Goal: Transaction & Acquisition: Purchase product/service

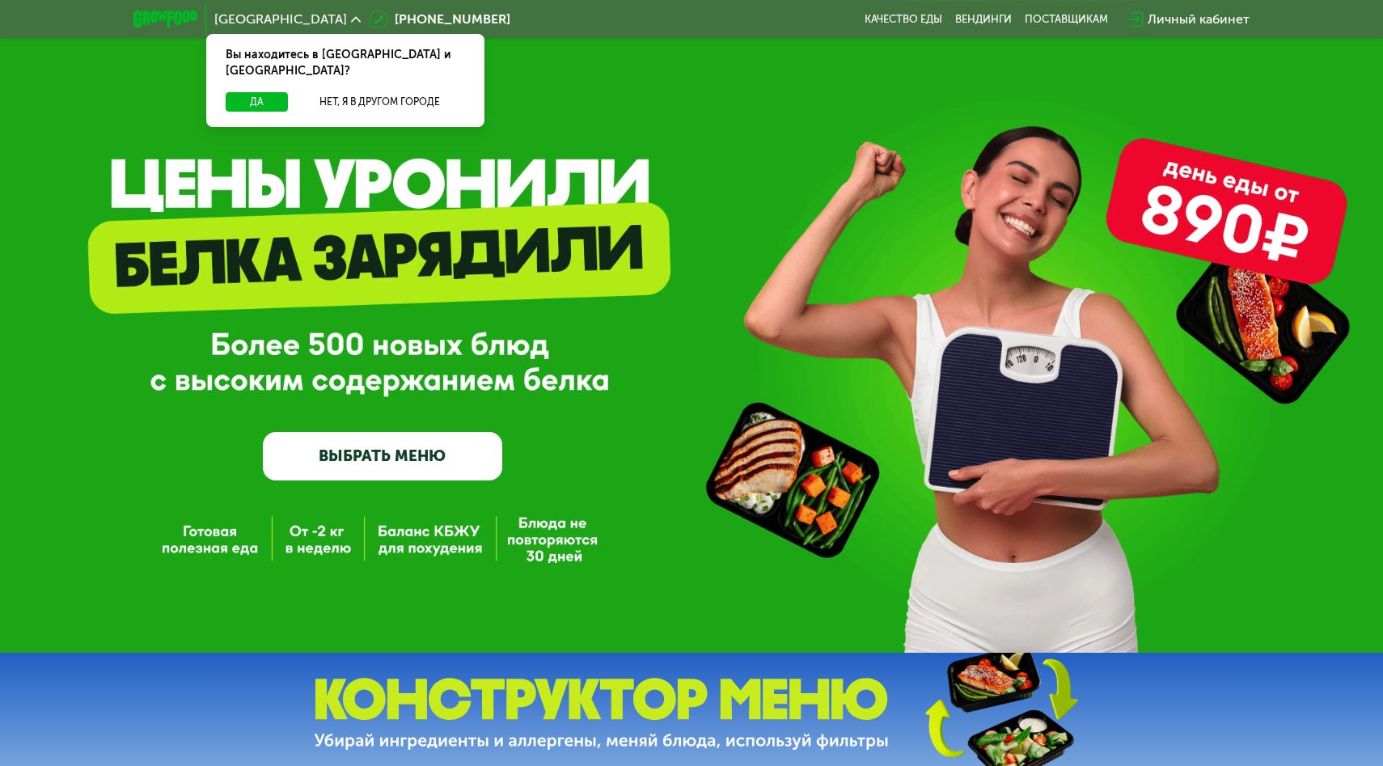
click at [385, 457] on link "ВЫБРАТЬ МЕНЮ" at bounding box center [382, 456] width 239 height 48
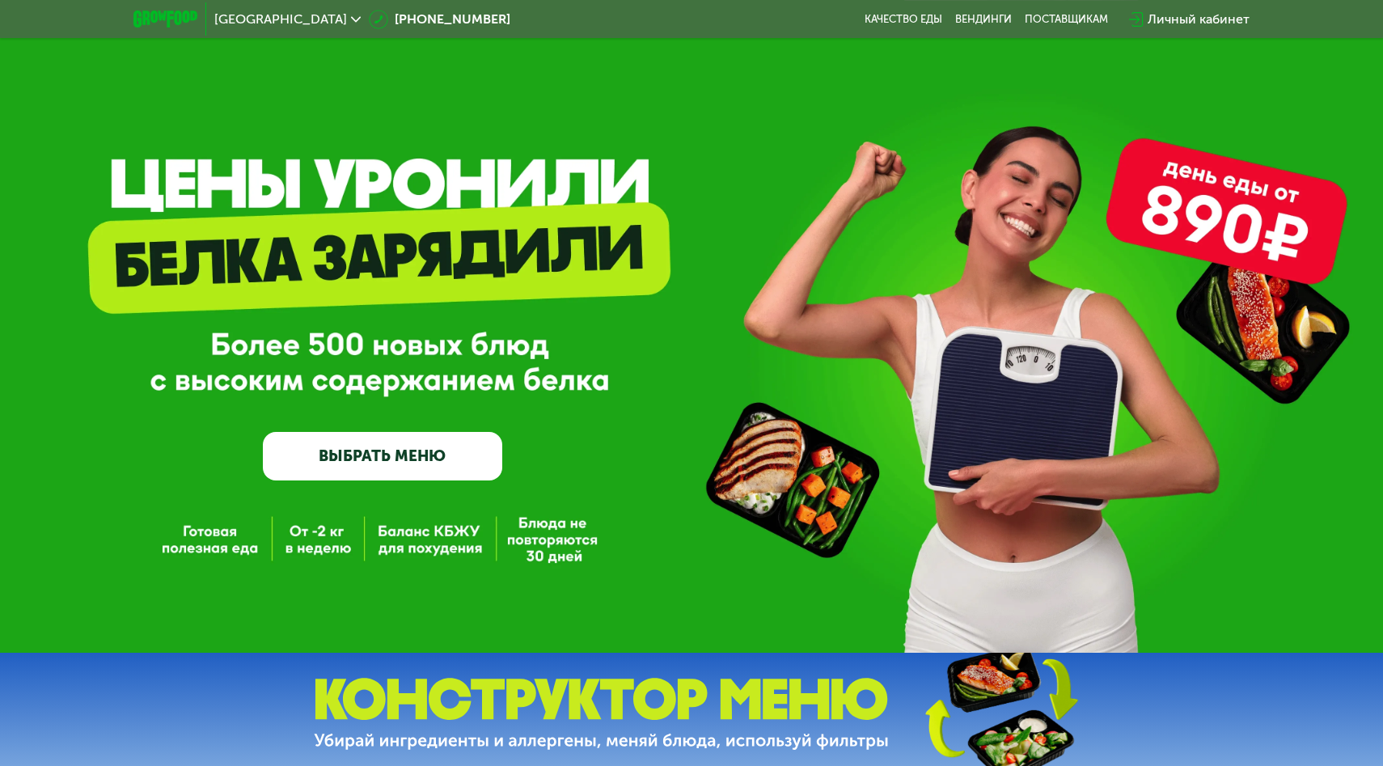
click at [397, 454] on link "ВЫБРАТЬ МЕНЮ" at bounding box center [382, 456] width 239 height 48
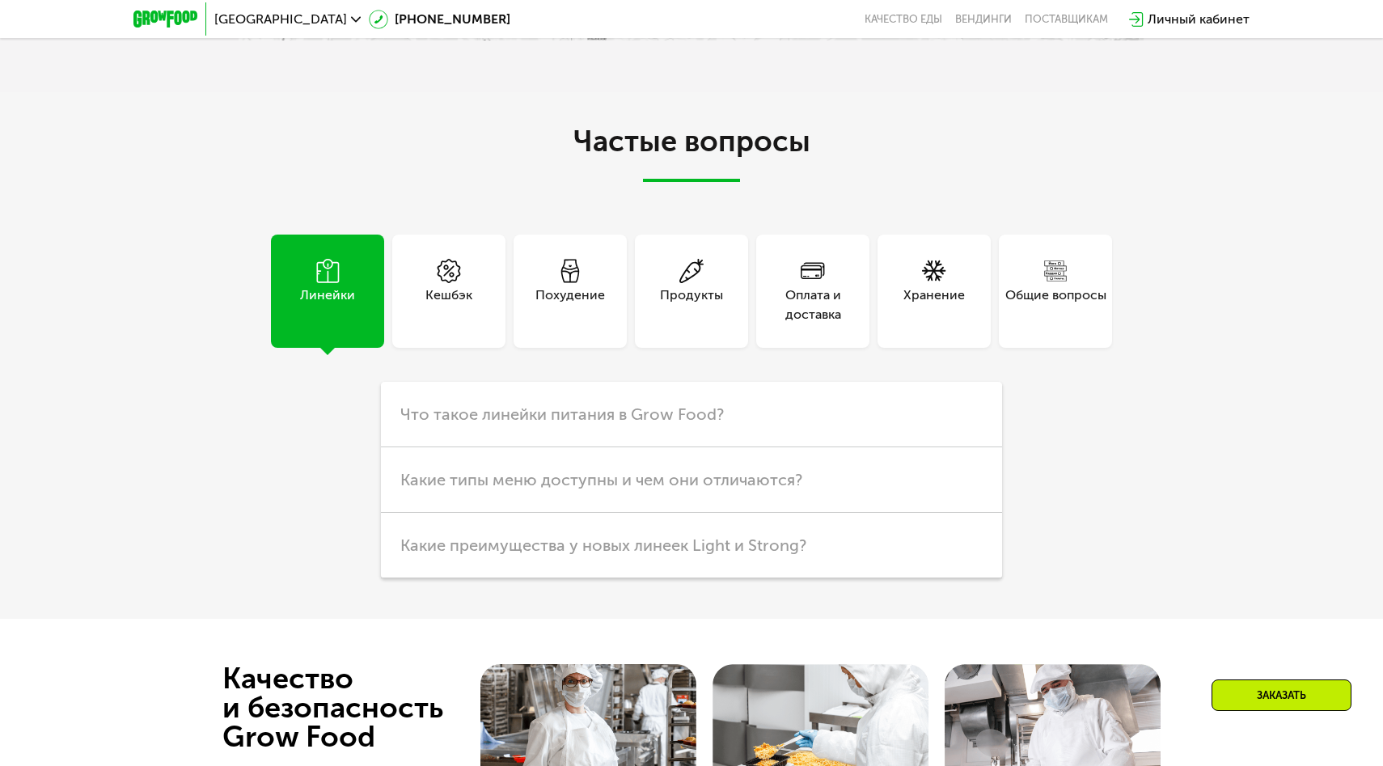
scroll to position [2825, 0]
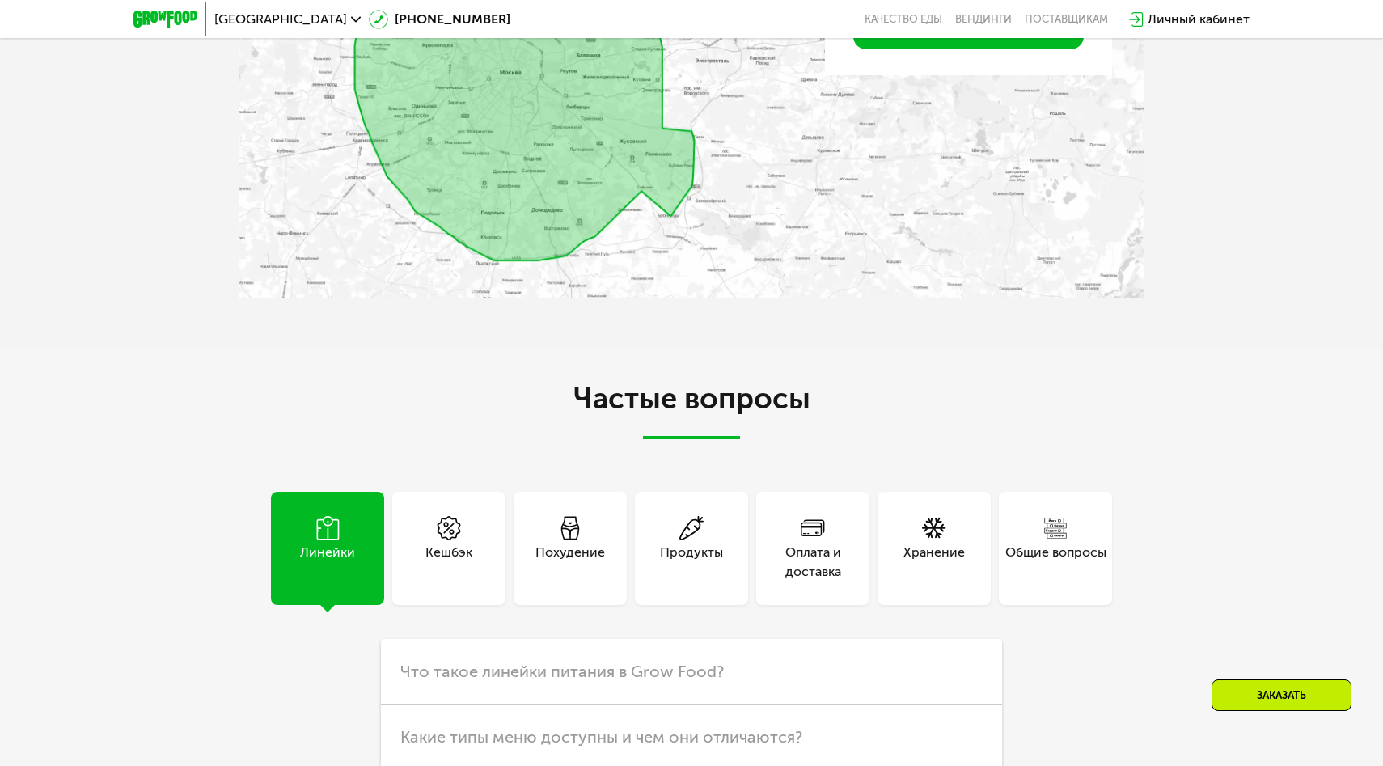
click at [543, 552] on div "Похудение" at bounding box center [570, 562] width 70 height 39
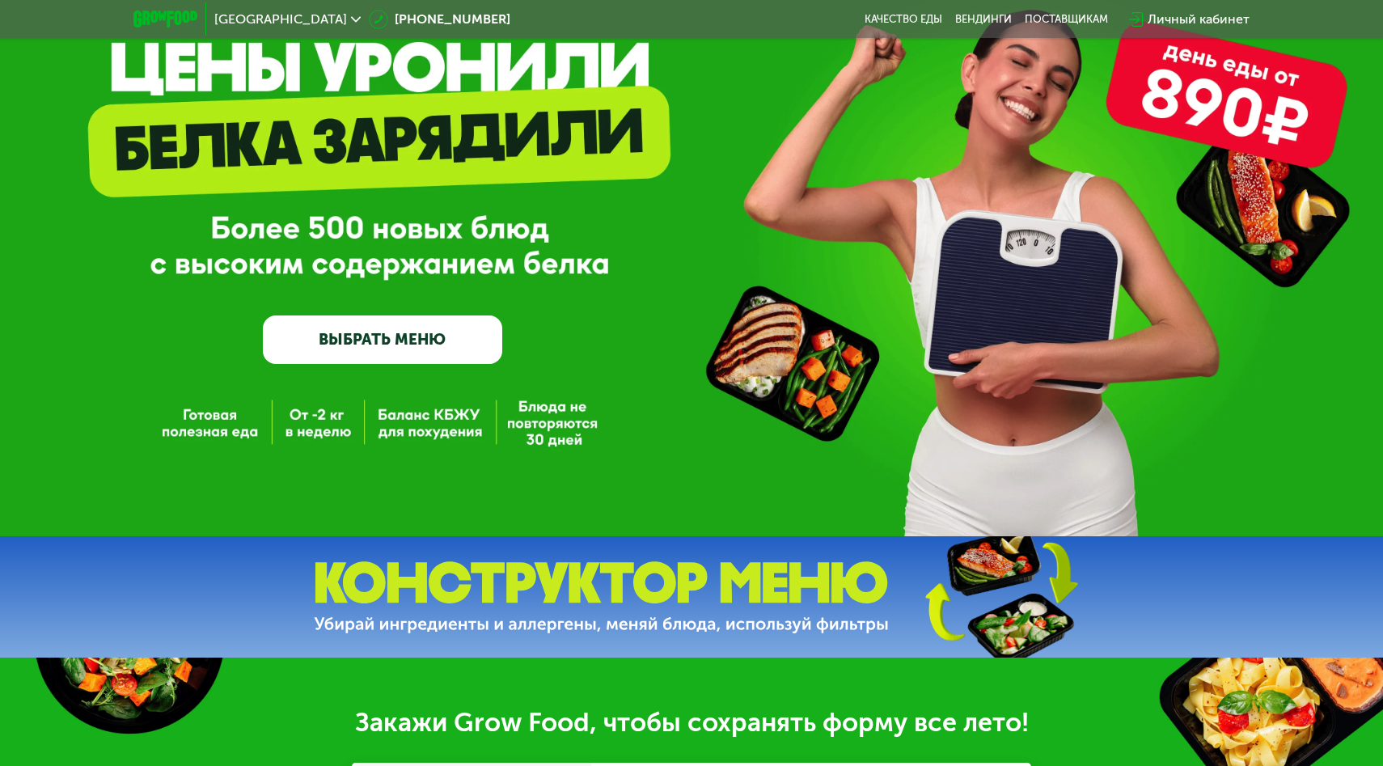
scroll to position [0, 0]
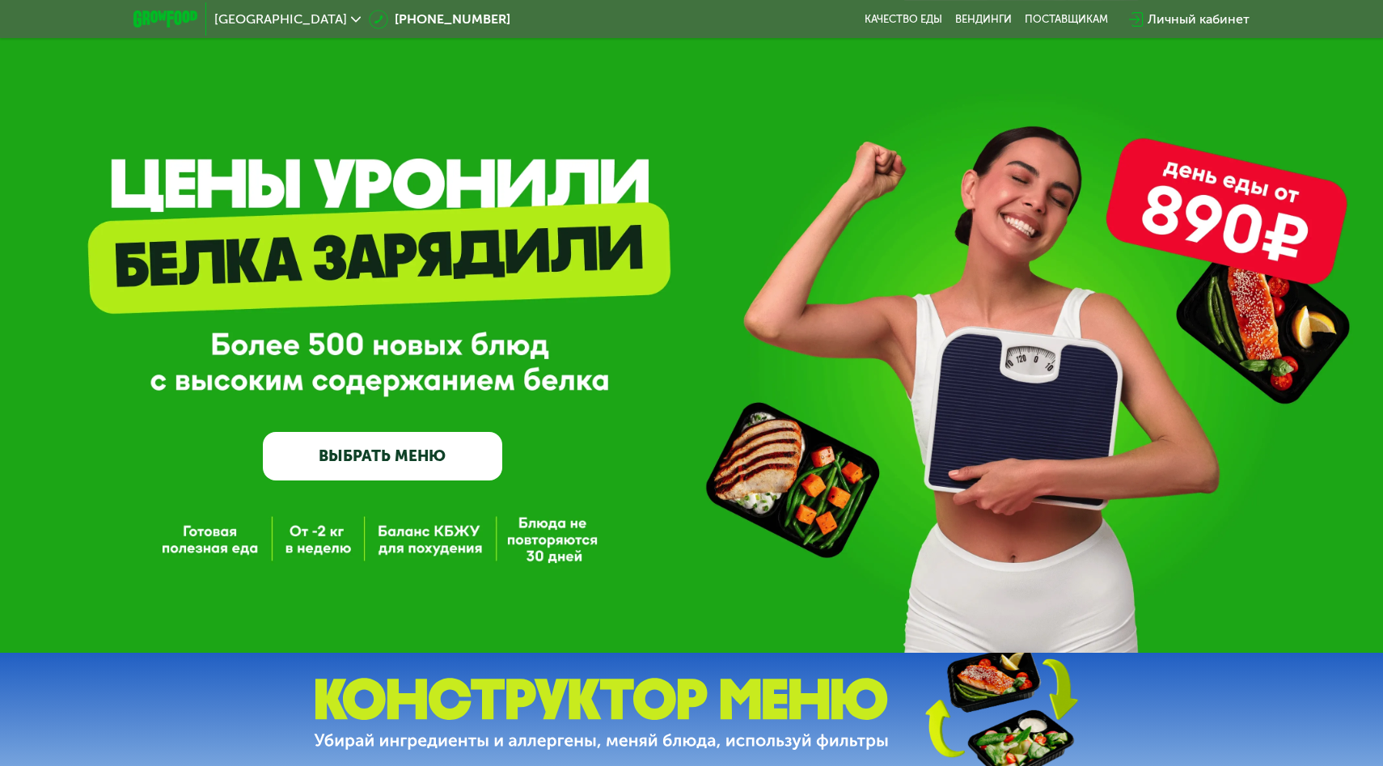
click at [464, 454] on link "ВЫБРАТЬ МЕНЮ" at bounding box center [382, 456] width 239 height 48
click at [393, 455] on link "ВЫБРАТЬ МЕНЮ" at bounding box center [382, 456] width 239 height 48
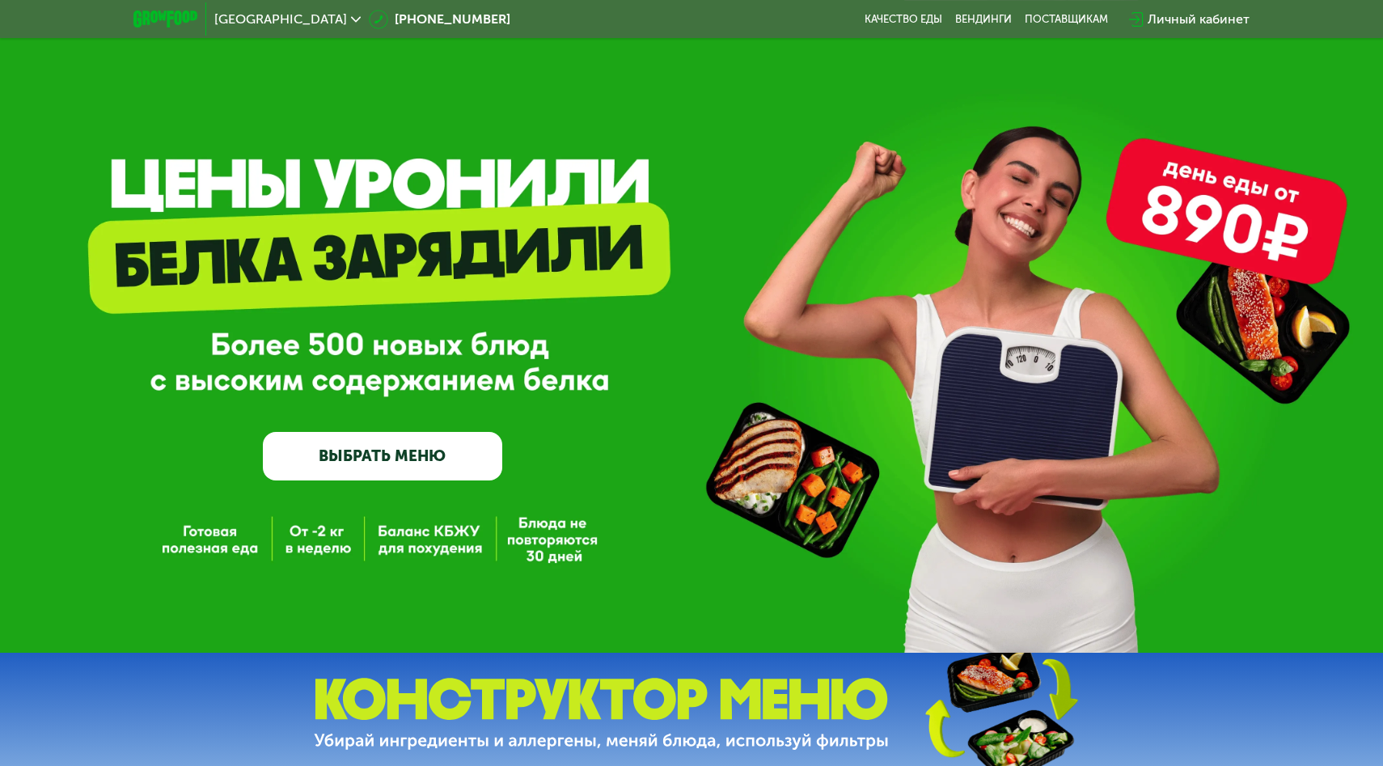
click at [378, 454] on link "ВЫБРАТЬ МЕНЮ" at bounding box center [382, 456] width 239 height 48
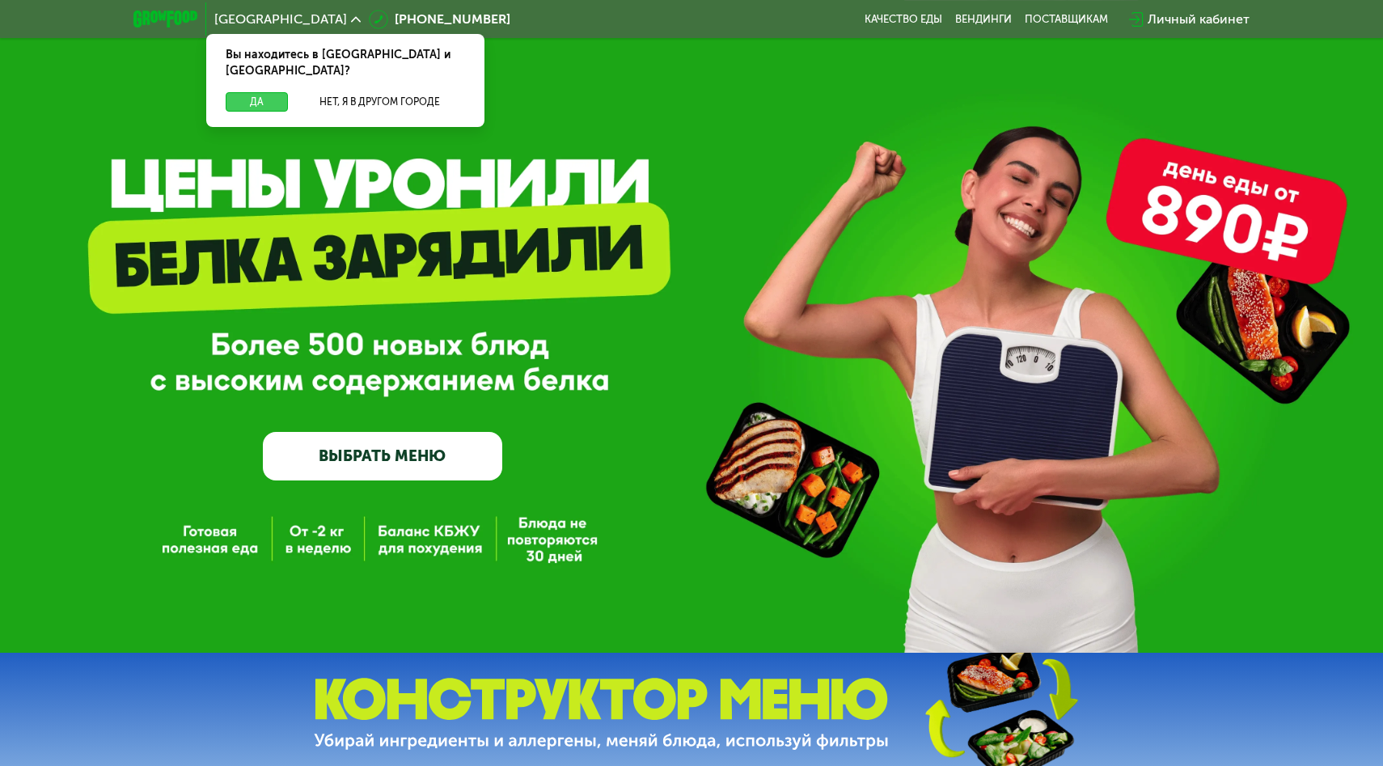
click at [247, 92] on button "Да" at bounding box center [257, 101] width 62 height 19
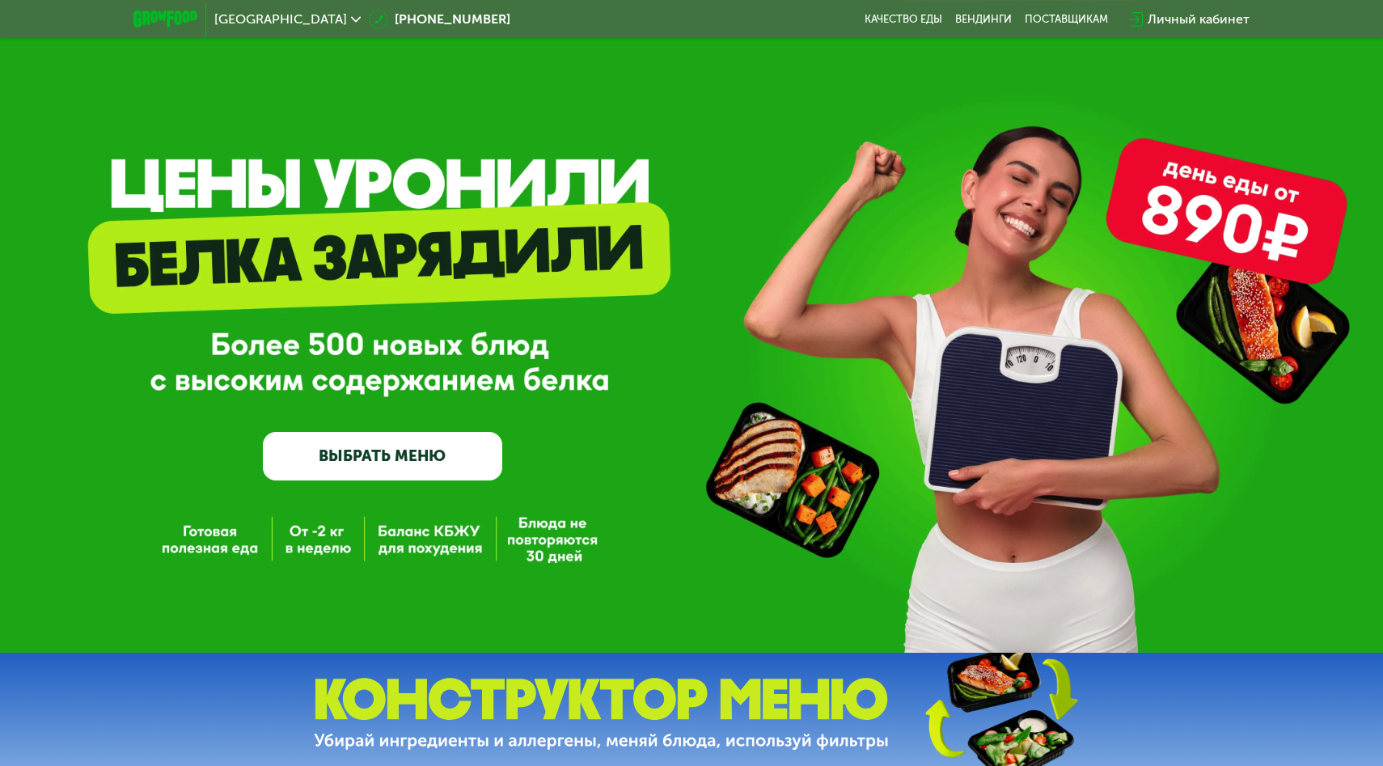
click at [399, 450] on link "ВЫБРАТЬ МЕНЮ" at bounding box center [382, 456] width 239 height 48
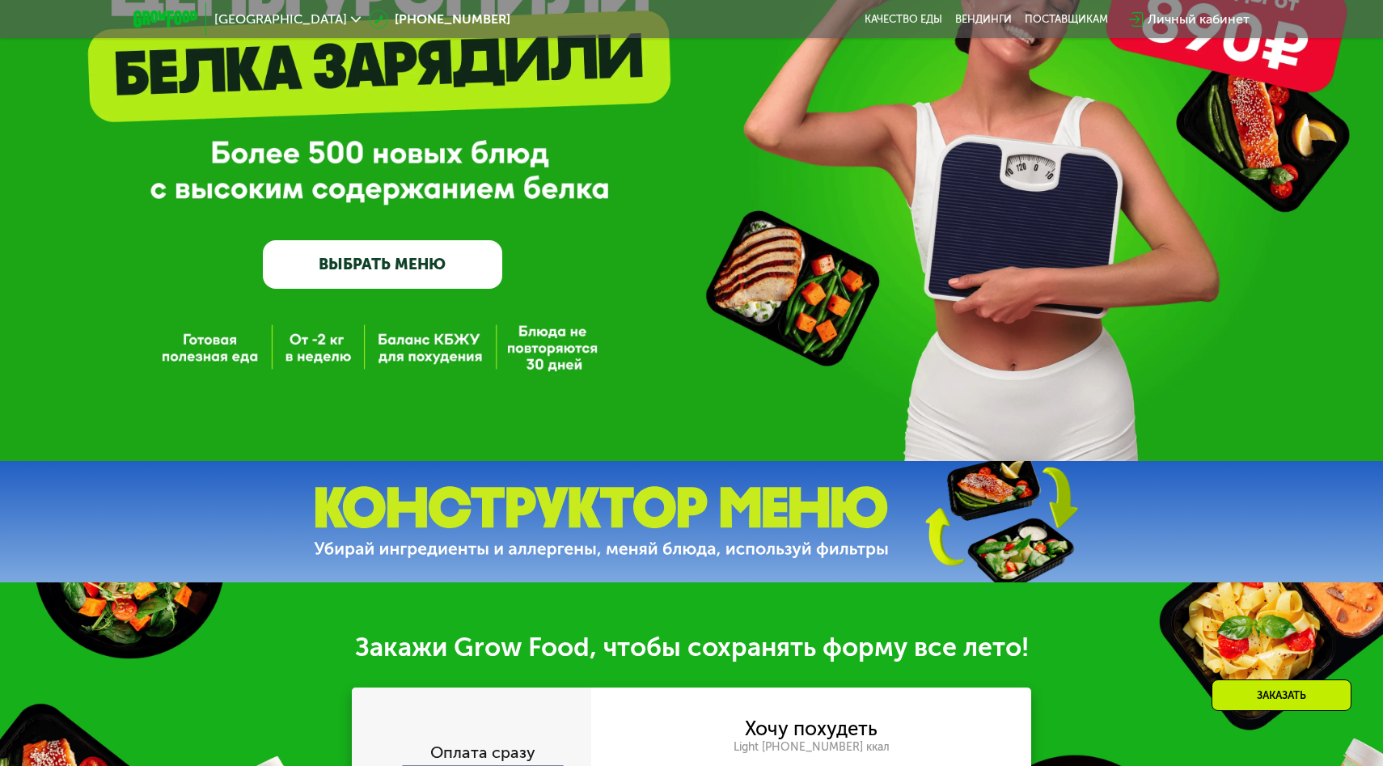
scroll to position [517, 0]
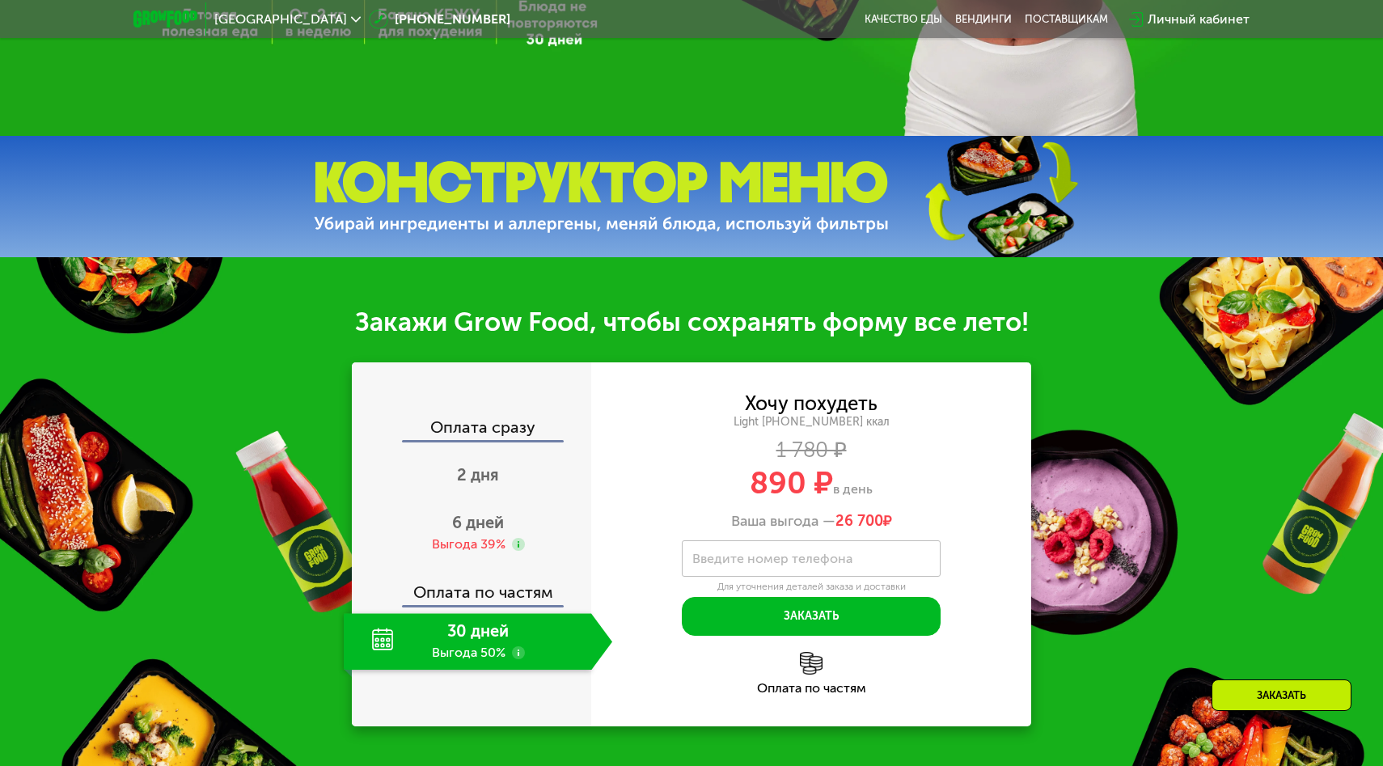
click at [586, 177] on img at bounding box center [601, 197] width 575 height 72
click at [757, 194] on img at bounding box center [601, 197] width 575 height 72
click at [1016, 189] on img at bounding box center [1000, 197] width 240 height 128
click at [952, 147] on img at bounding box center [1000, 197] width 240 height 128
click at [1002, 191] on img at bounding box center [1000, 197] width 240 height 128
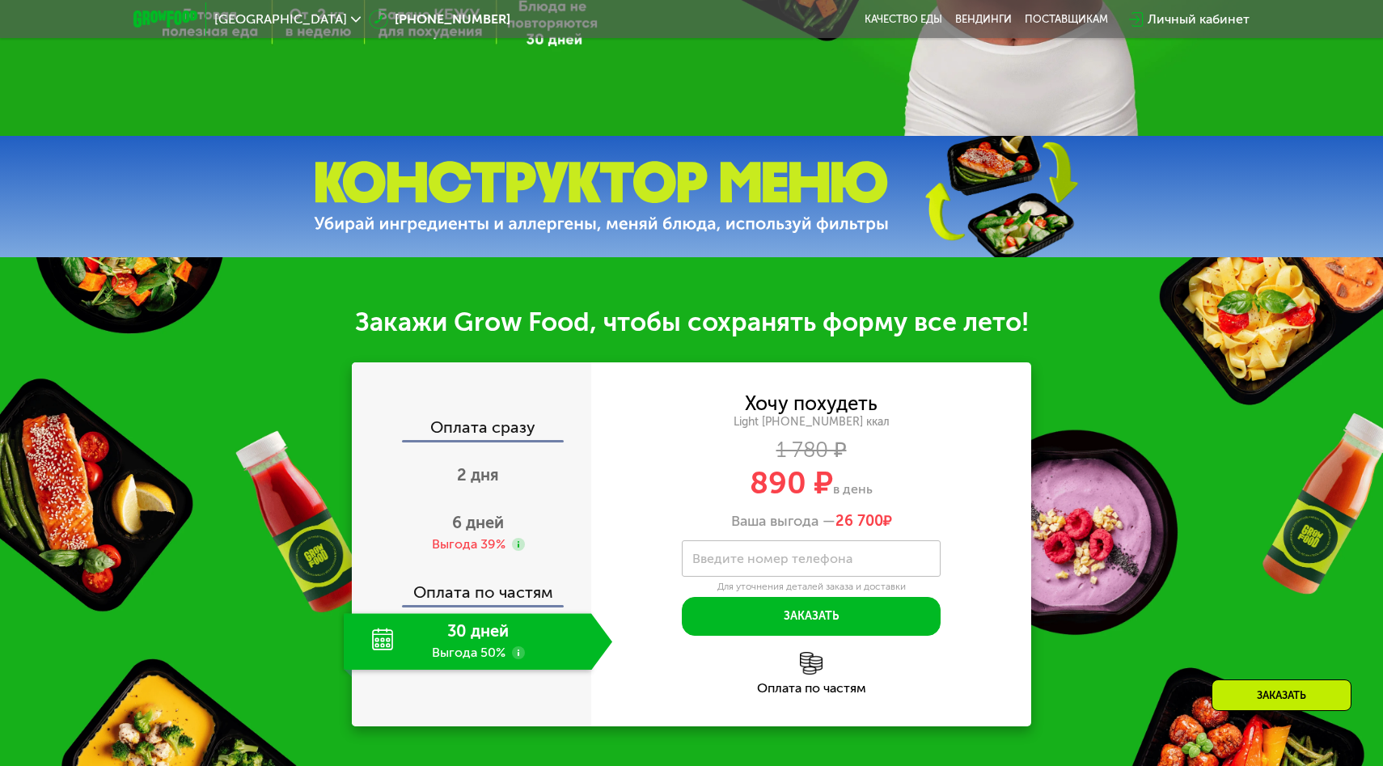
click at [1008, 215] on img at bounding box center [1000, 197] width 240 height 128
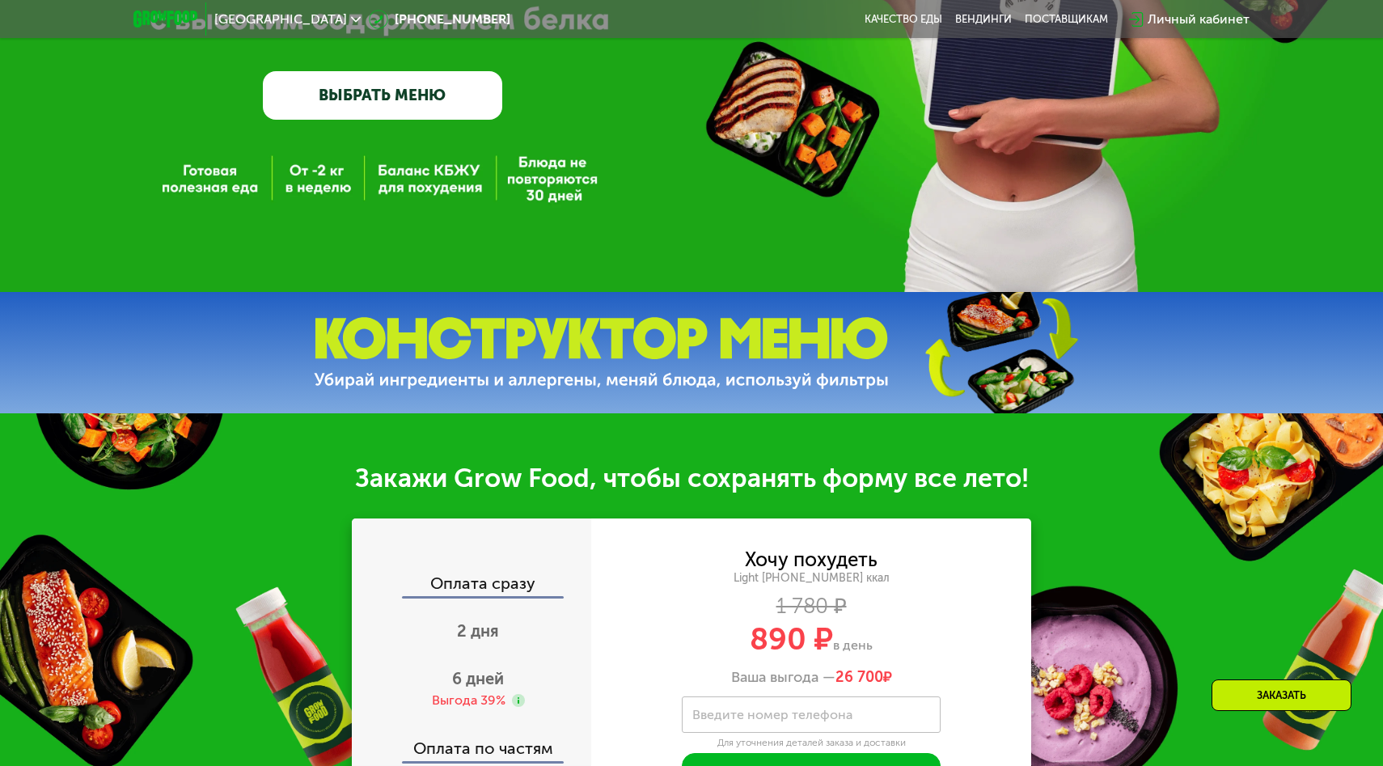
scroll to position [332, 0]
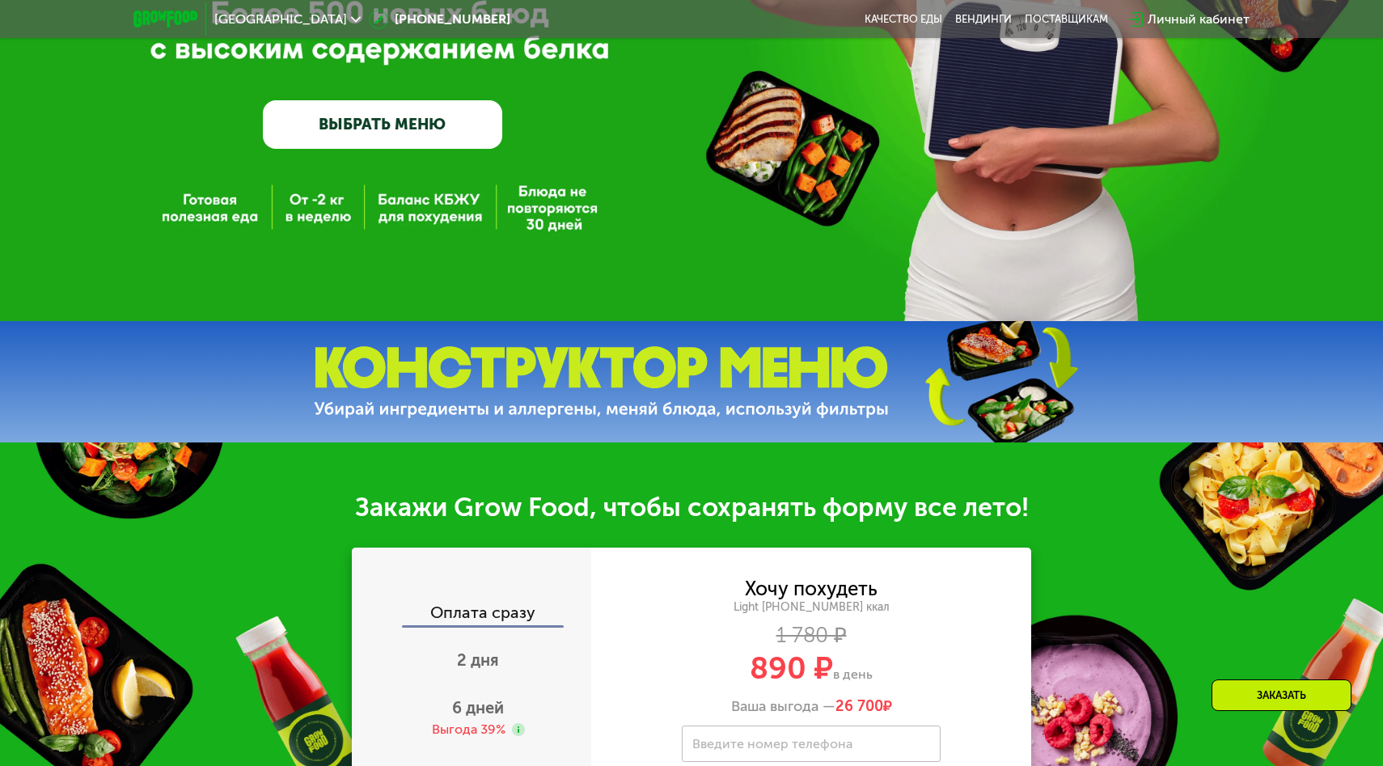
click at [1267, 695] on div "Заказать" at bounding box center [1281, 695] width 140 height 32
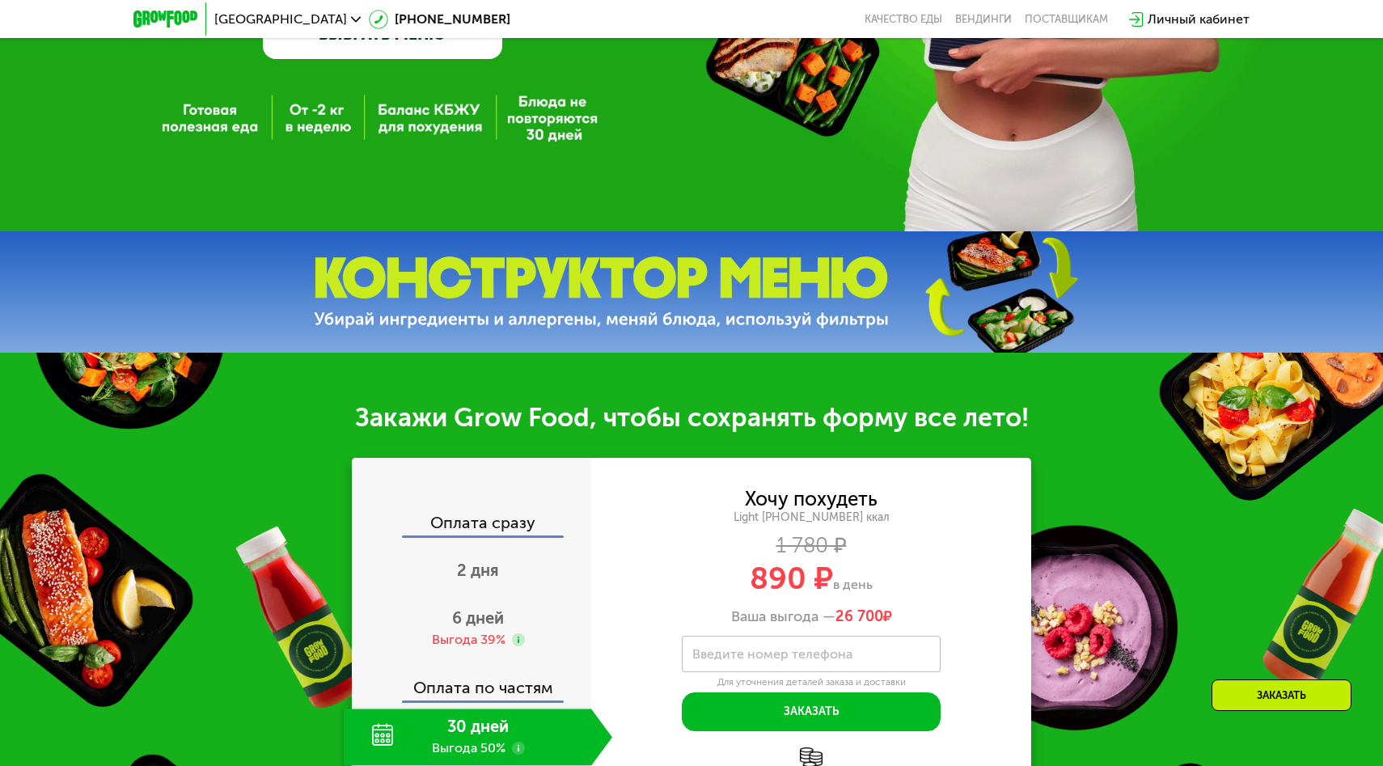
scroll to position [0, 0]
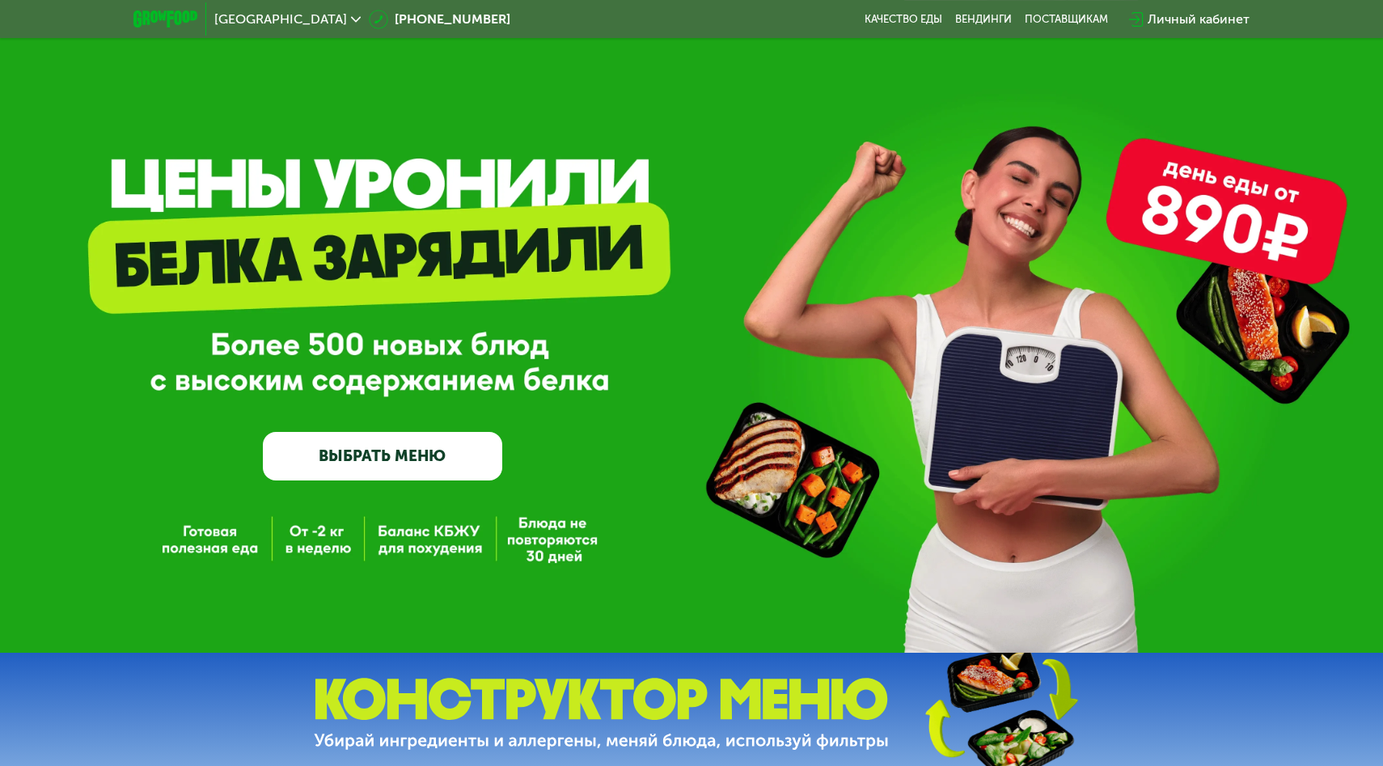
click at [447, 467] on link "ВЫБРАТЬ МЕНЮ" at bounding box center [382, 456] width 239 height 48
click at [904, 11] on div "Москва [PHONE_NUMBER] Качество еды [PERSON_NAME] поставщикам Личный кабинет" at bounding box center [691, 20] width 1132 height 36
click at [902, 14] on link "Качество еды" at bounding box center [903, 19] width 78 height 13
click at [438, 463] on link "ВЫБРАТЬ МЕНЮ" at bounding box center [382, 456] width 239 height 48
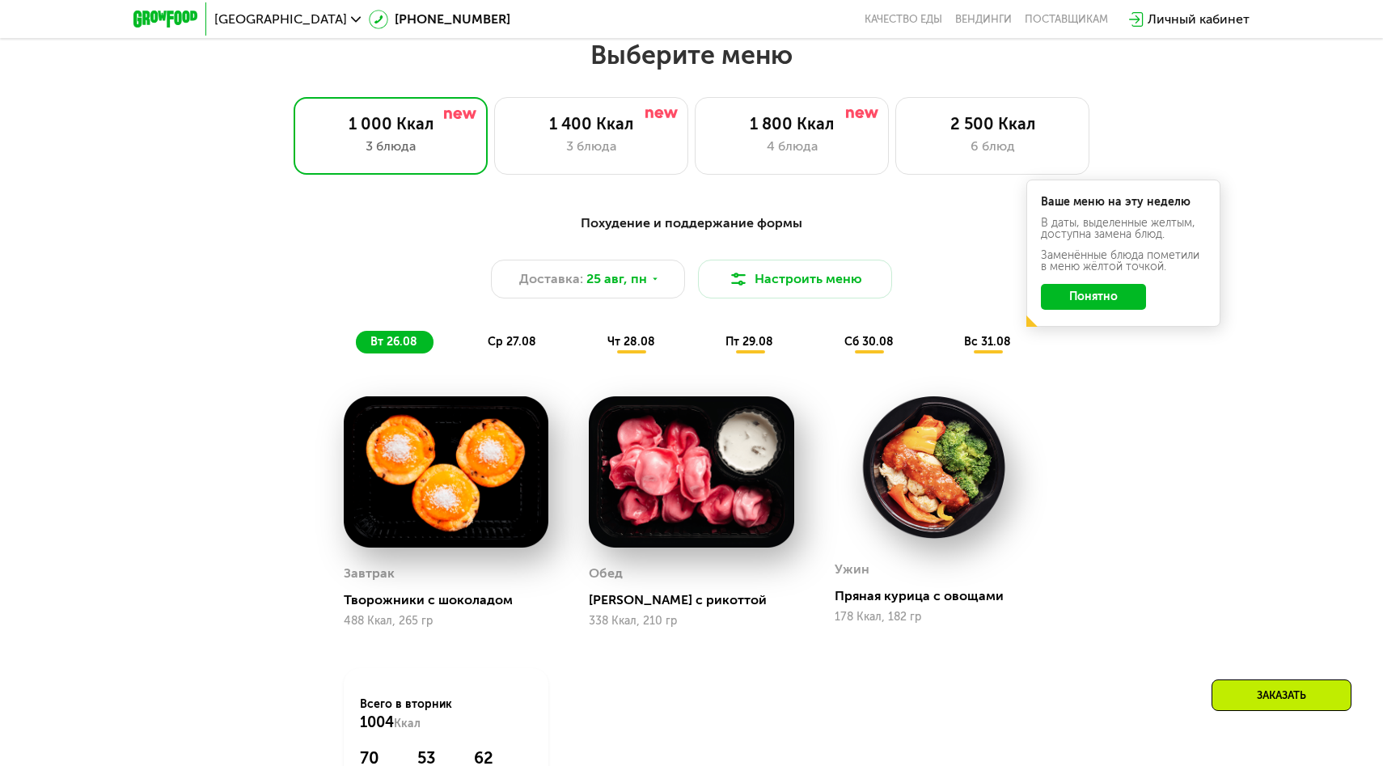
scroll to position [792, 0]
click at [695, 133] on div "1 400 Ккал 3 блюда" at bounding box center [792, 135] width 194 height 78
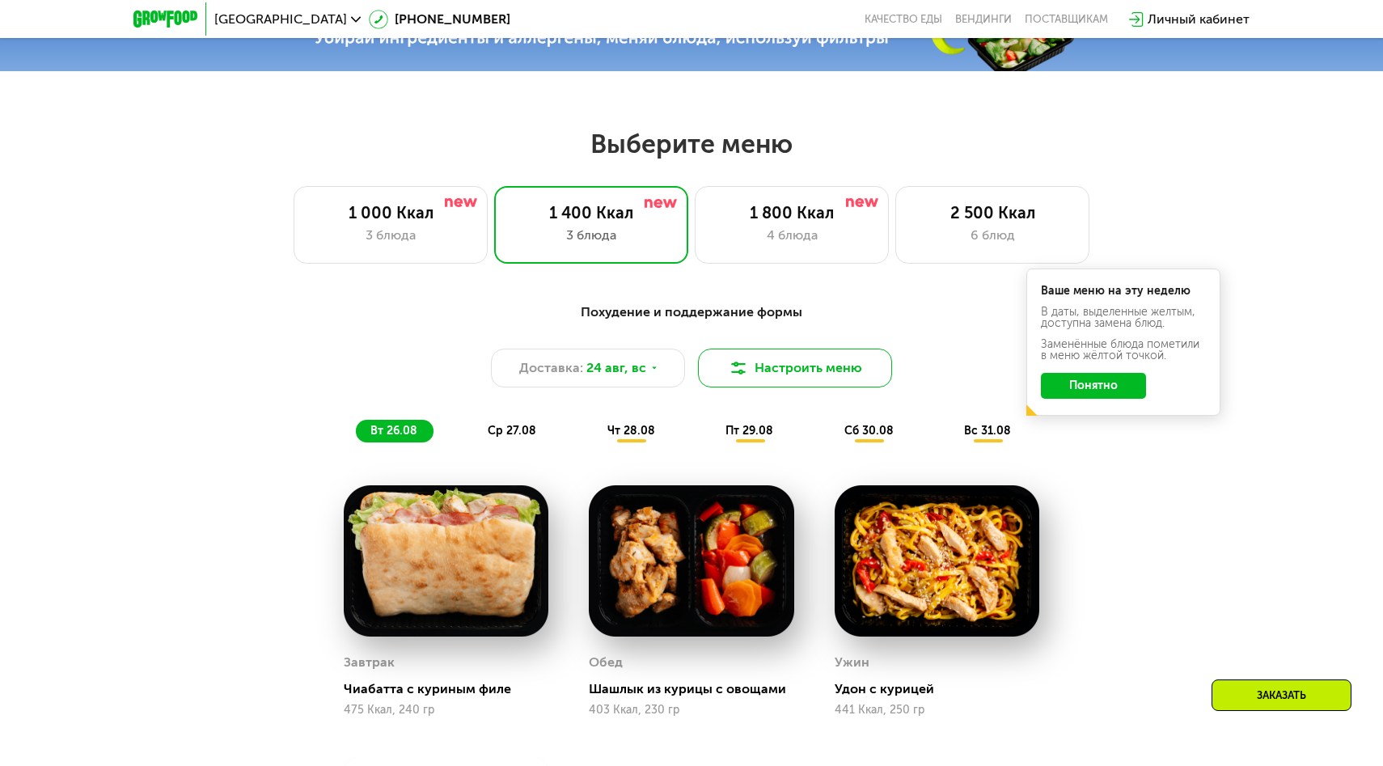
scroll to position [702, 0]
click at [1117, 388] on button "Понятно" at bounding box center [1093, 387] width 105 height 26
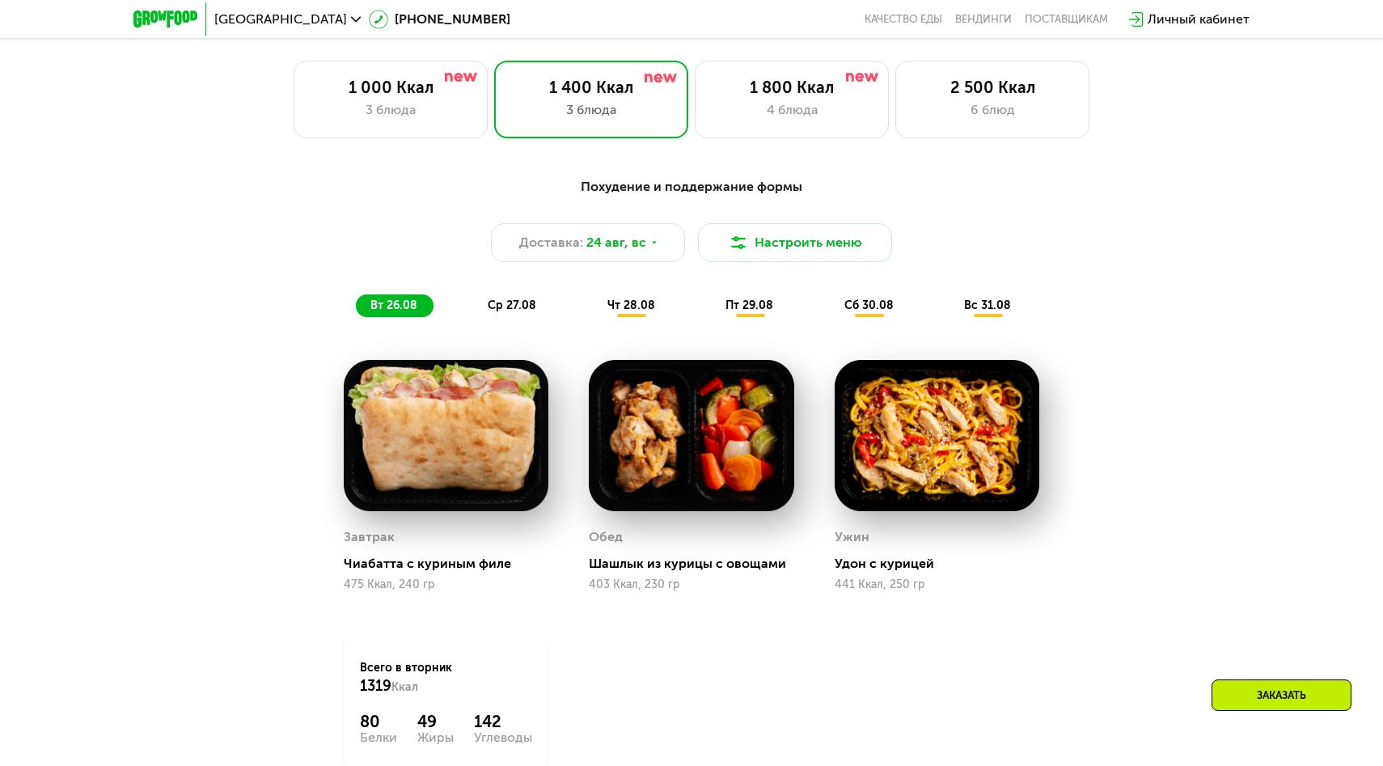
scroll to position [837, 0]
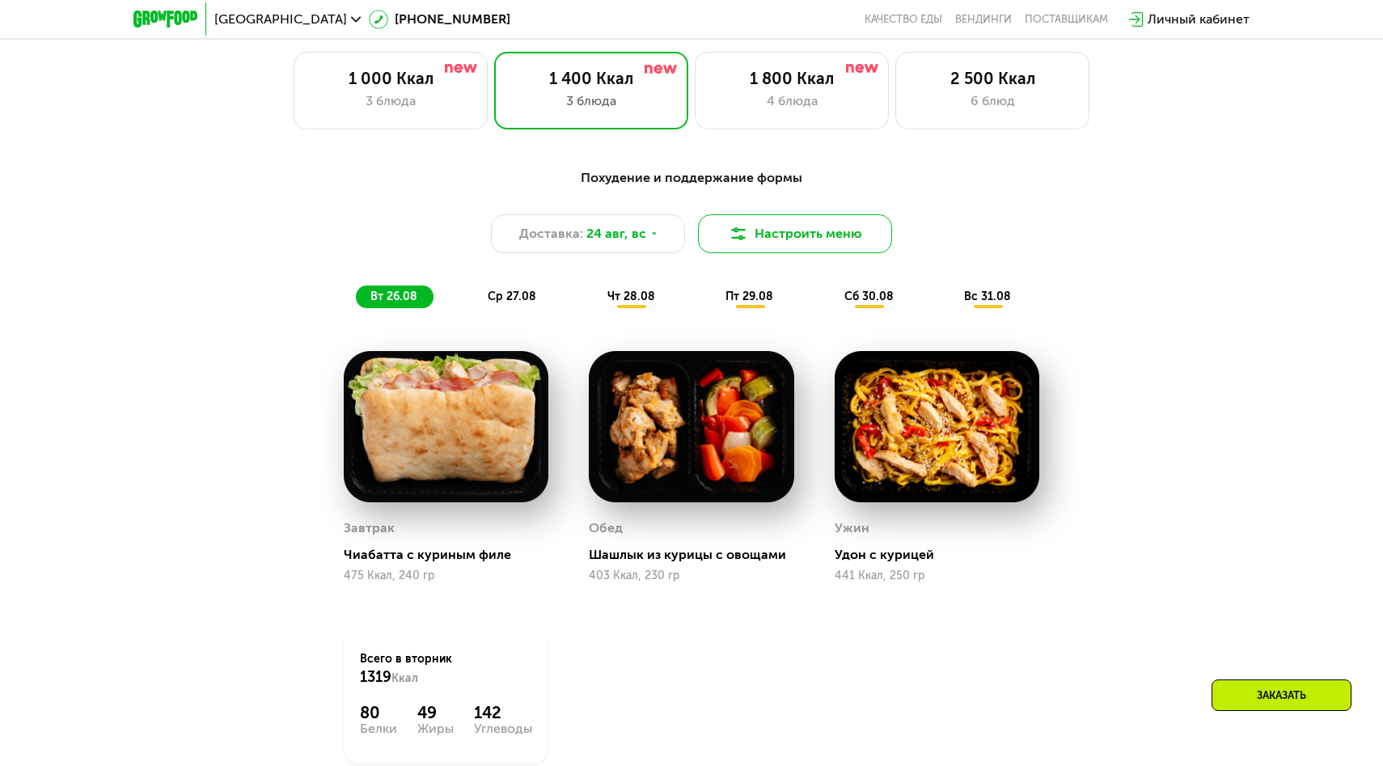
click at [796, 223] on button "Настроить меню" at bounding box center [795, 233] width 194 height 39
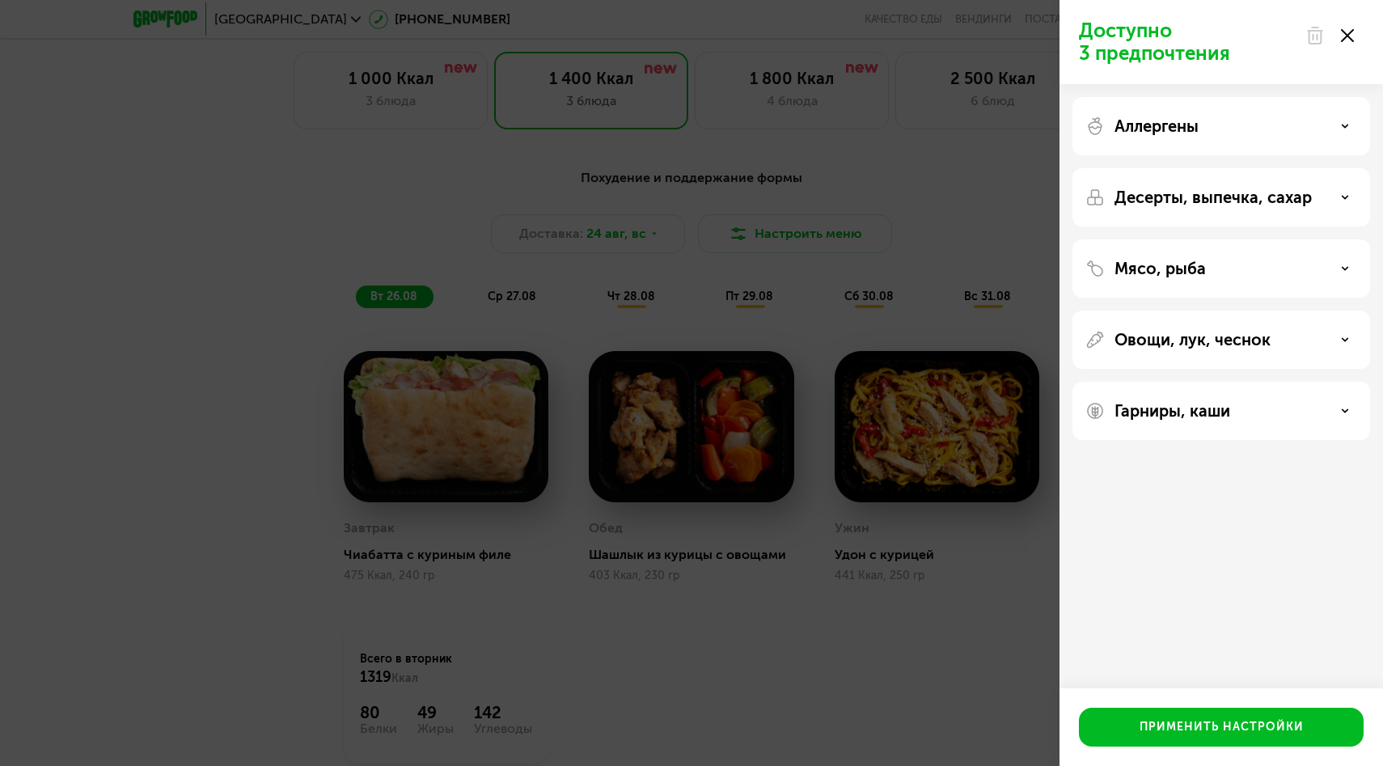
click at [825, 234] on div "Доступно 3 предпочтения Аллергены Десерты, выпечка, сахар Мясо, рыба Овощи, лук…" at bounding box center [691, 383] width 1383 height 766
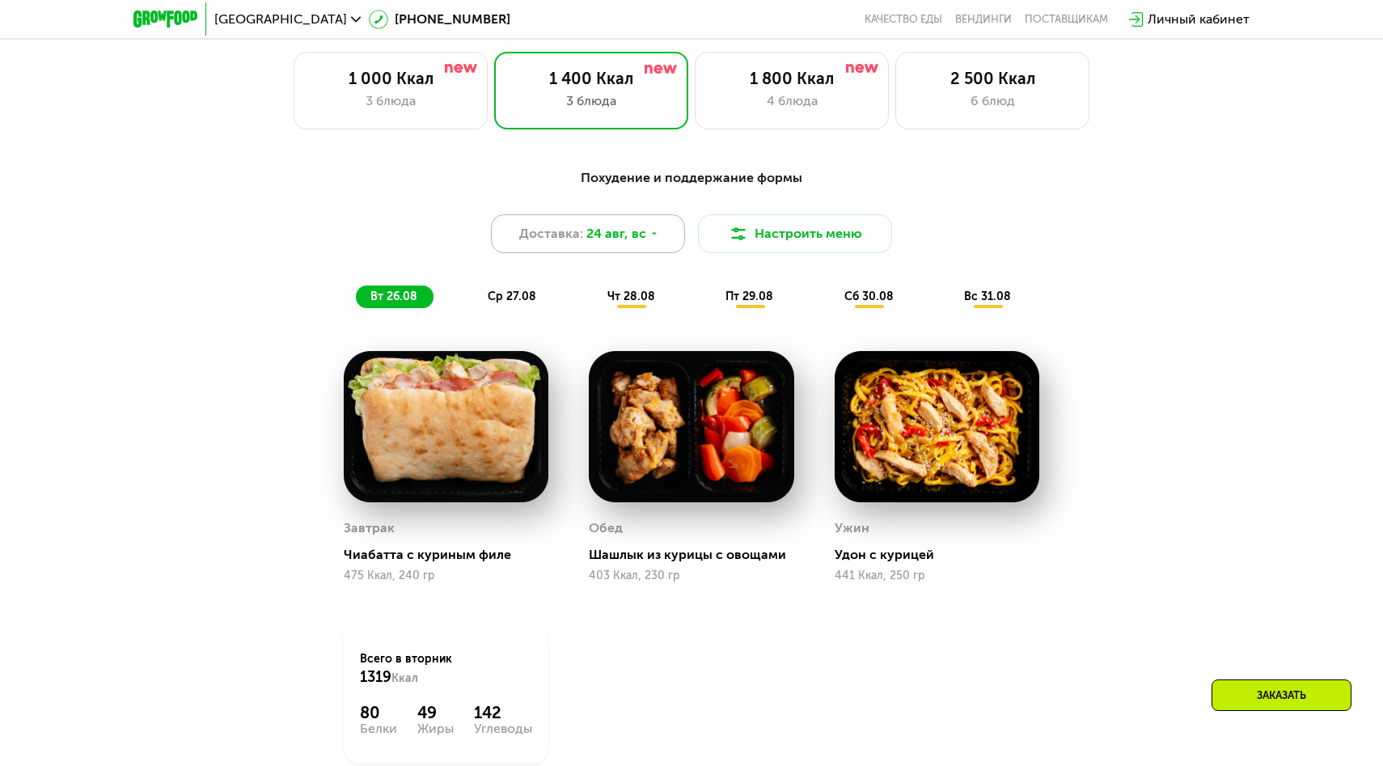
click at [661, 234] on div "Доставка: 24 авг, вс" at bounding box center [588, 233] width 194 height 39
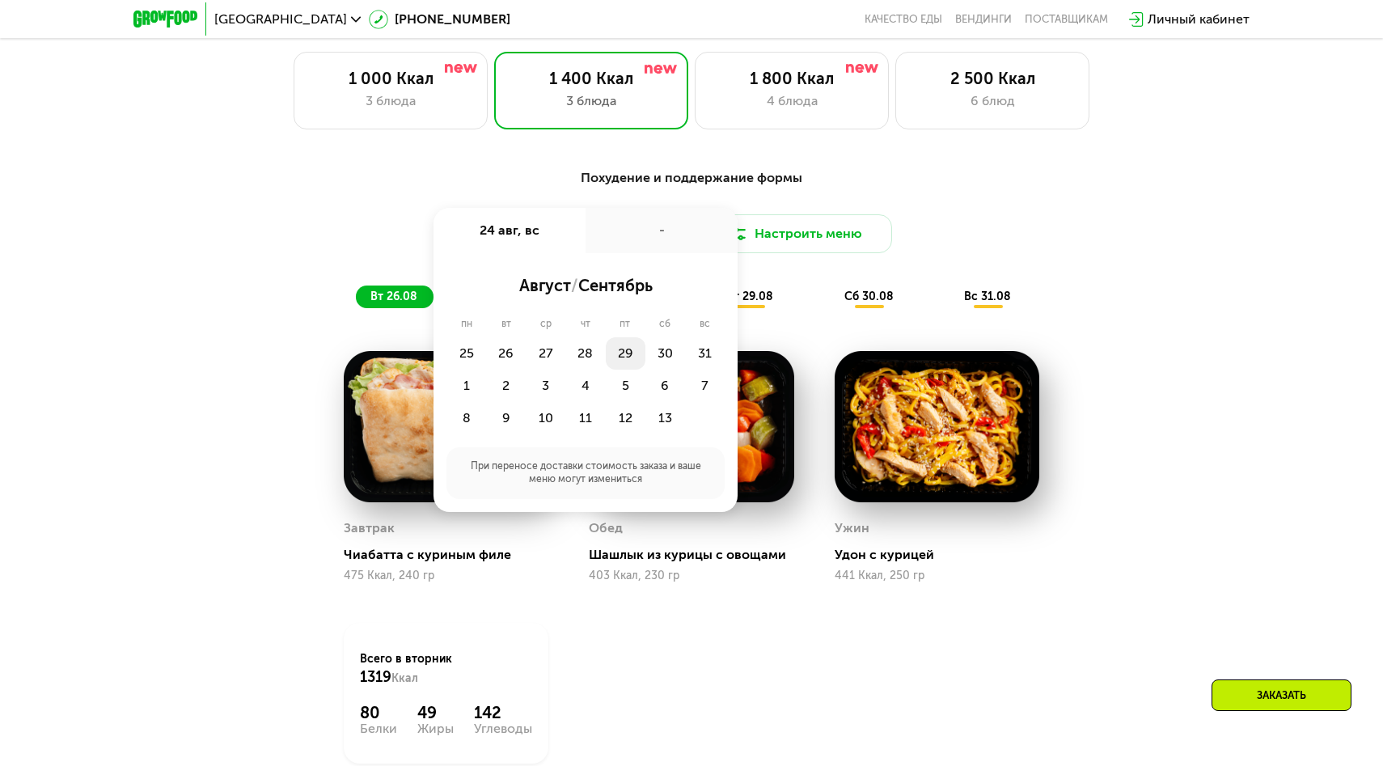
click at [645, 363] on div "29" at bounding box center [665, 353] width 40 height 32
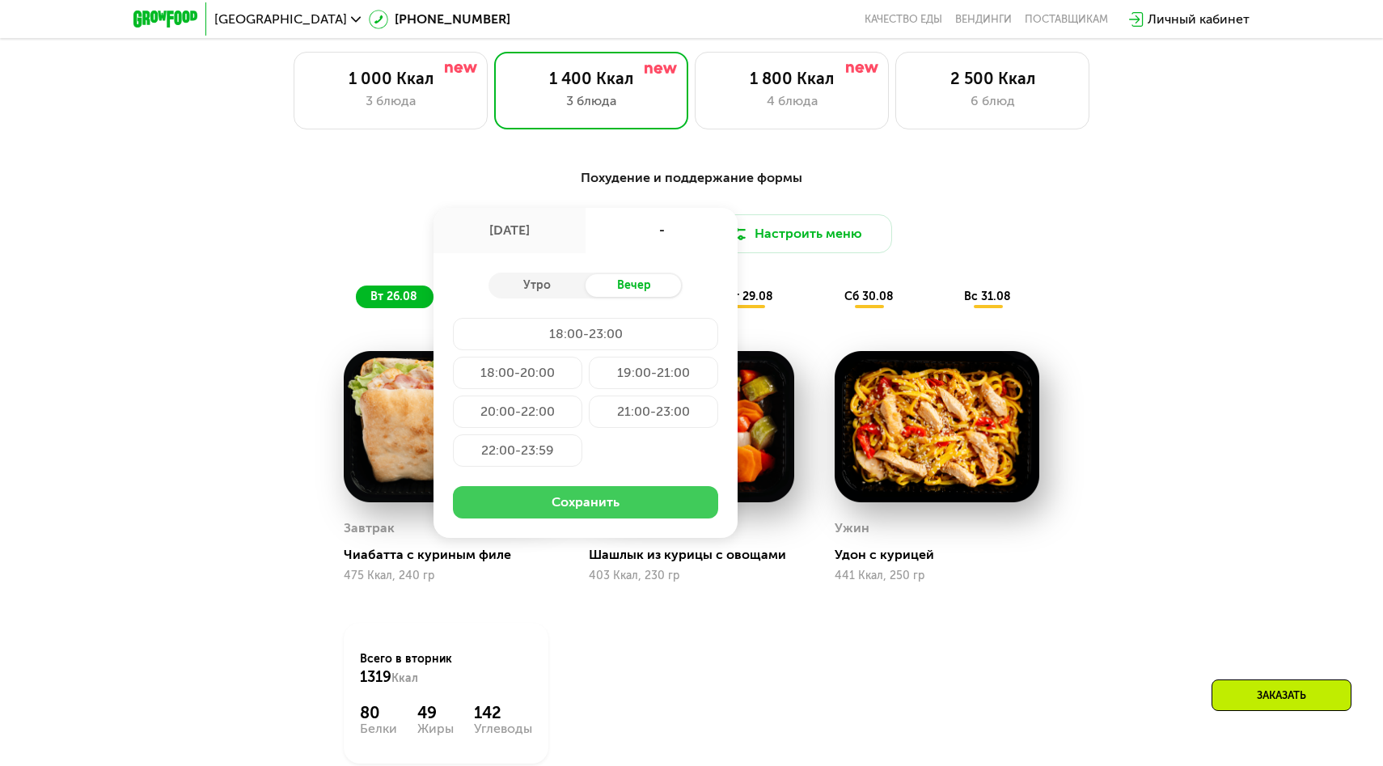
click at [656, 512] on button "Сохранить" at bounding box center [585, 502] width 265 height 32
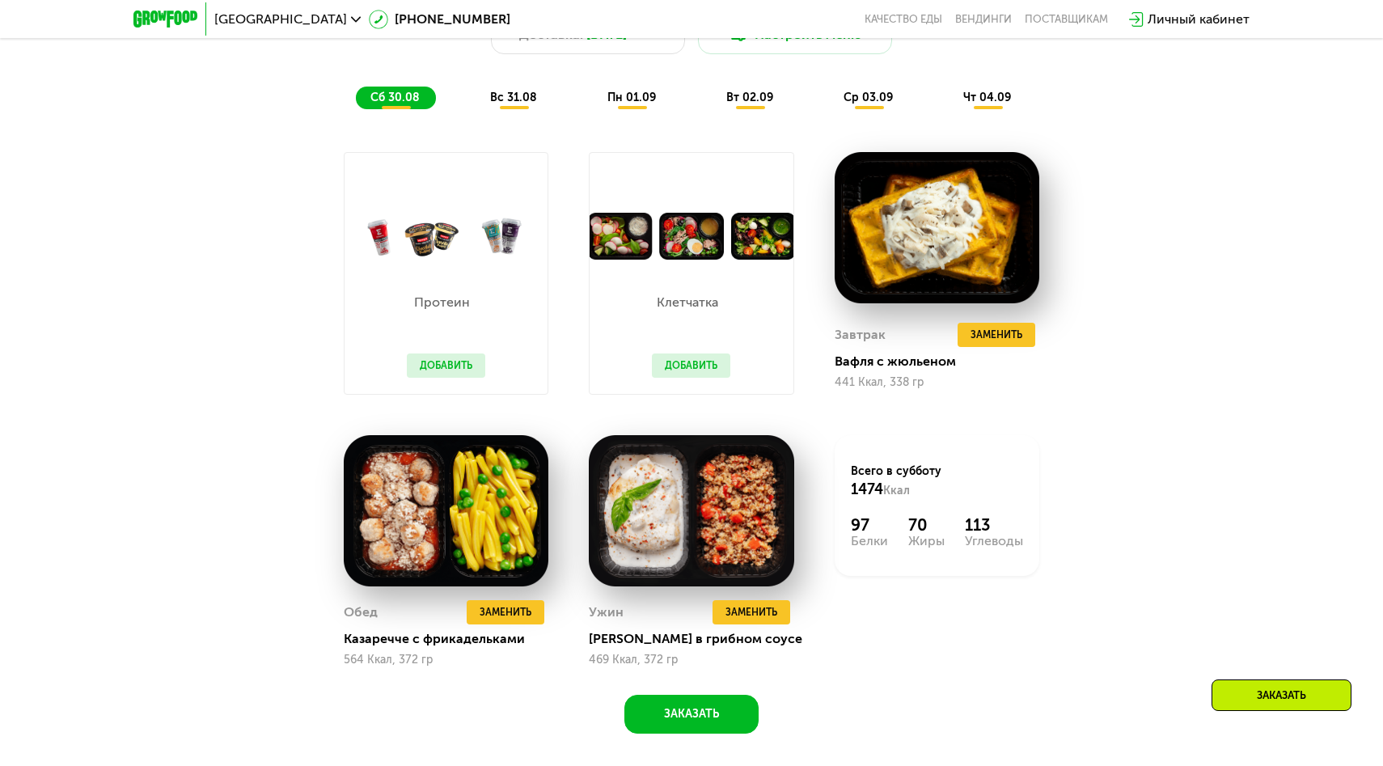
scroll to position [1034, 0]
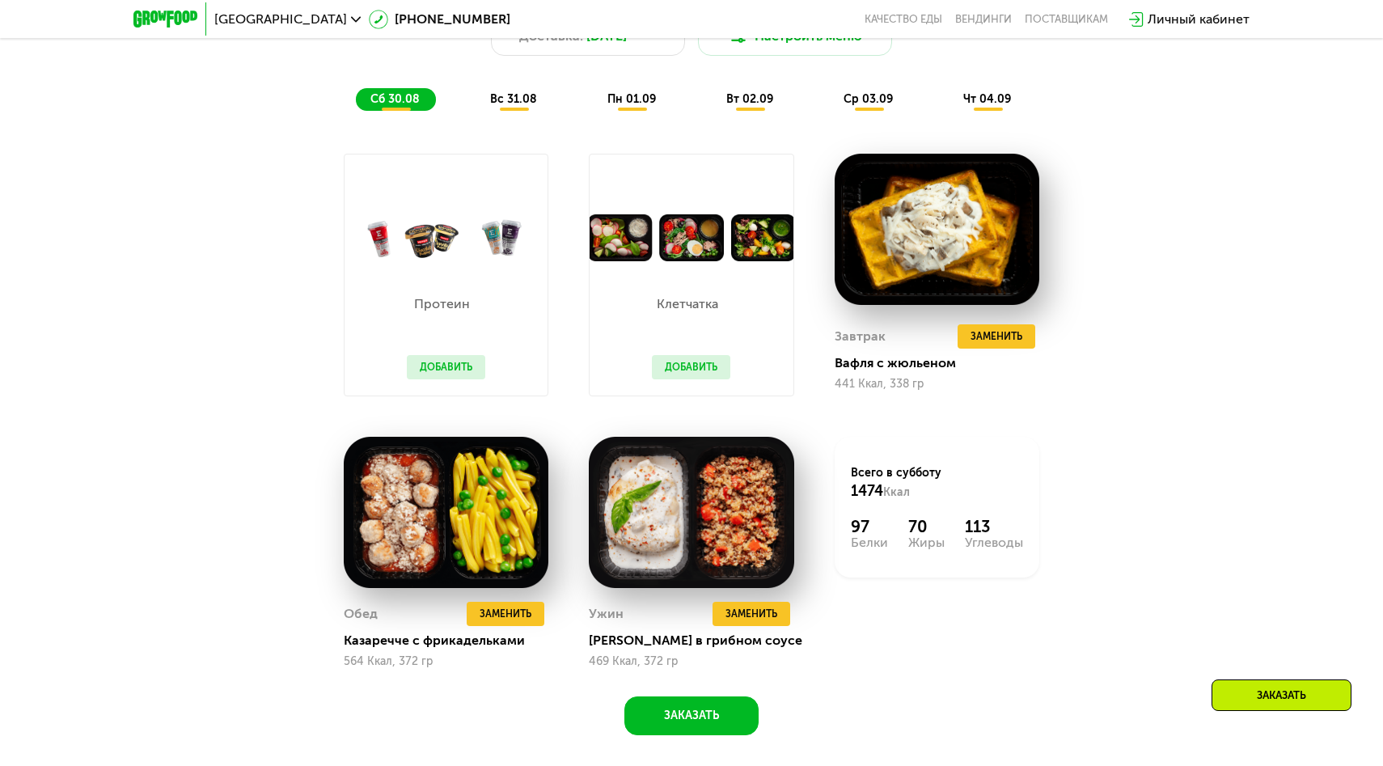
click at [442, 370] on button "Добавить" at bounding box center [446, 367] width 78 height 24
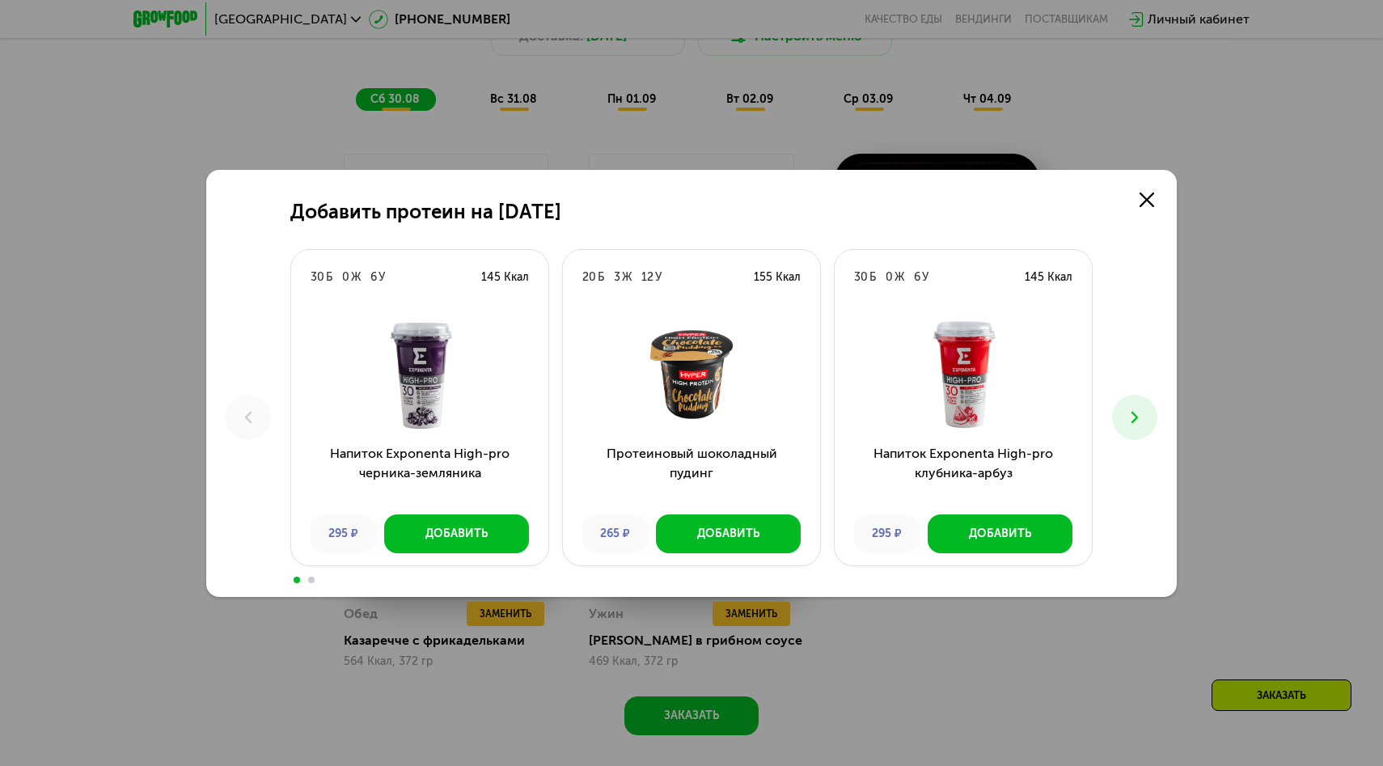
click at [524, 134] on div "Добавить протеин на 30 августа 30 Б 0 Ж 6 У 145 Ккал Напиток Exponenta High-pro…" at bounding box center [691, 383] width 1383 height 766
click at [1148, 194] on icon at bounding box center [1146, 199] width 15 height 15
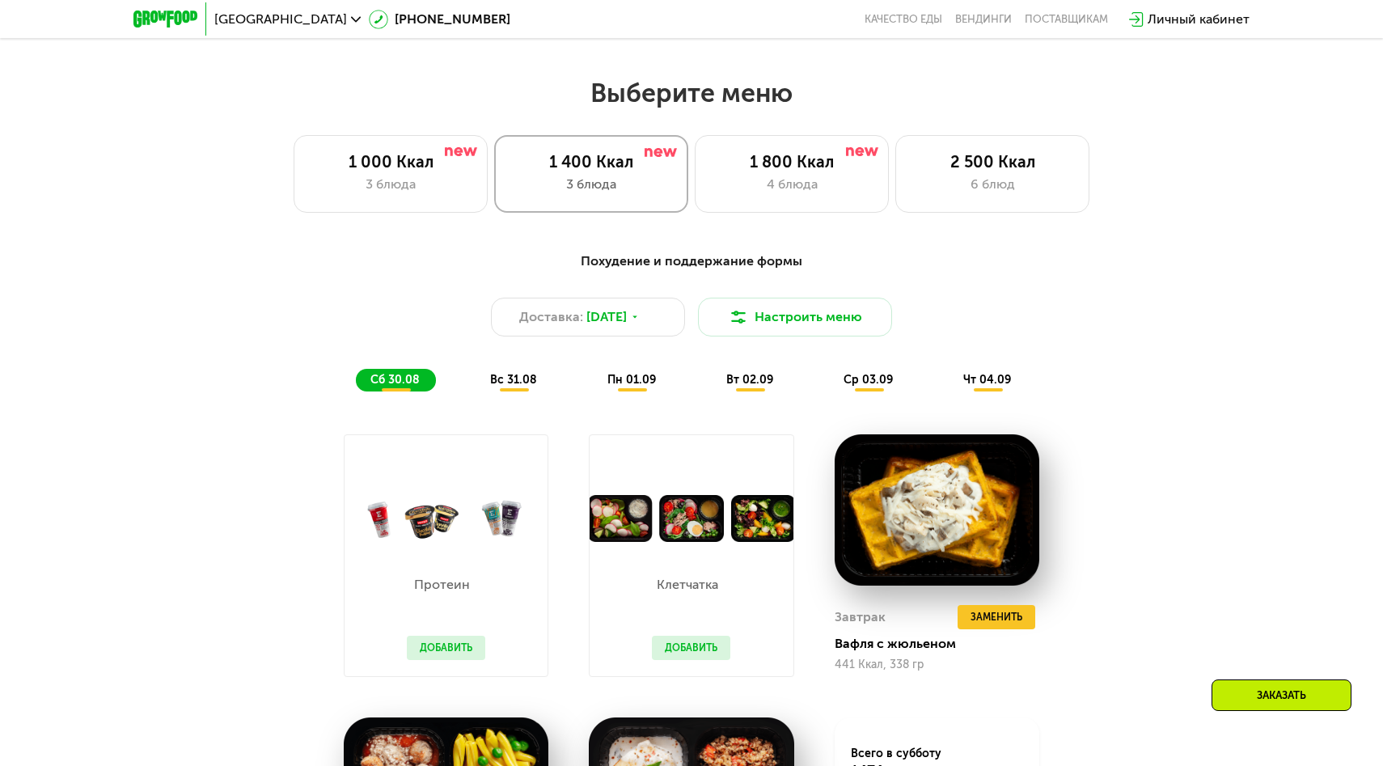
scroll to position [750, 0]
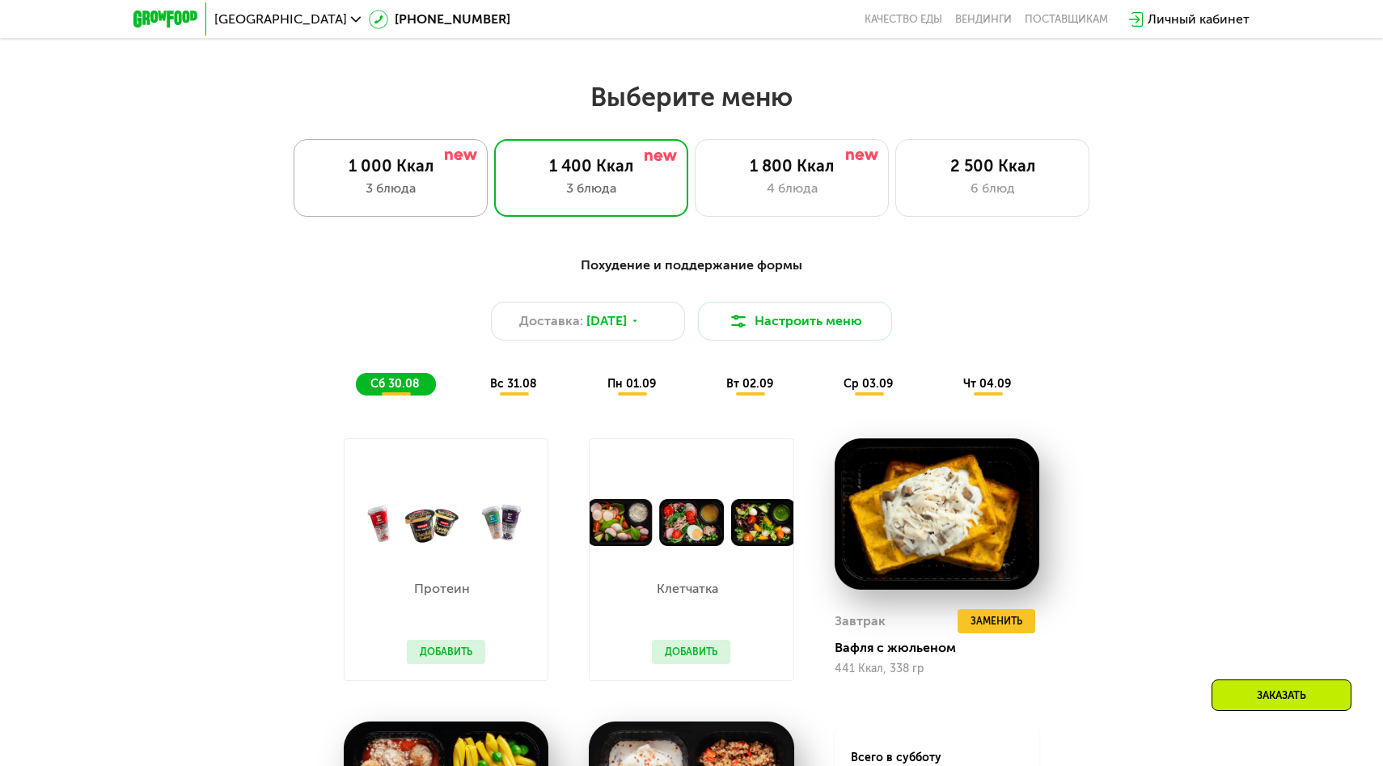
click at [380, 189] on div "3 блюда" at bounding box center [391, 188] width 160 height 19
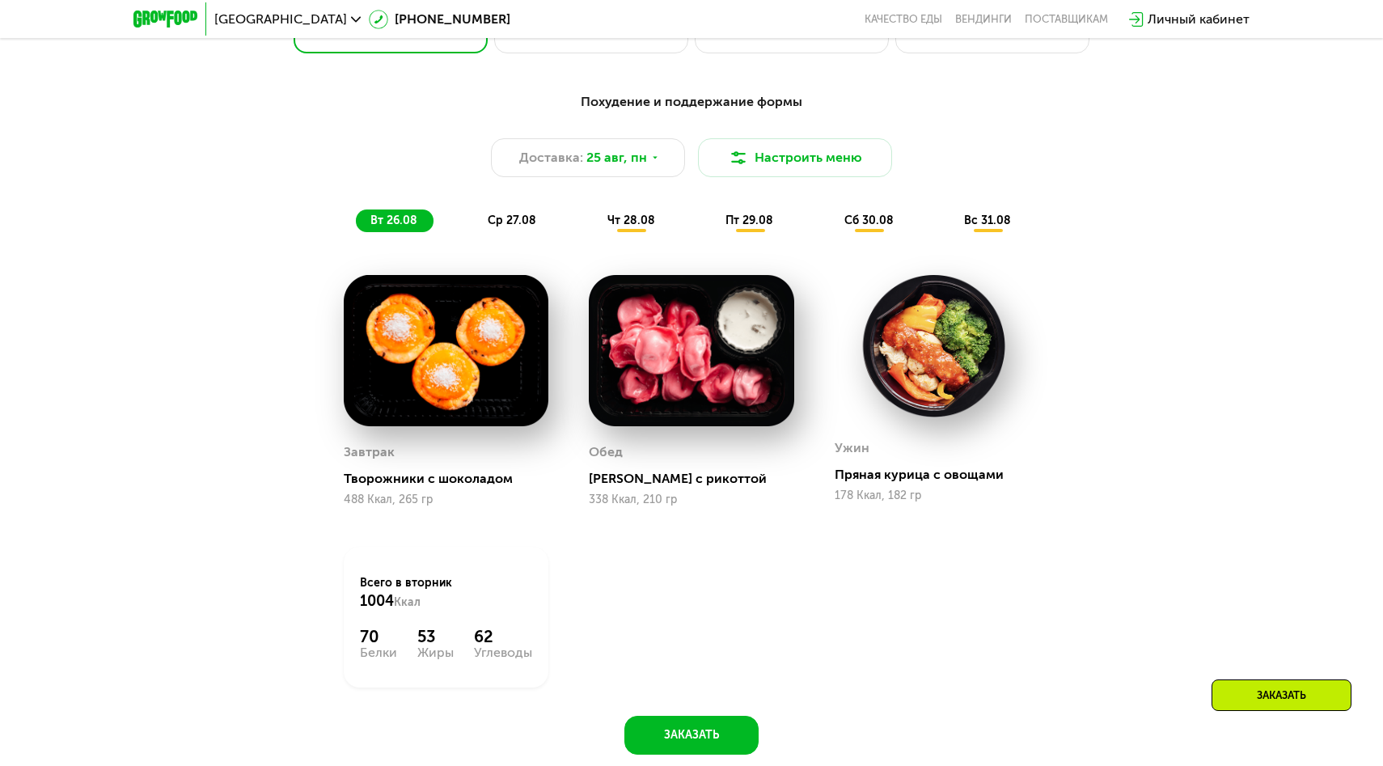
scroll to position [906, 0]
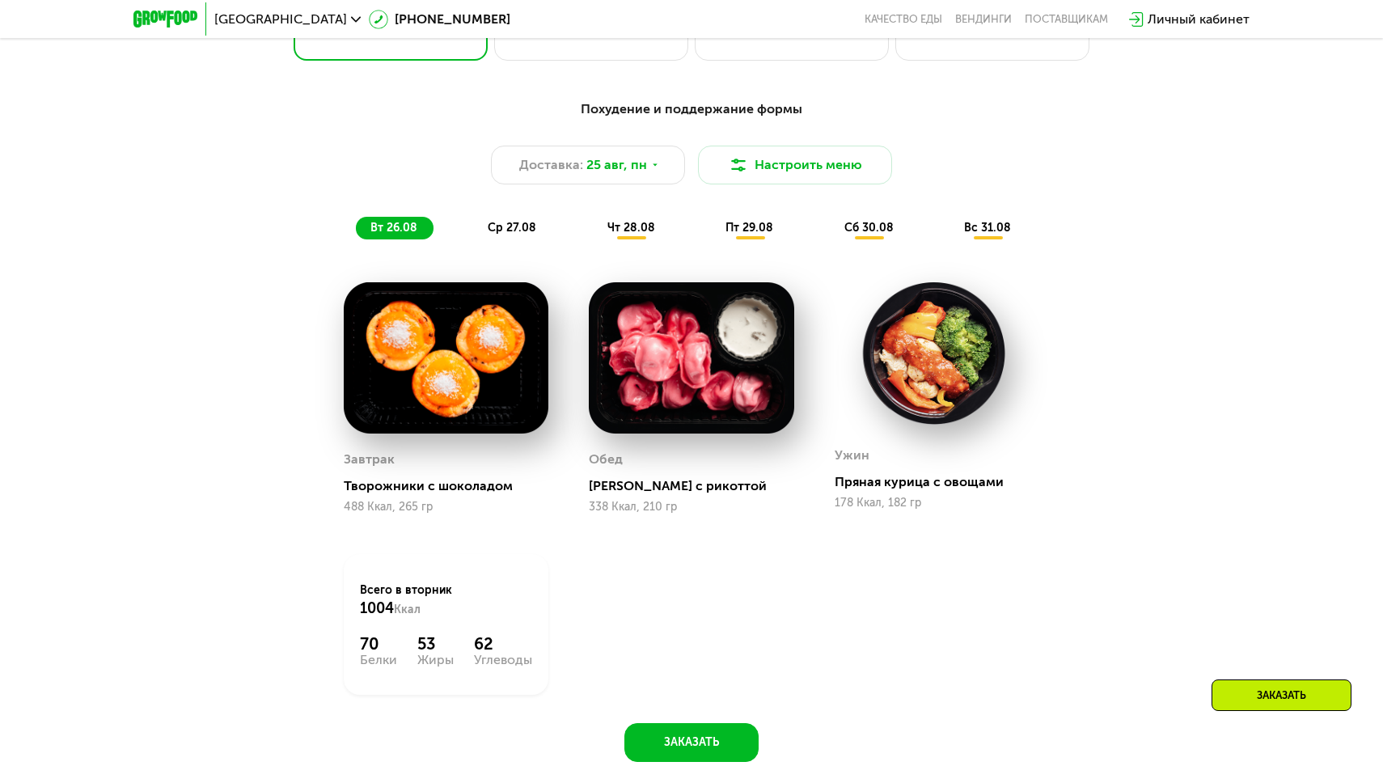
click at [498, 224] on span "ср 27.08" at bounding box center [512, 228] width 49 height 14
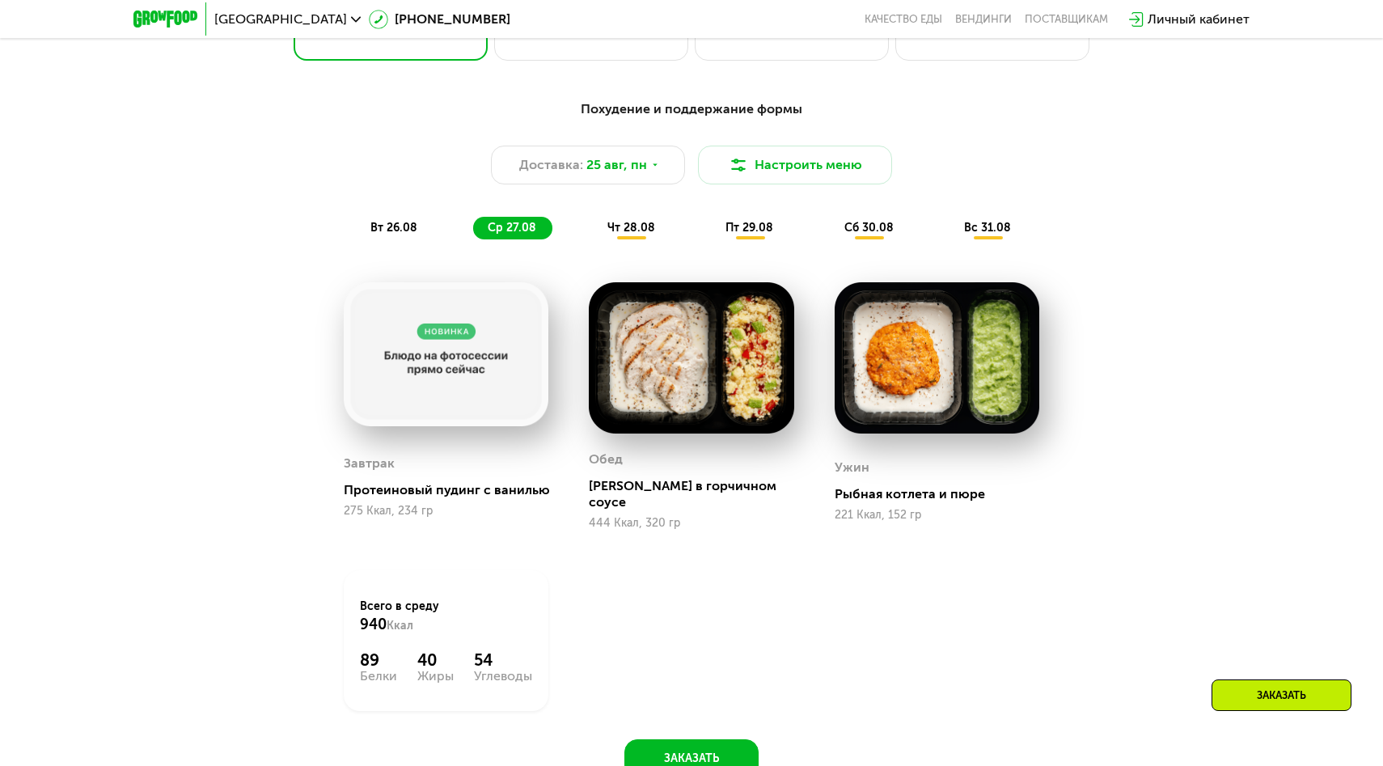
click at [639, 227] on span "чт 28.08" at bounding box center [631, 228] width 48 height 14
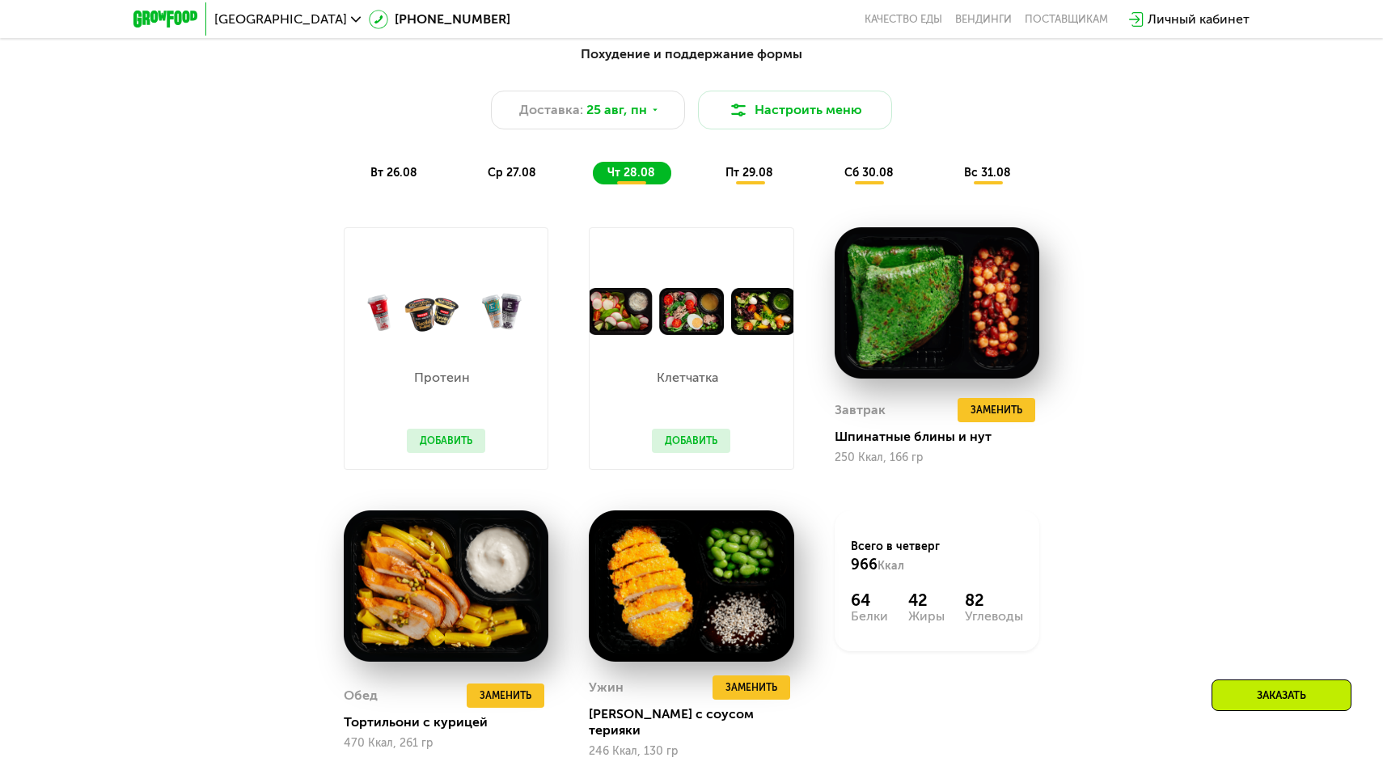
scroll to position [967, 0]
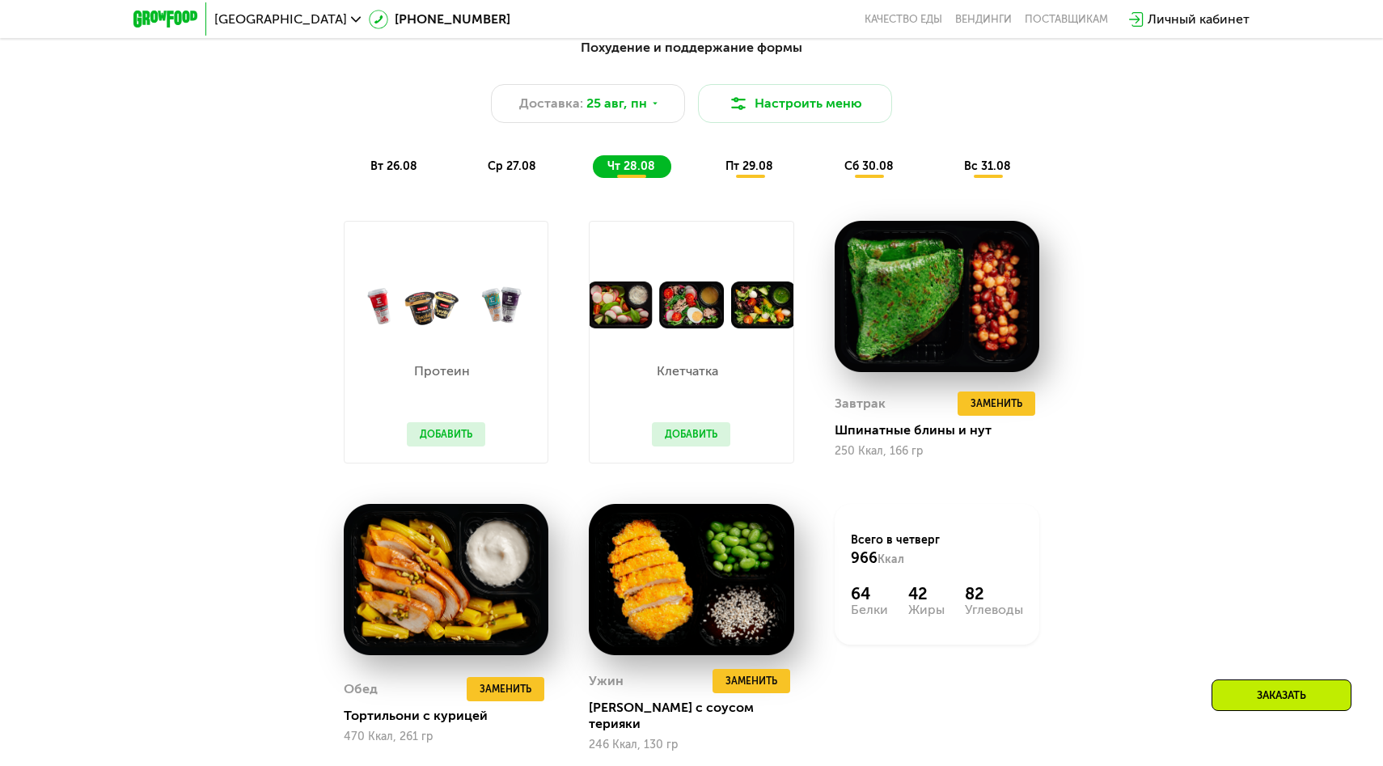
click at [755, 179] on div "Похудение и поддержание формы Доставка: 25 авг, пн Настроить меню вт 26.08 ср 2…" at bounding box center [691, 107] width 977 height 159
click at [755, 167] on span "пт 29.08" at bounding box center [749, 166] width 48 height 14
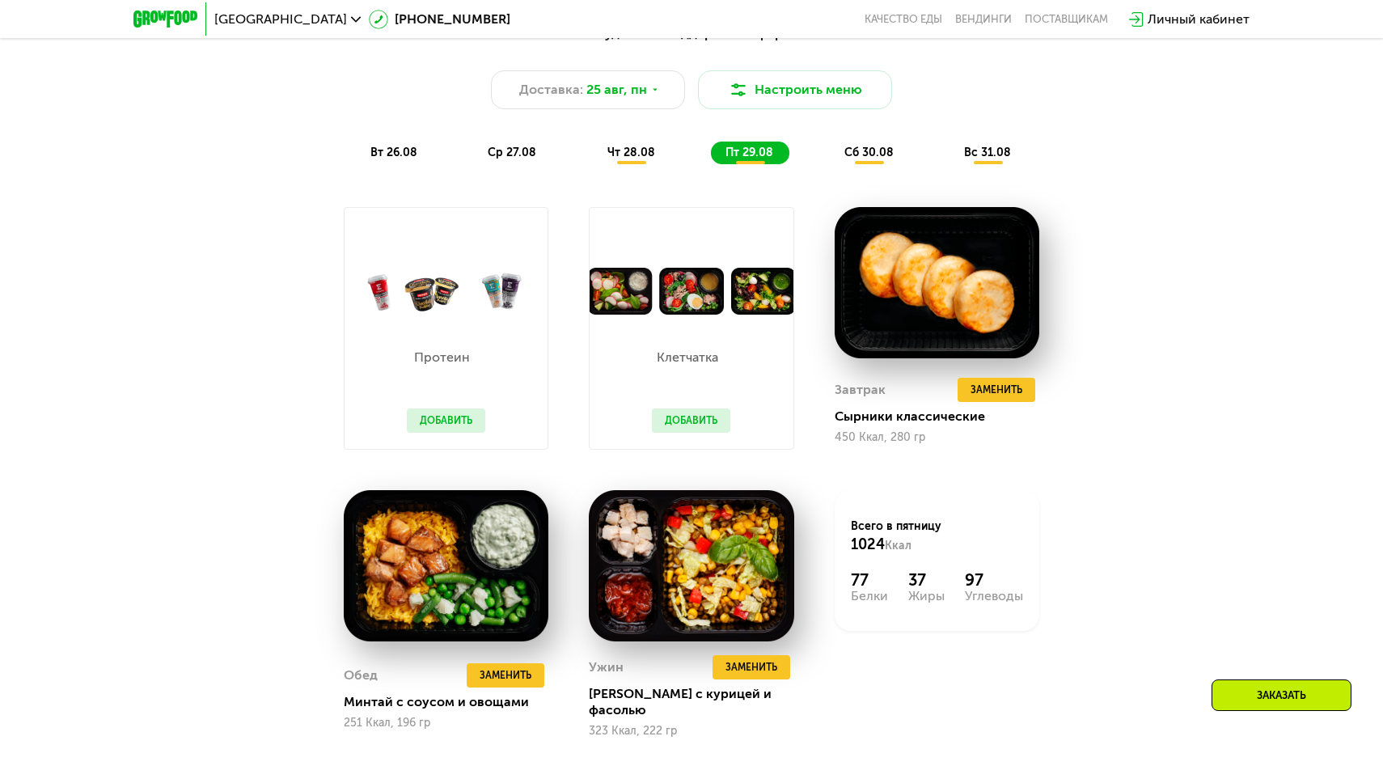
scroll to position [983, 0]
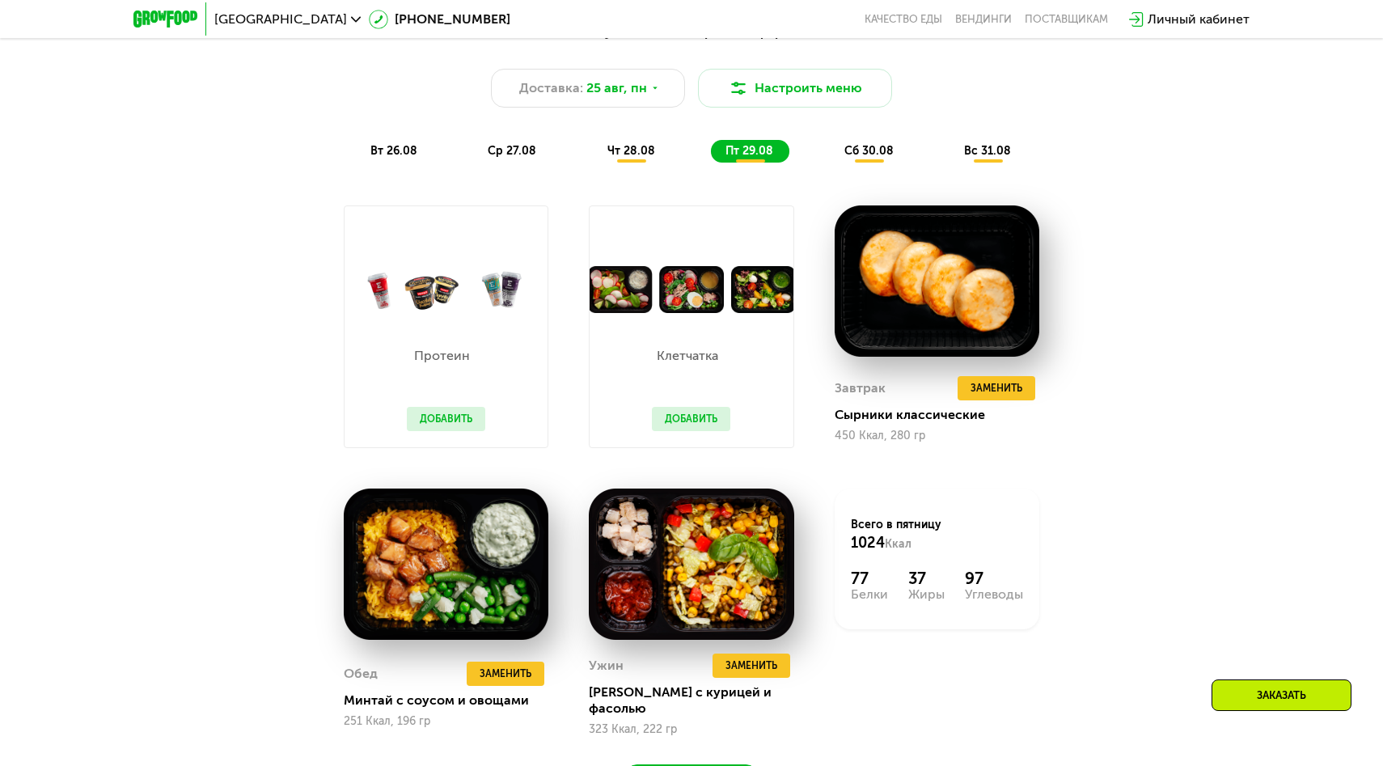
click at [860, 153] on span "сб 30.08" at bounding box center [868, 151] width 49 height 14
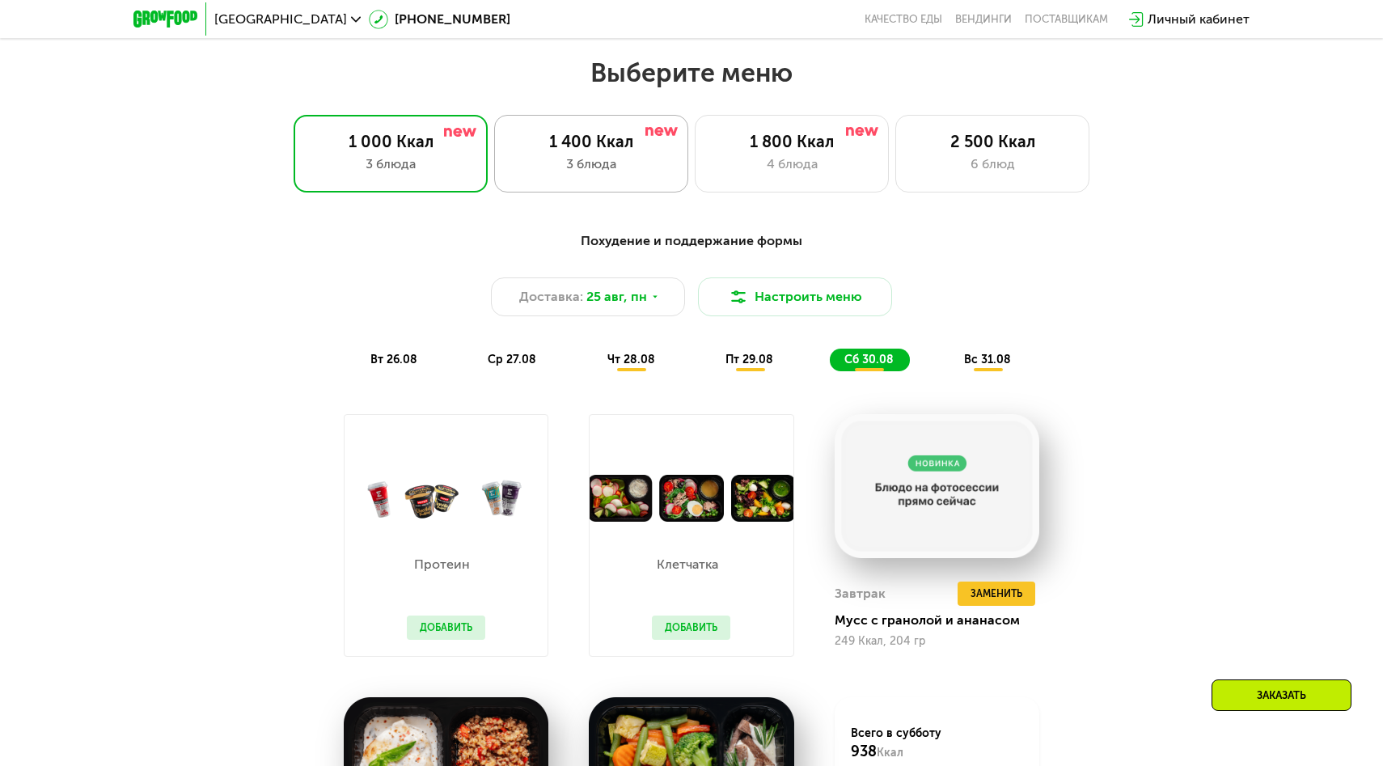
scroll to position [760, 0]
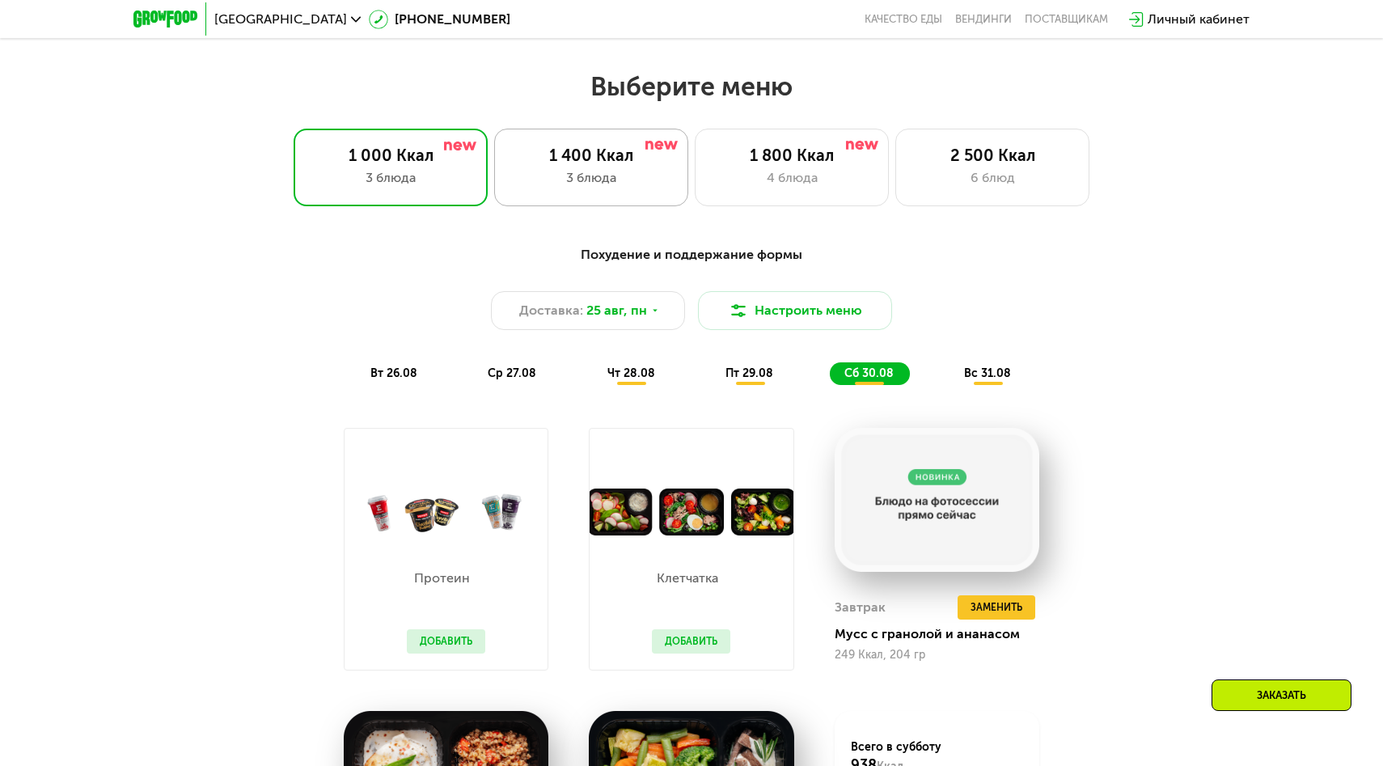
click at [653, 155] on div "1 400 Ккал" at bounding box center [591, 155] width 160 height 19
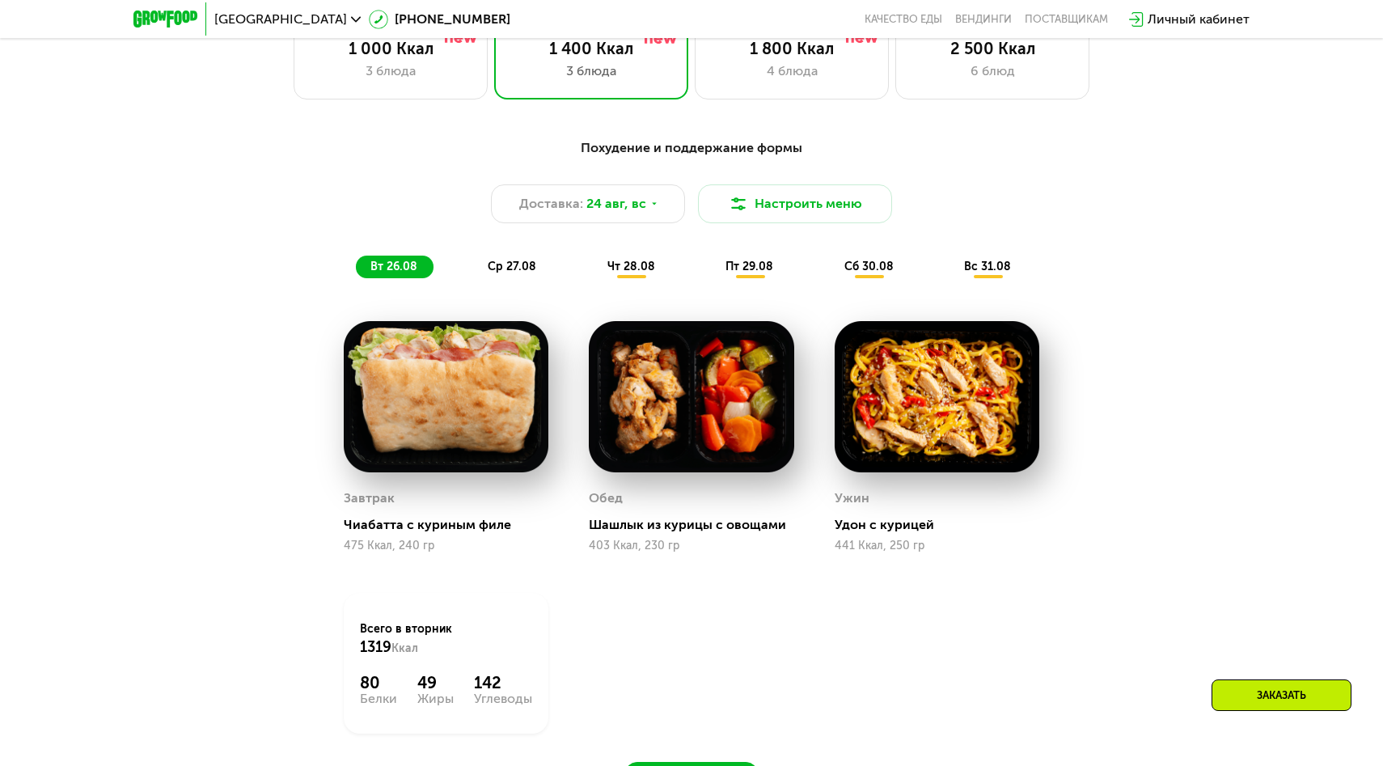
scroll to position [892, 0]
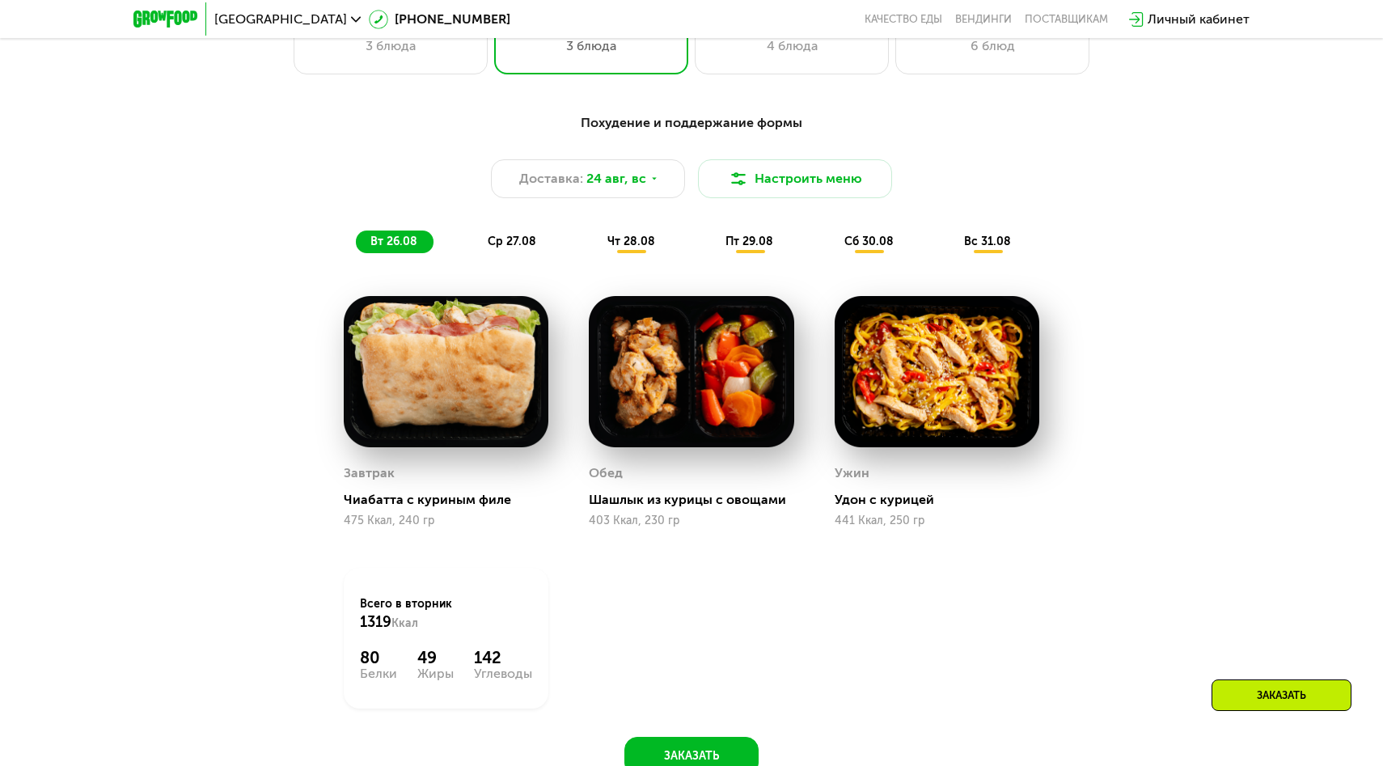
click at [515, 245] on span "ср 27.08" at bounding box center [512, 242] width 49 height 14
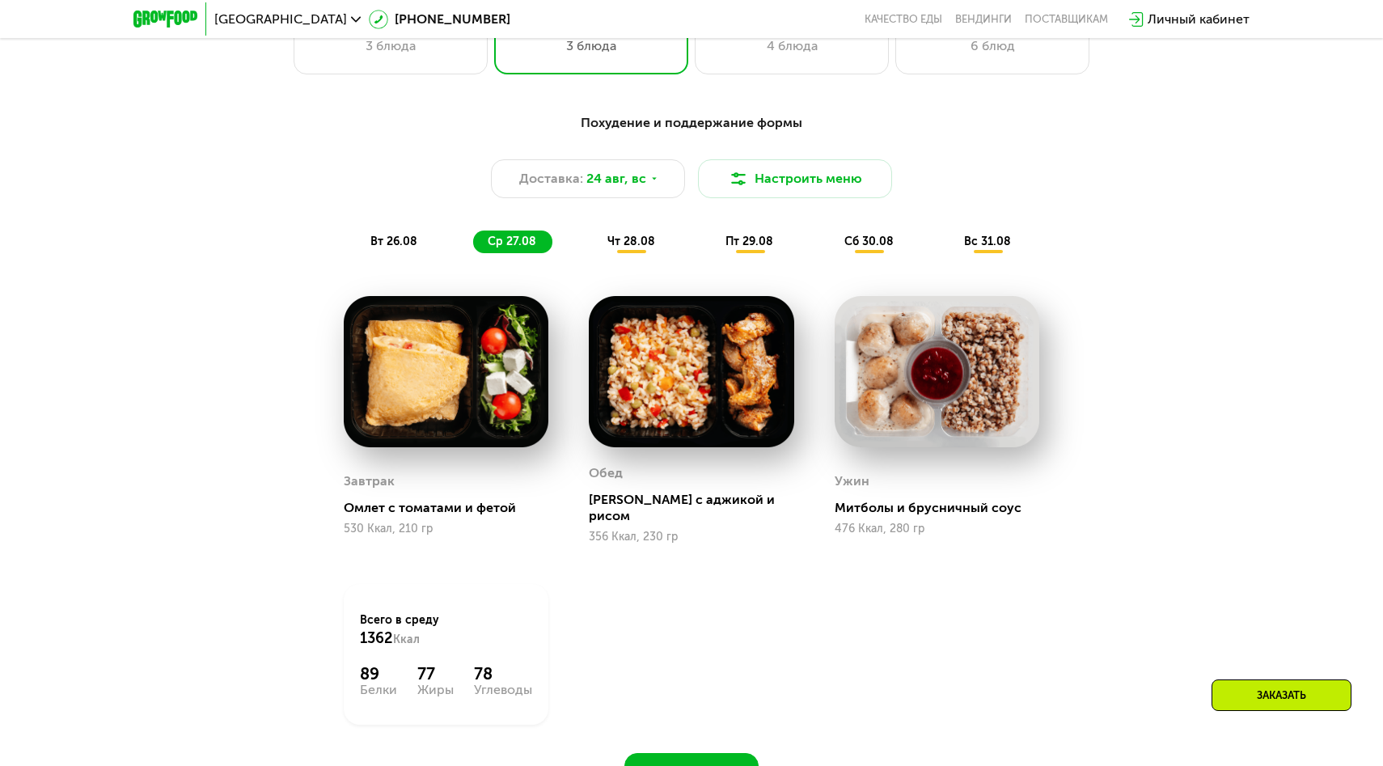
click at [632, 246] on span "чт 28.08" at bounding box center [631, 242] width 48 height 14
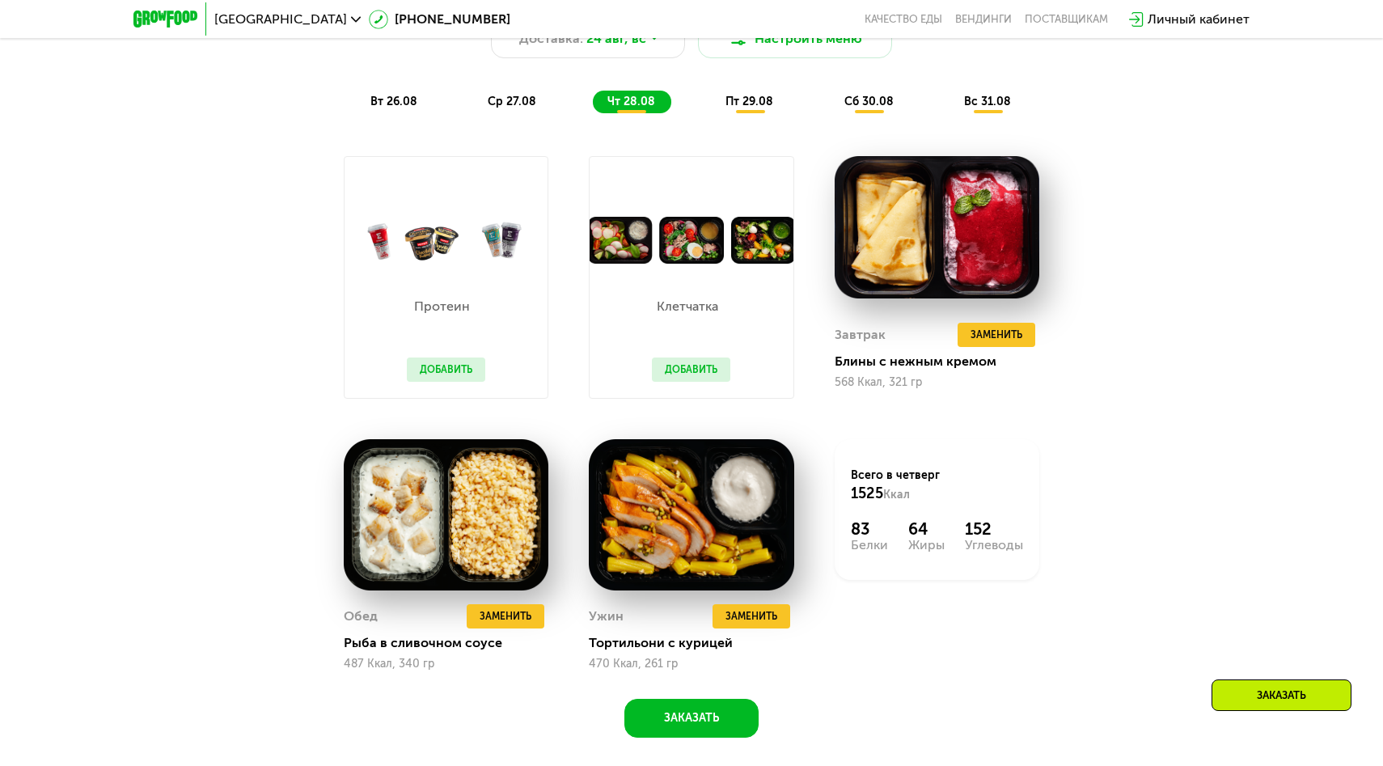
scroll to position [1033, 0]
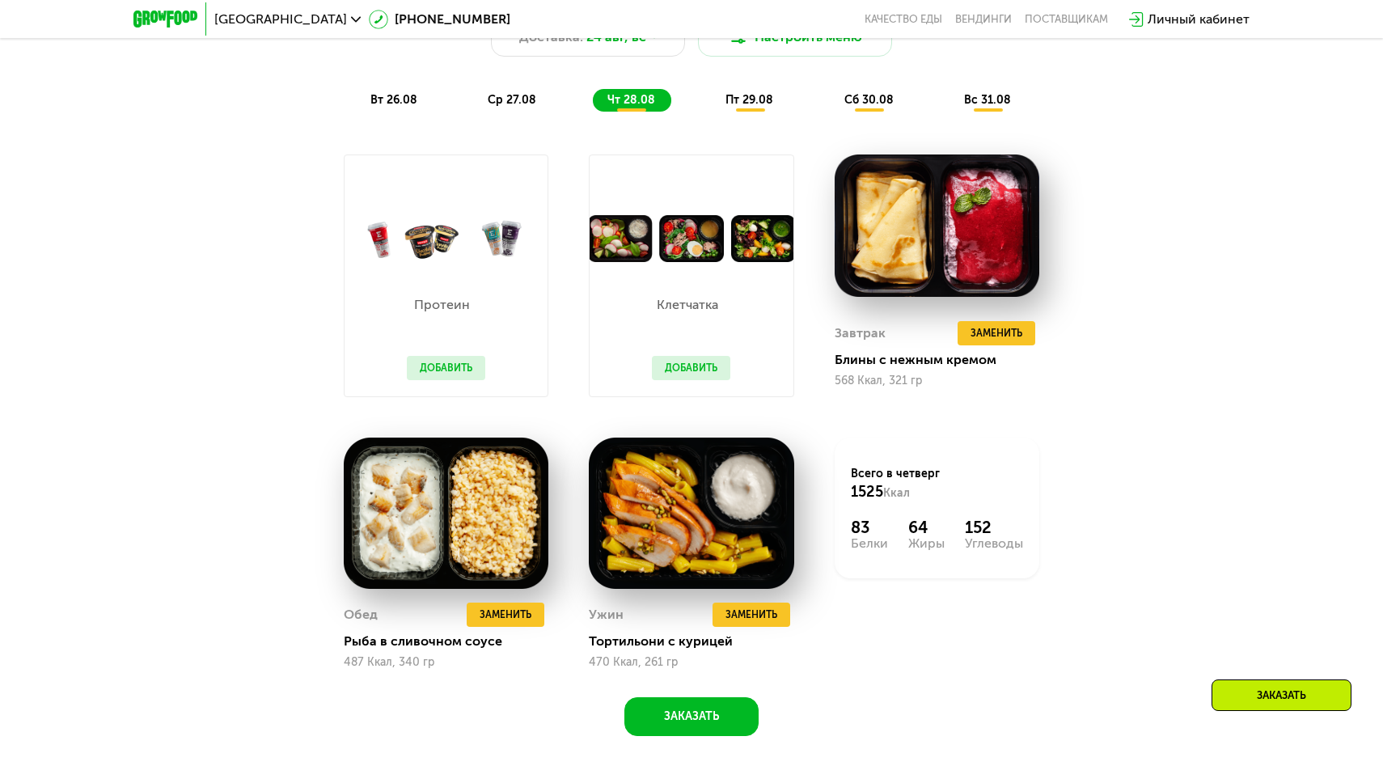
click at [743, 99] on span "пт 29.08" at bounding box center [749, 100] width 48 height 14
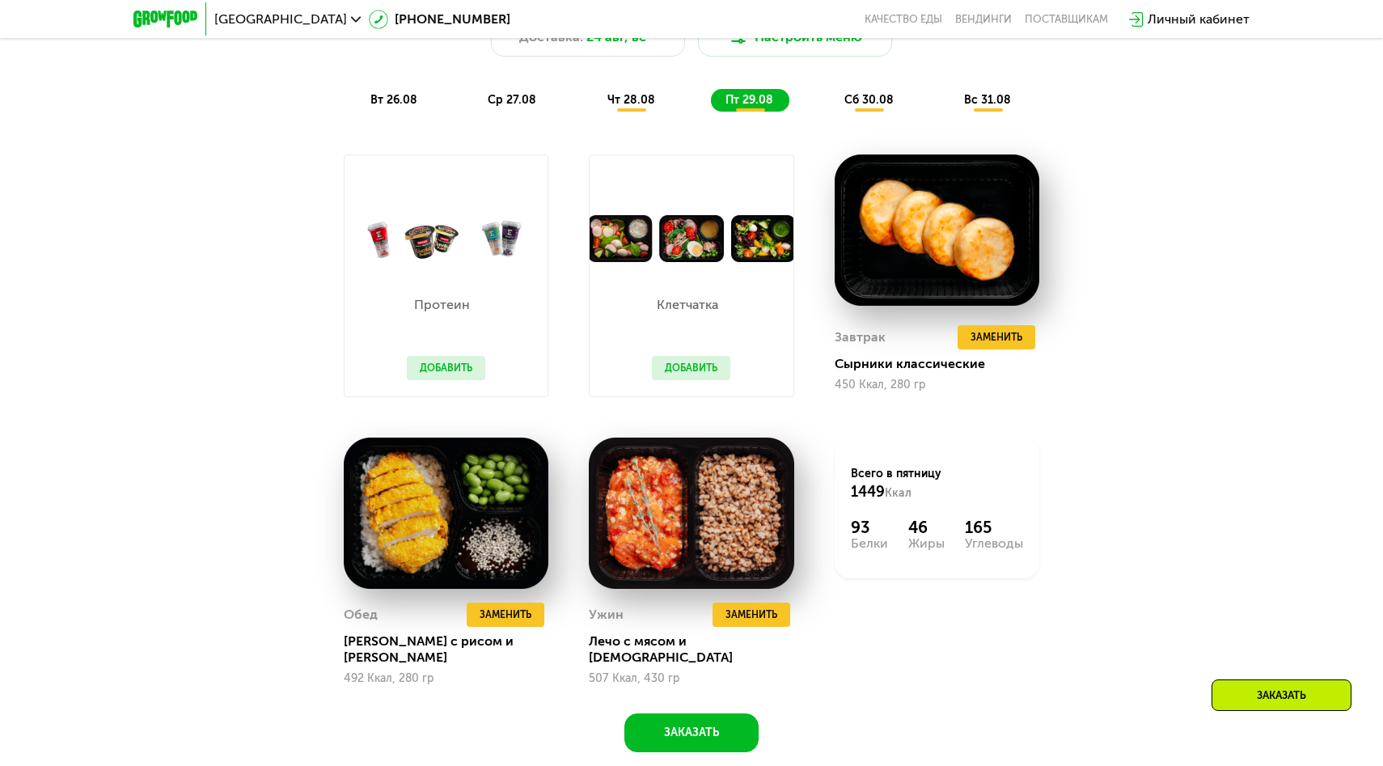
click at [949, 108] on div "сб 30.08" at bounding box center [988, 100] width 78 height 23
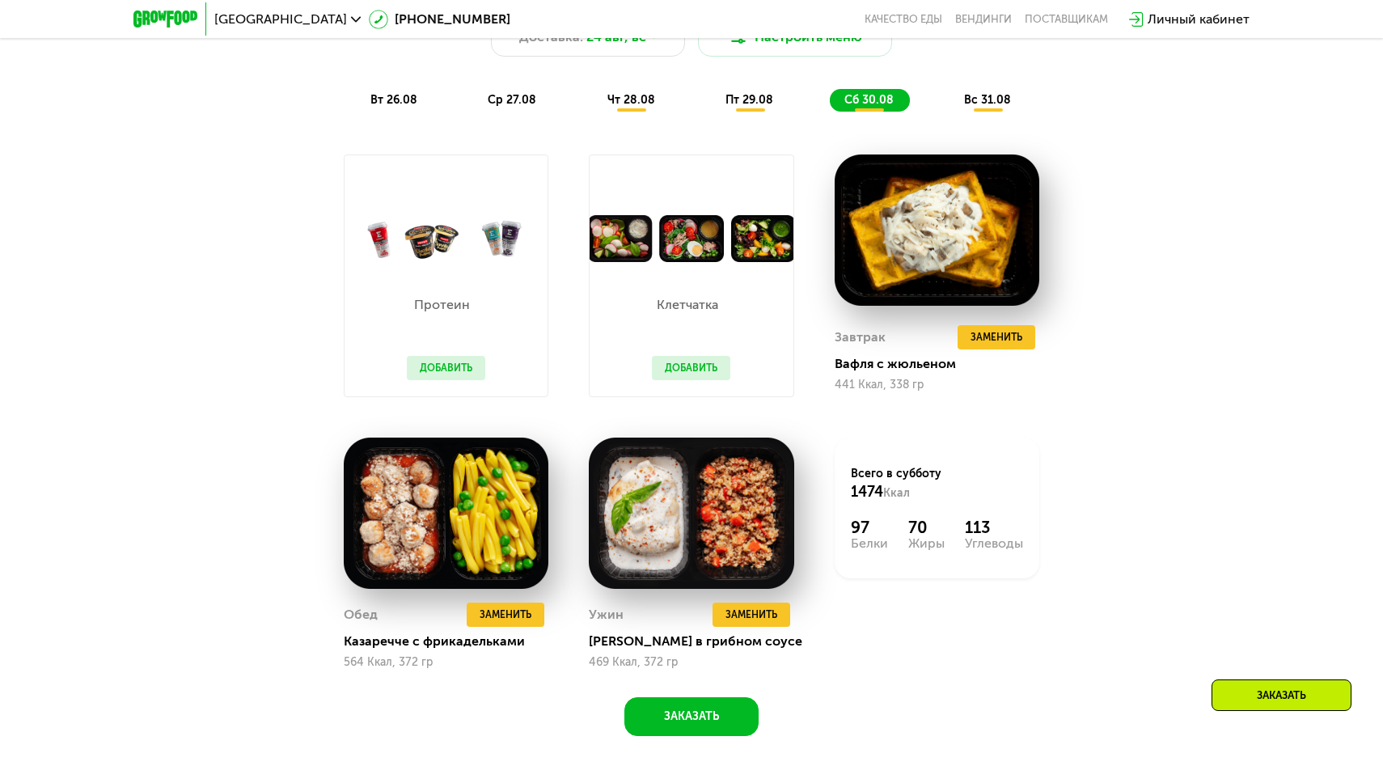
click at [988, 101] on span "вс 31.08" at bounding box center [987, 100] width 47 height 14
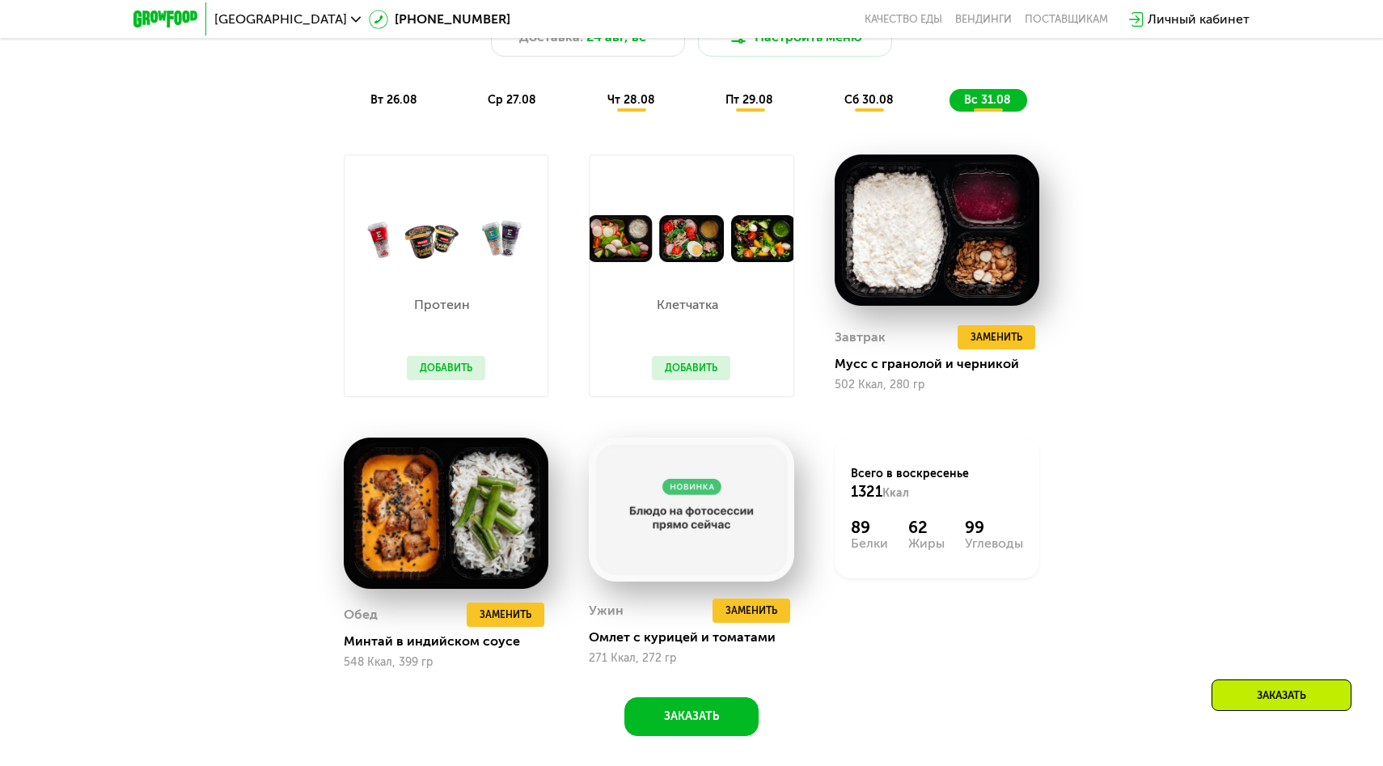
click at [988, 101] on span "вс 31.08" at bounding box center [987, 100] width 47 height 14
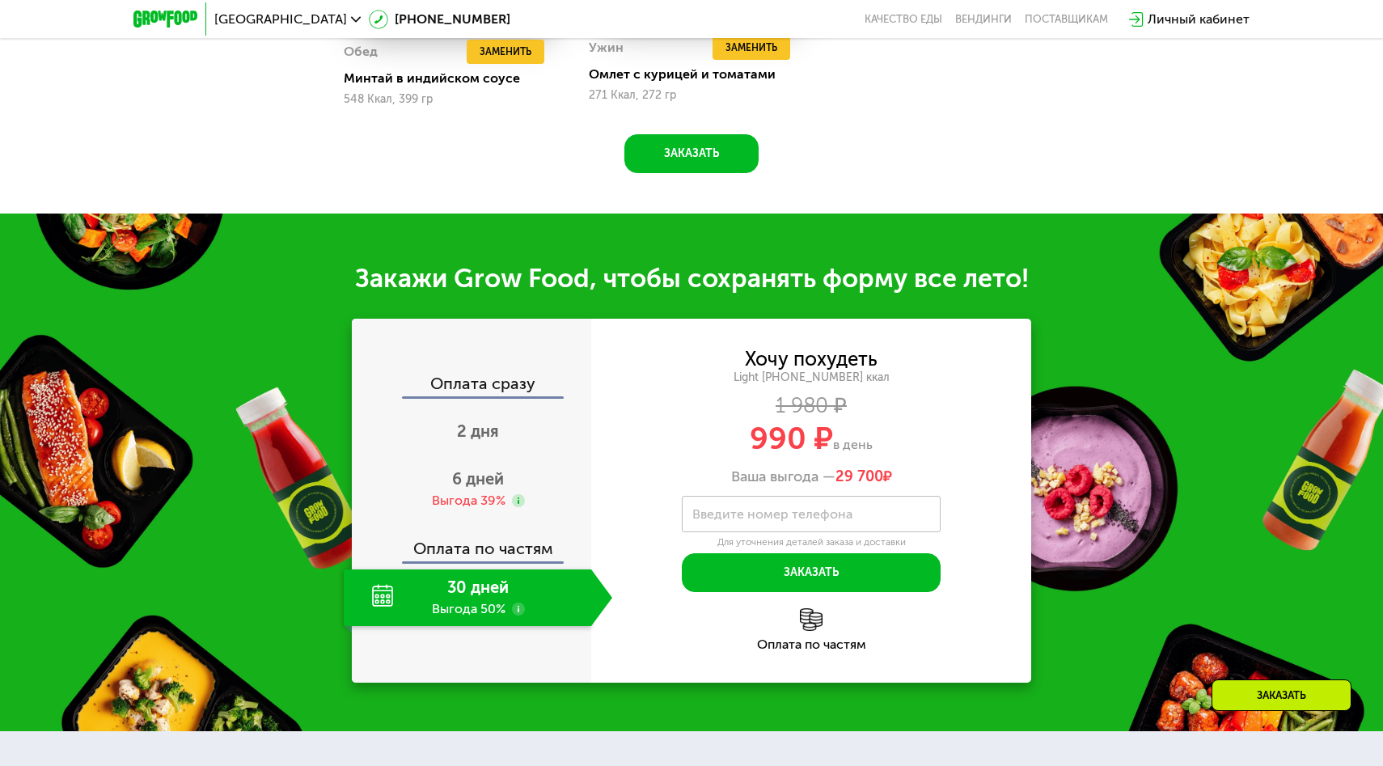
scroll to position [1597, 0]
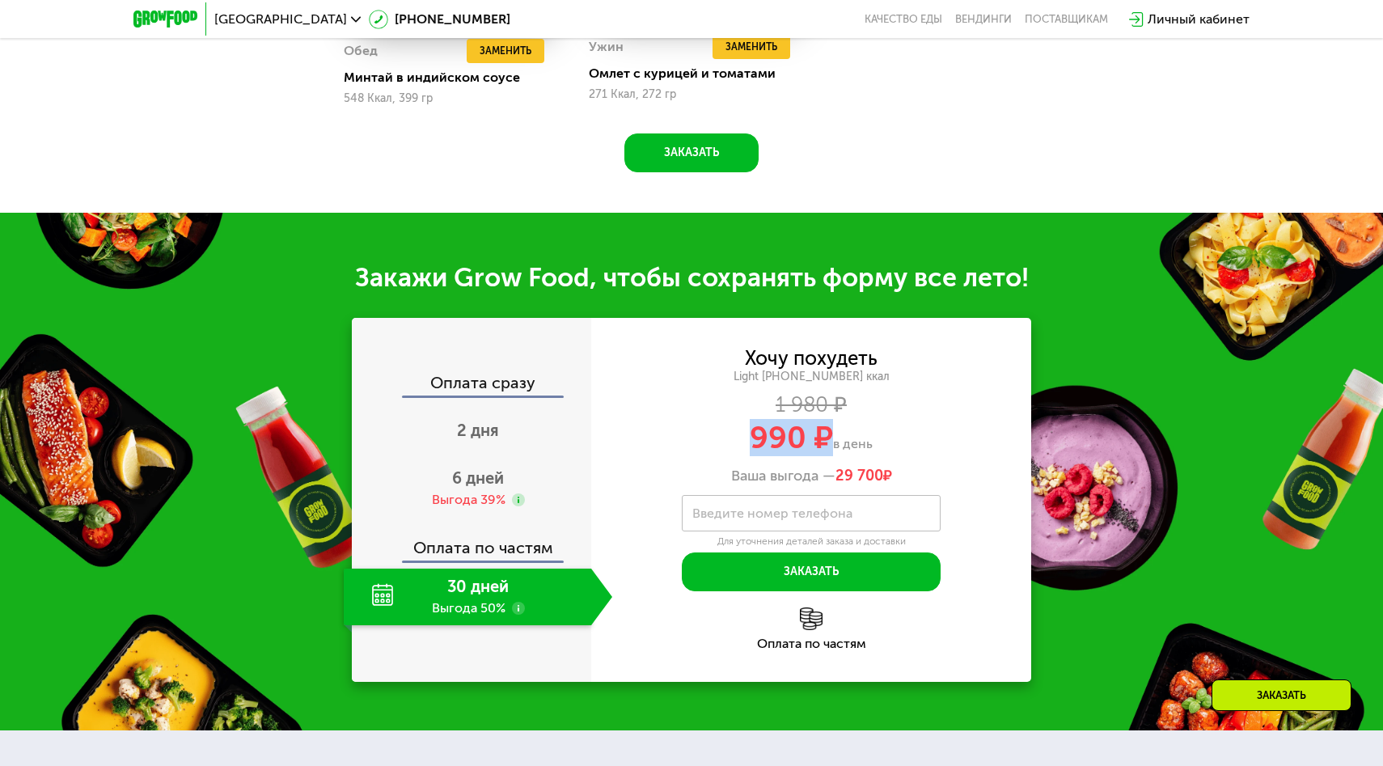
drag, startPoint x: 830, startPoint y: 433, endPoint x: 728, endPoint y: 433, distance: 101.9
click at [728, 433] on div "990 ₽ в день" at bounding box center [811, 437] width 440 height 31
click at [797, 437] on span "990 ₽" at bounding box center [791, 437] width 83 height 37
click at [776, 436] on span "990 ₽" at bounding box center [791, 437] width 83 height 37
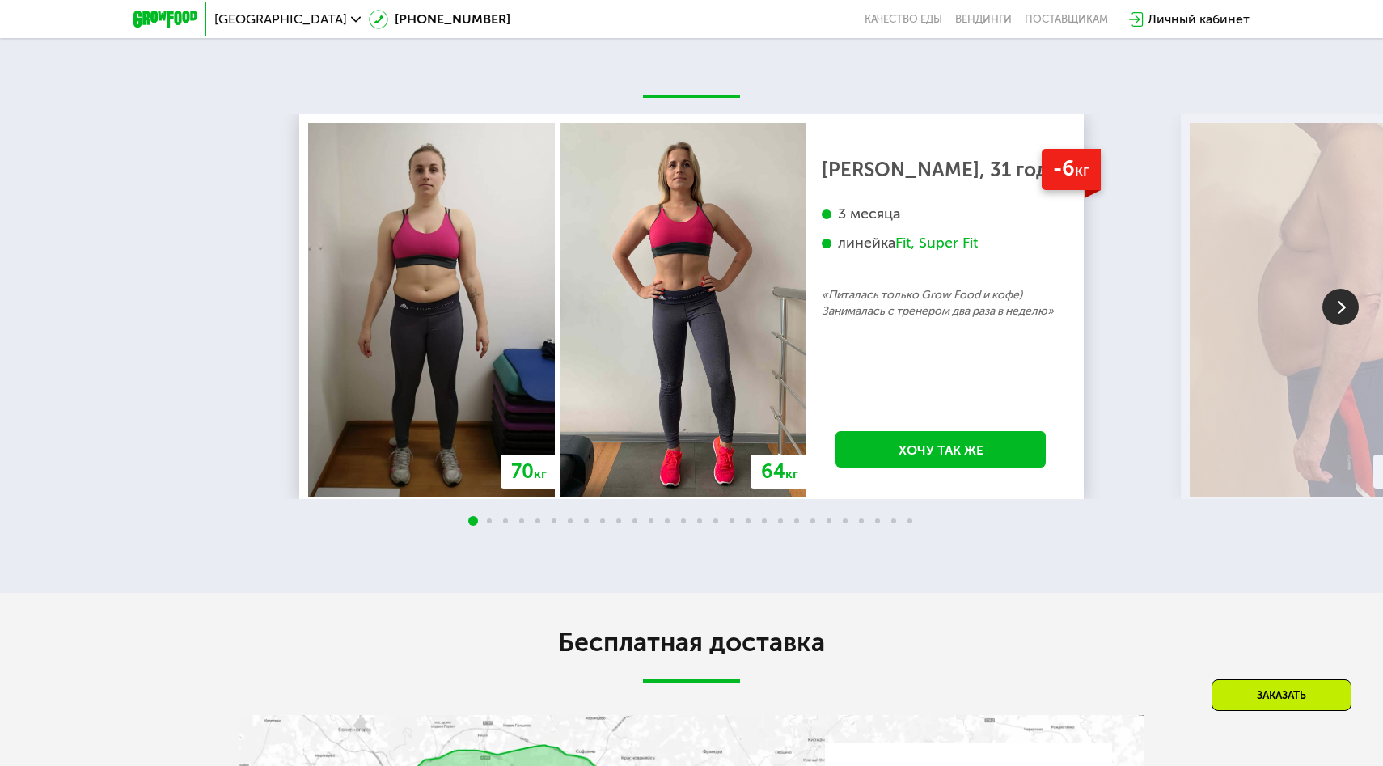
scroll to position [3008, 0]
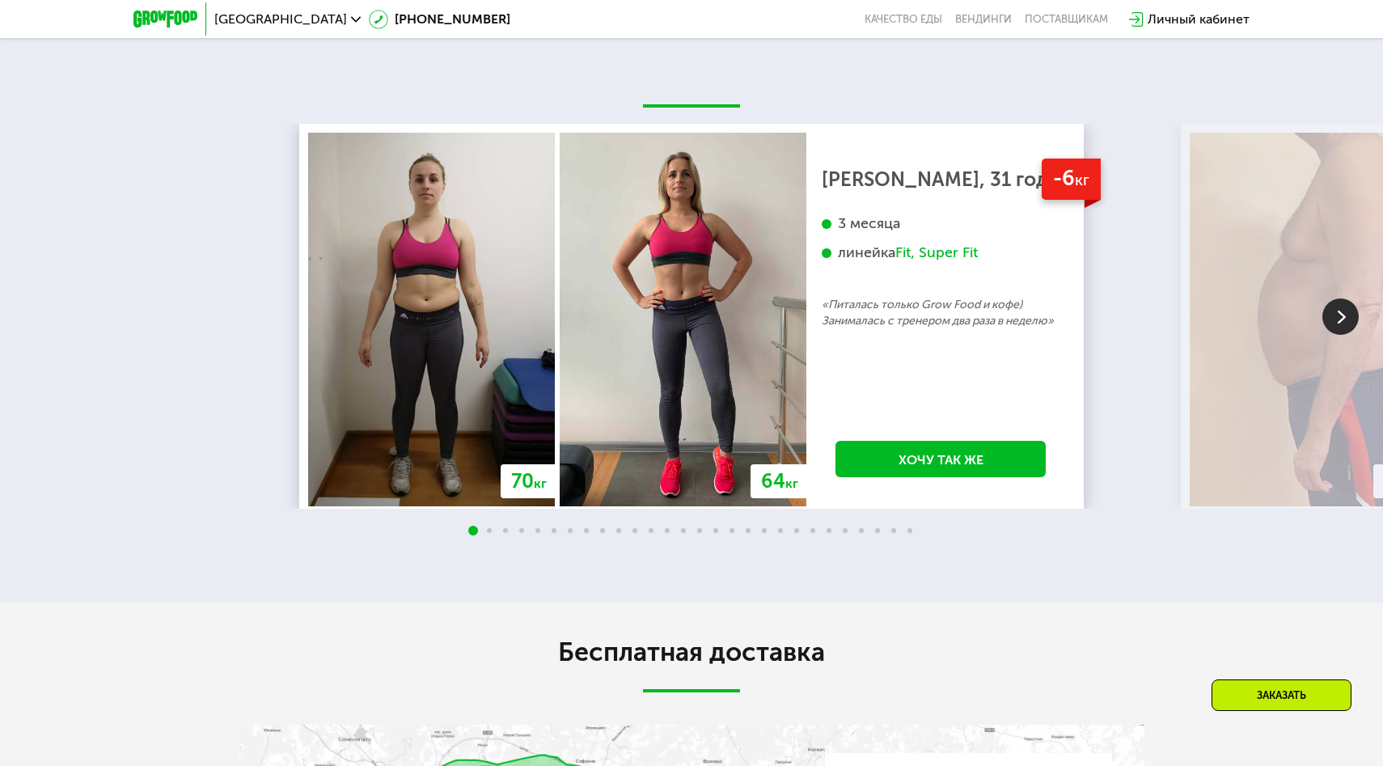
click at [1338, 332] on img at bounding box center [1340, 316] width 36 height 36
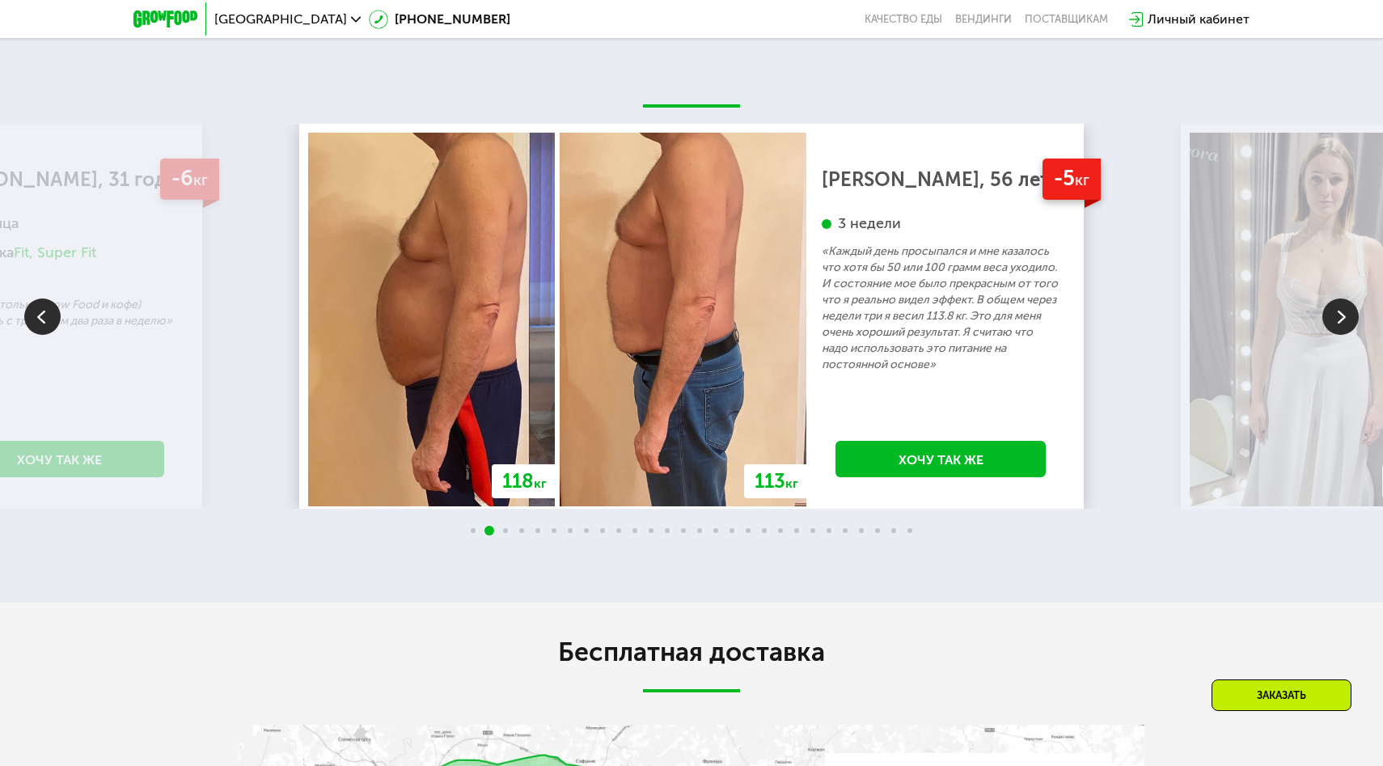
click at [1338, 331] on img at bounding box center [1340, 316] width 36 height 36
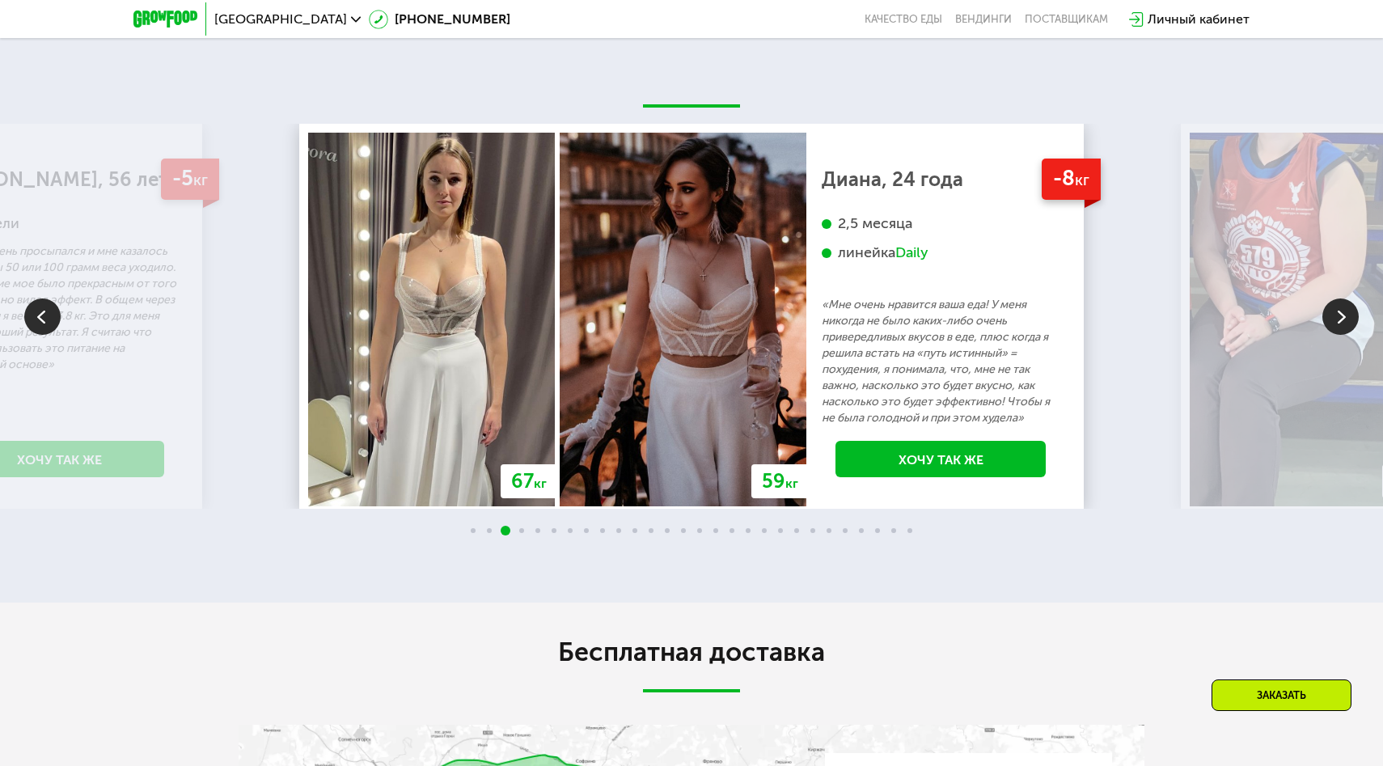
click at [1338, 331] on img at bounding box center [1340, 316] width 36 height 36
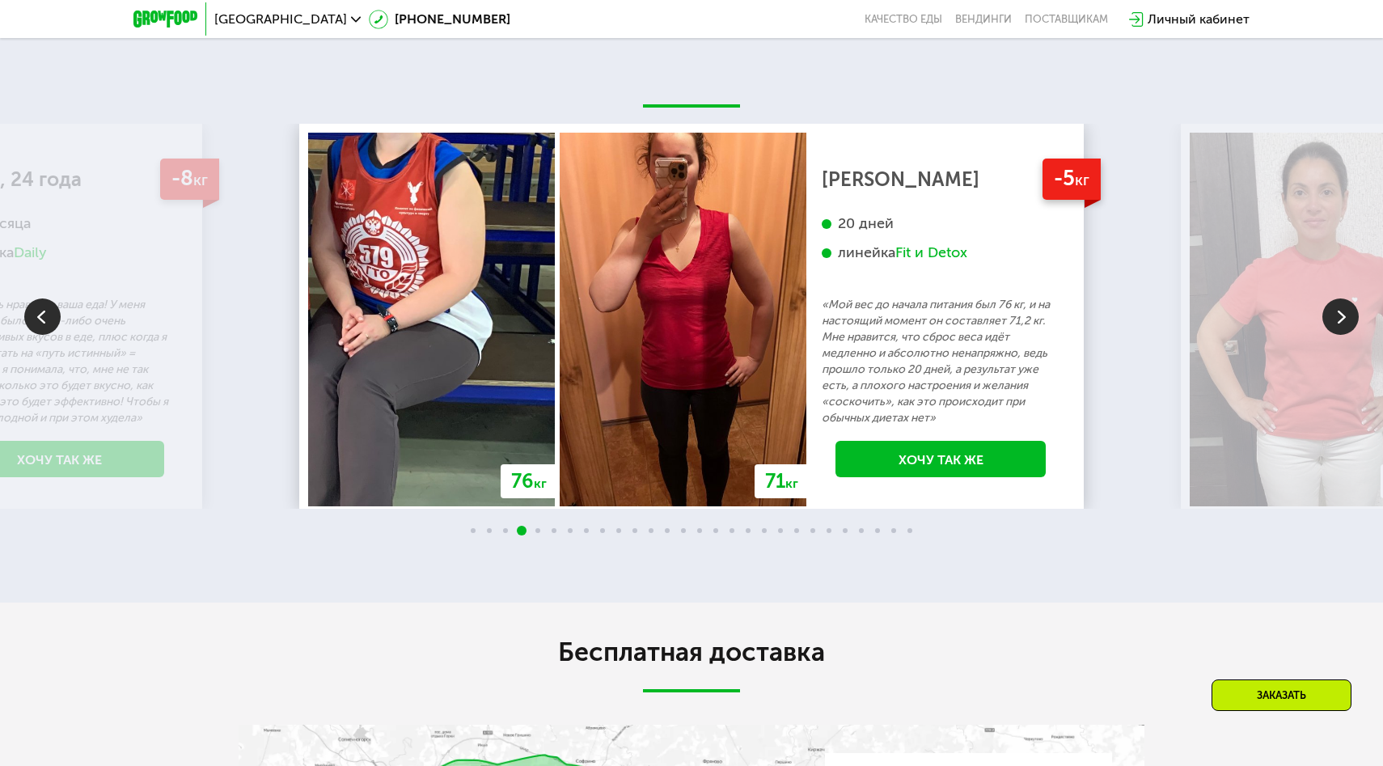
click at [1338, 331] on img at bounding box center [1340, 316] width 36 height 36
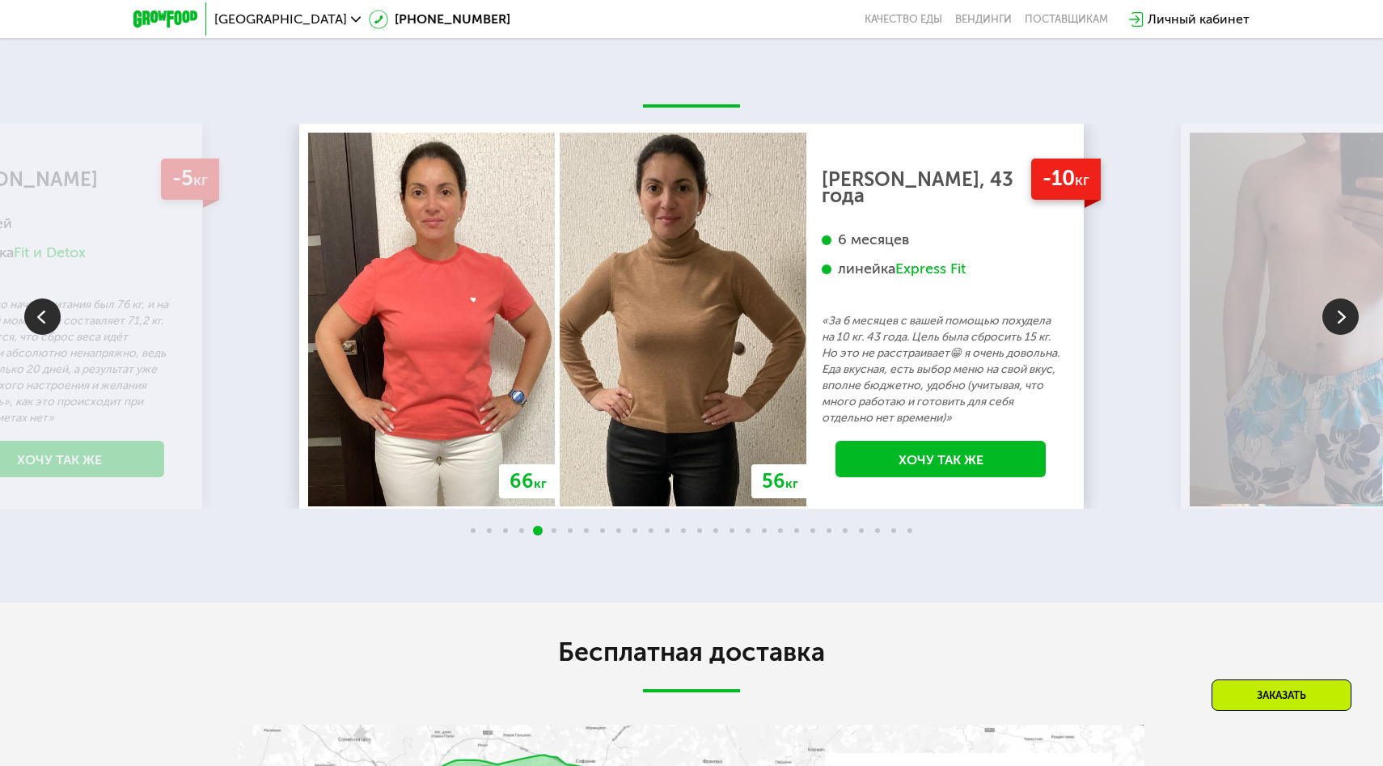
click at [1338, 331] on img at bounding box center [1340, 316] width 36 height 36
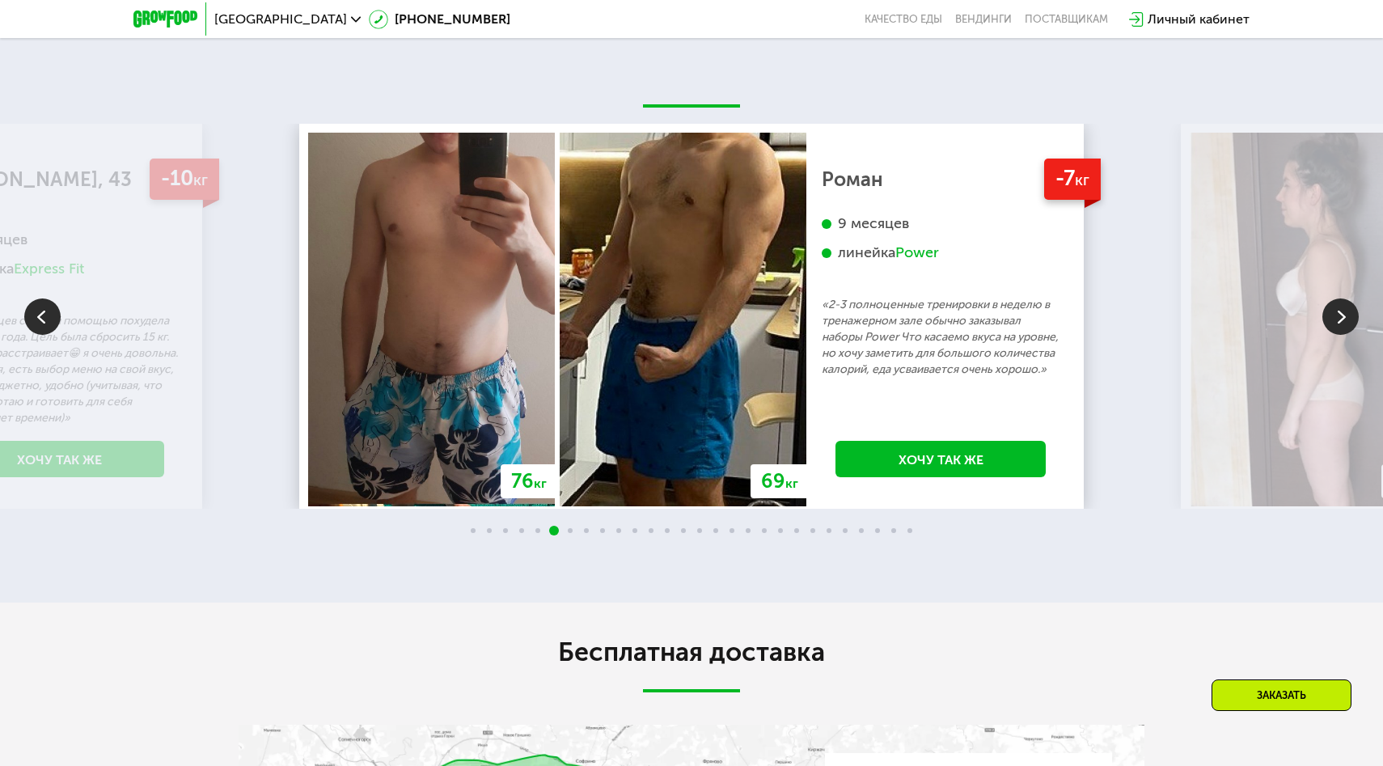
click at [1338, 332] on img at bounding box center [1340, 316] width 36 height 36
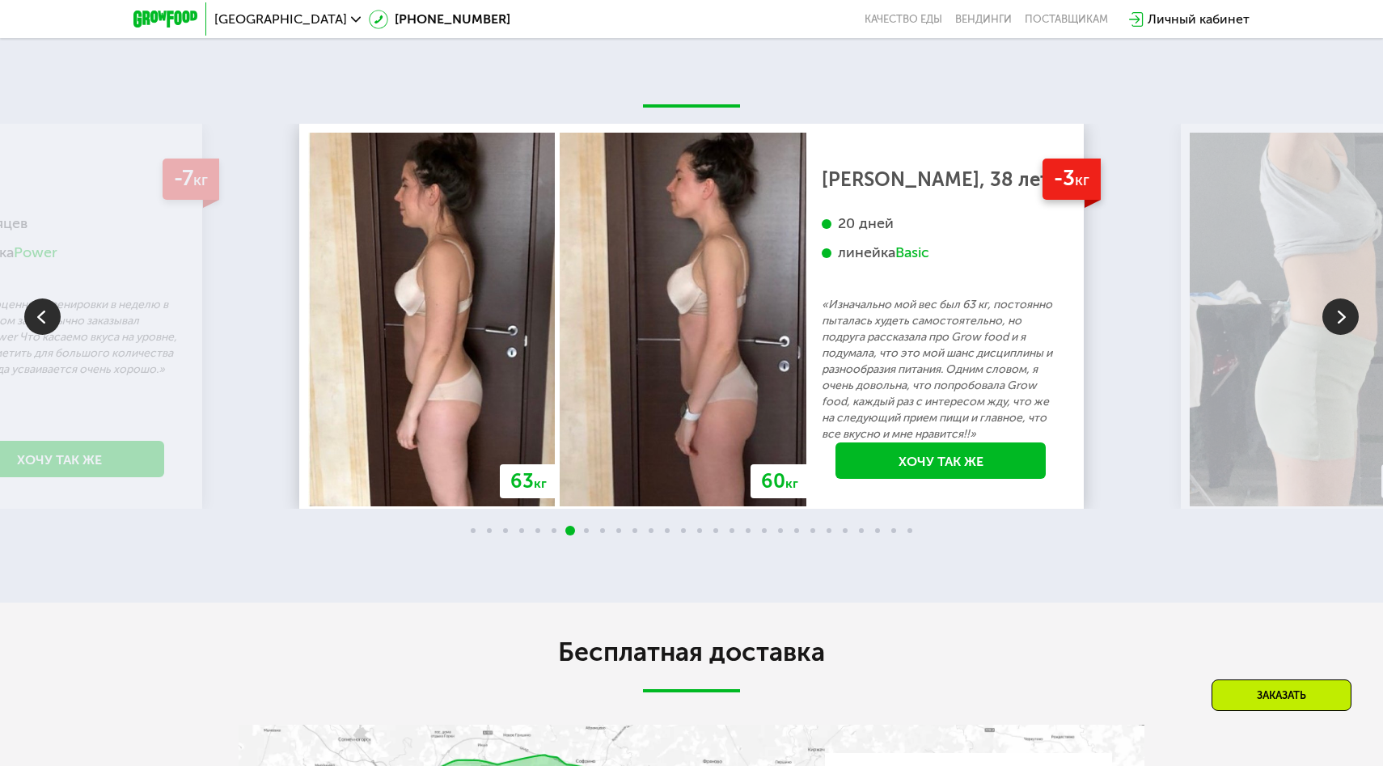
click at [1338, 333] on img at bounding box center [1340, 316] width 36 height 36
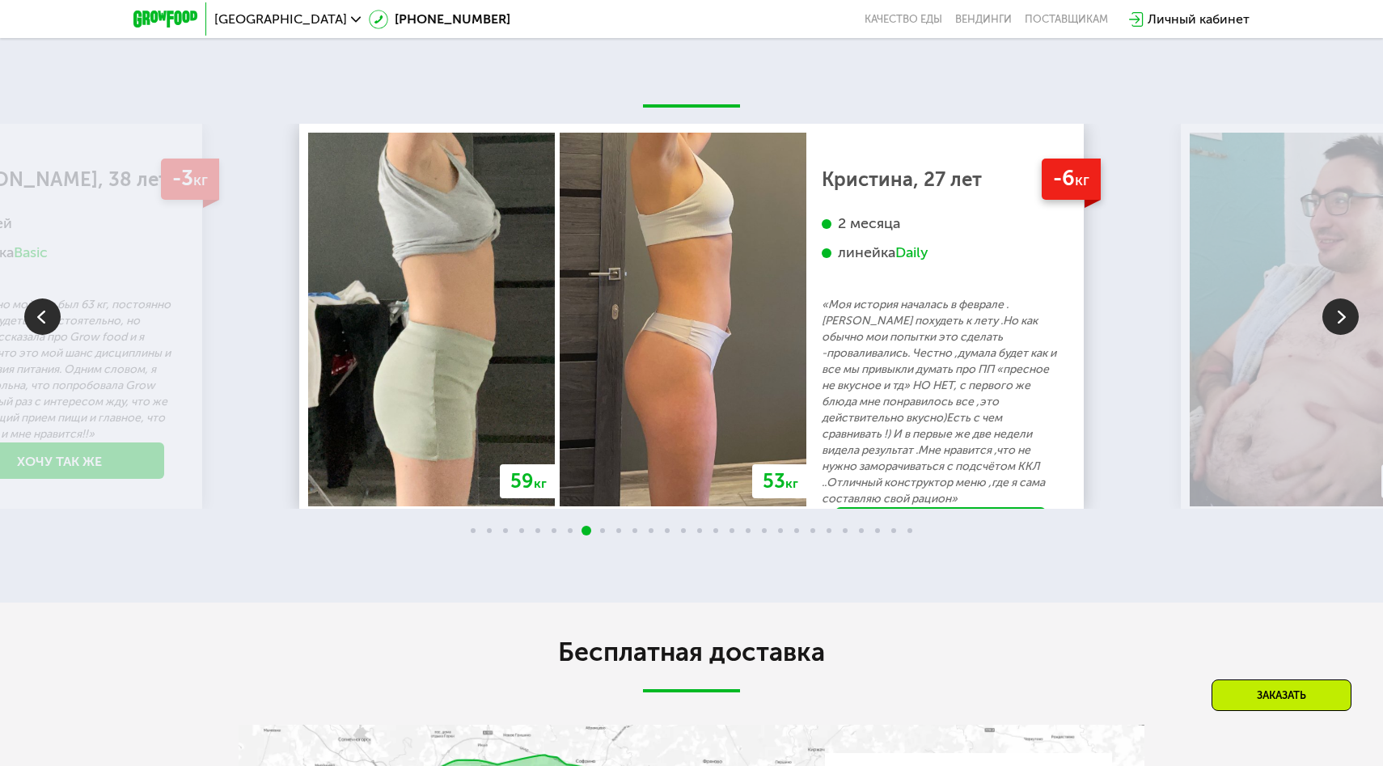
click at [1338, 333] on img at bounding box center [1340, 316] width 36 height 36
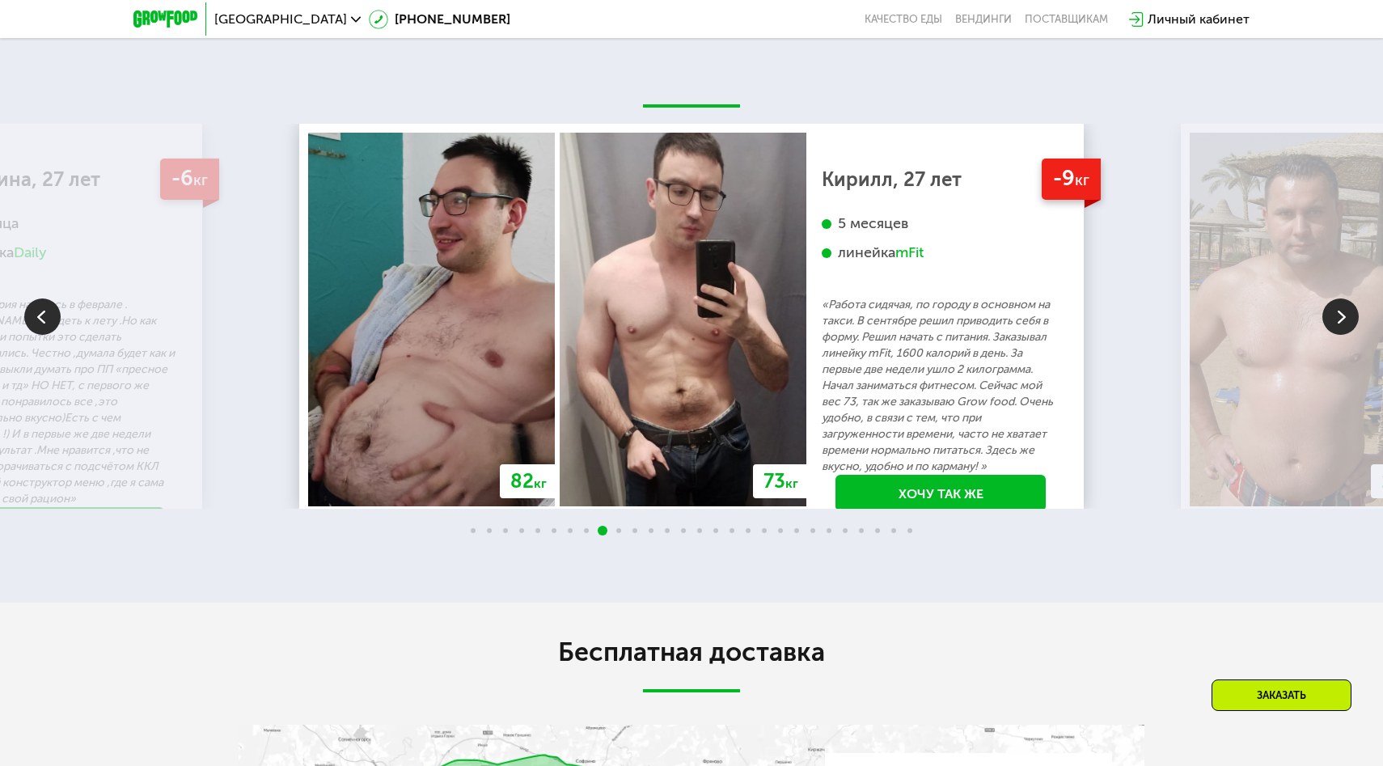
click at [1344, 314] on img at bounding box center [1340, 316] width 36 height 36
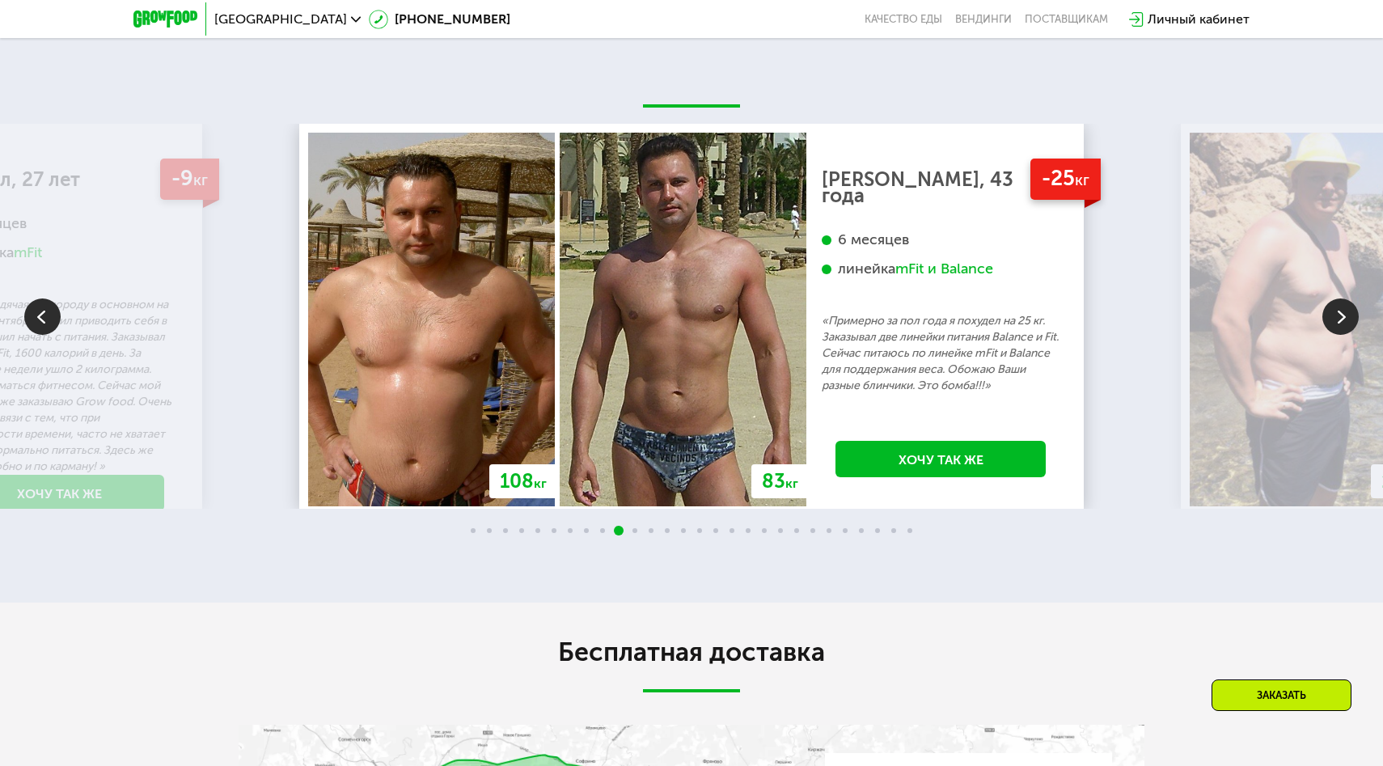
click at [1344, 314] on img at bounding box center [1340, 316] width 36 height 36
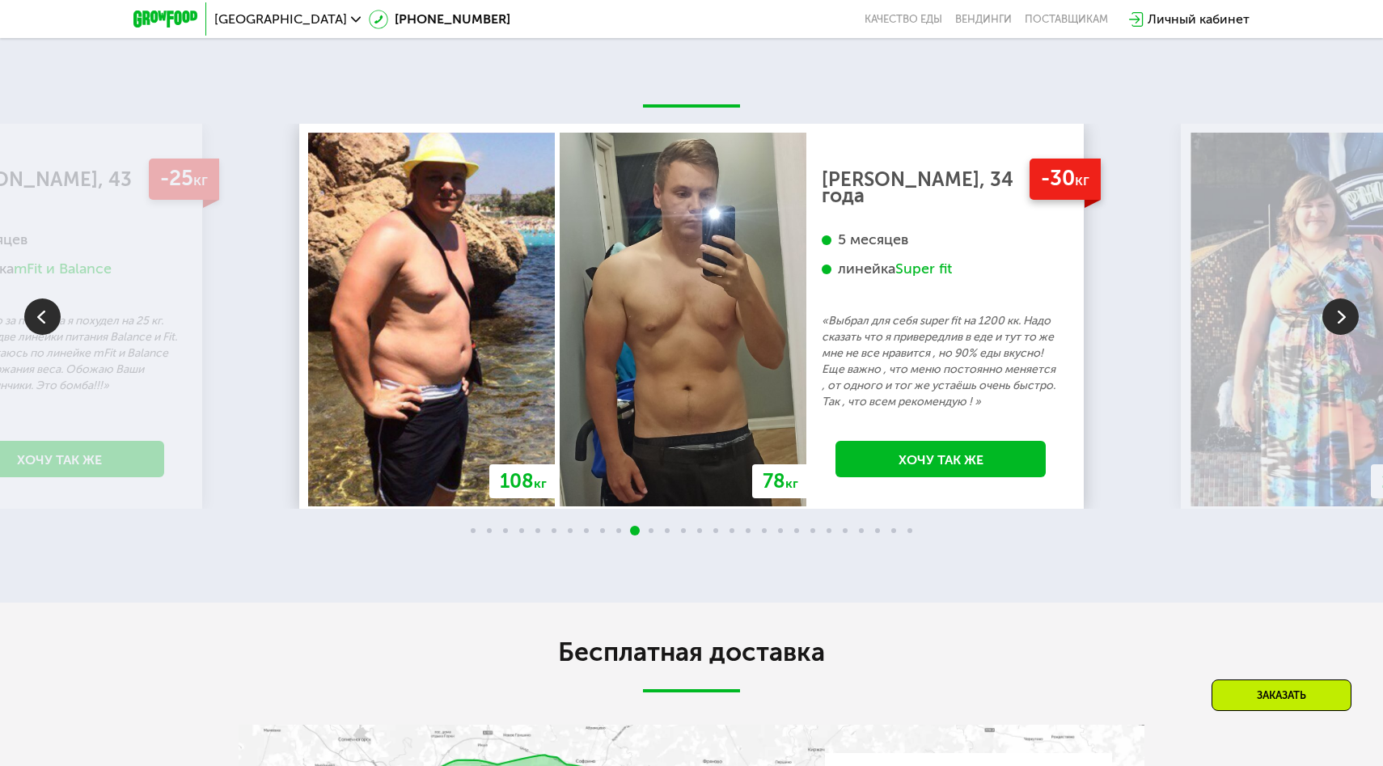
click at [1344, 314] on img at bounding box center [1340, 316] width 36 height 36
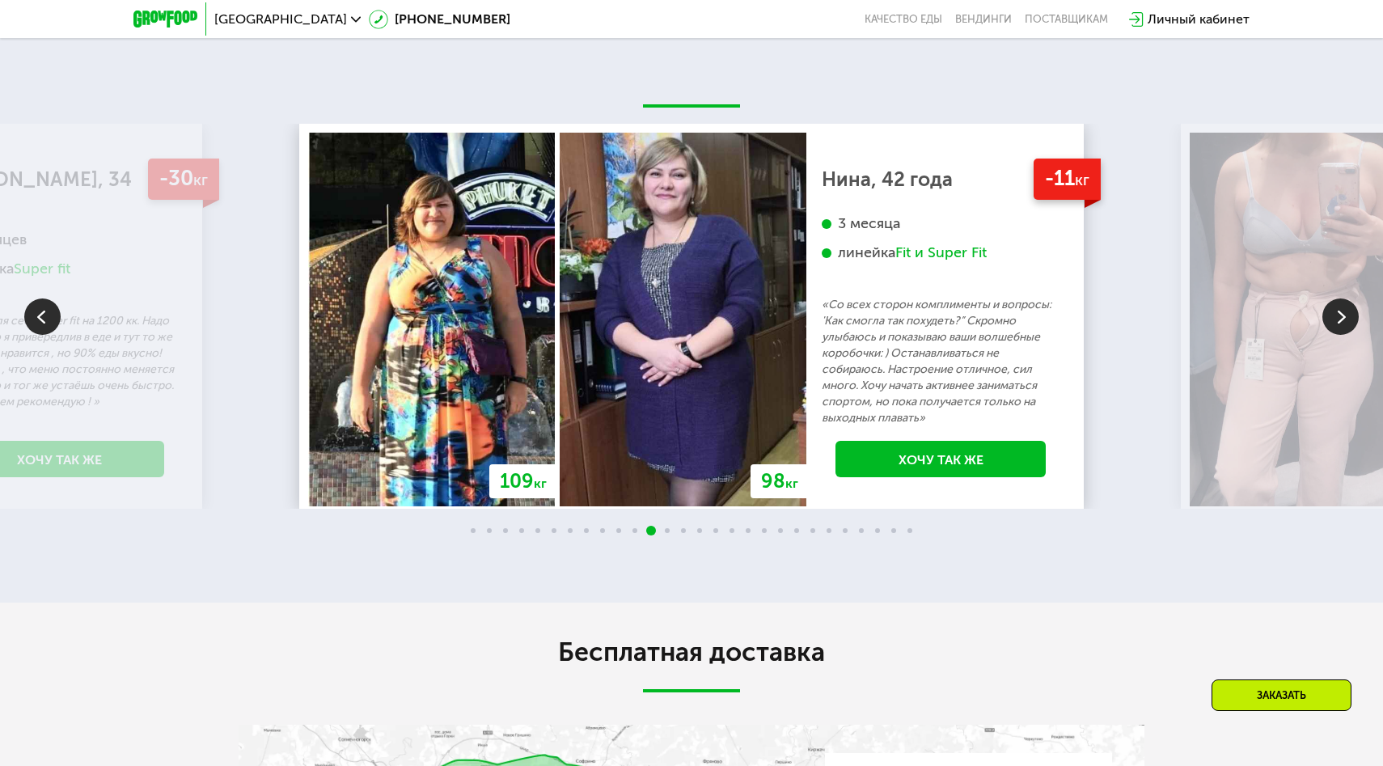
click at [1344, 314] on img at bounding box center [1340, 316] width 36 height 36
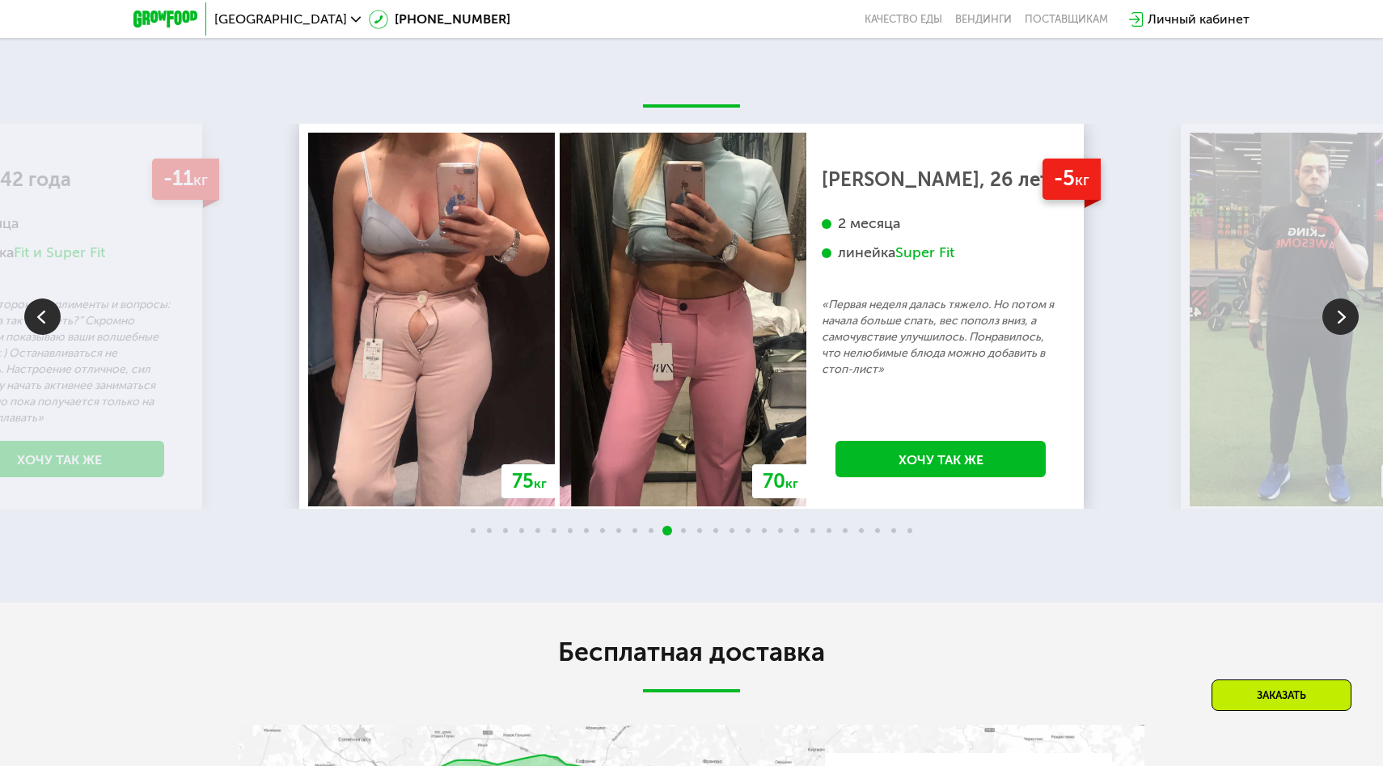
click at [1344, 314] on img at bounding box center [1340, 316] width 36 height 36
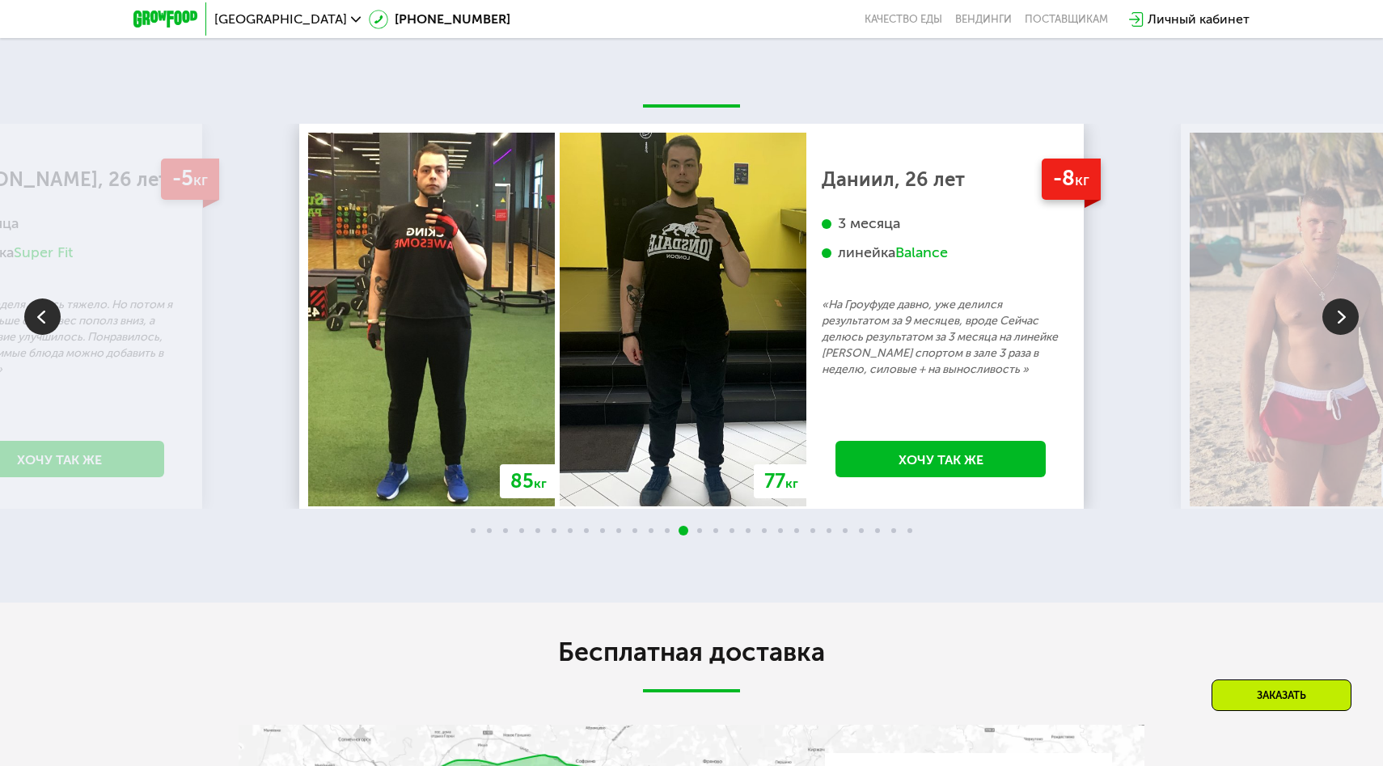
click at [1344, 314] on img at bounding box center [1340, 316] width 36 height 36
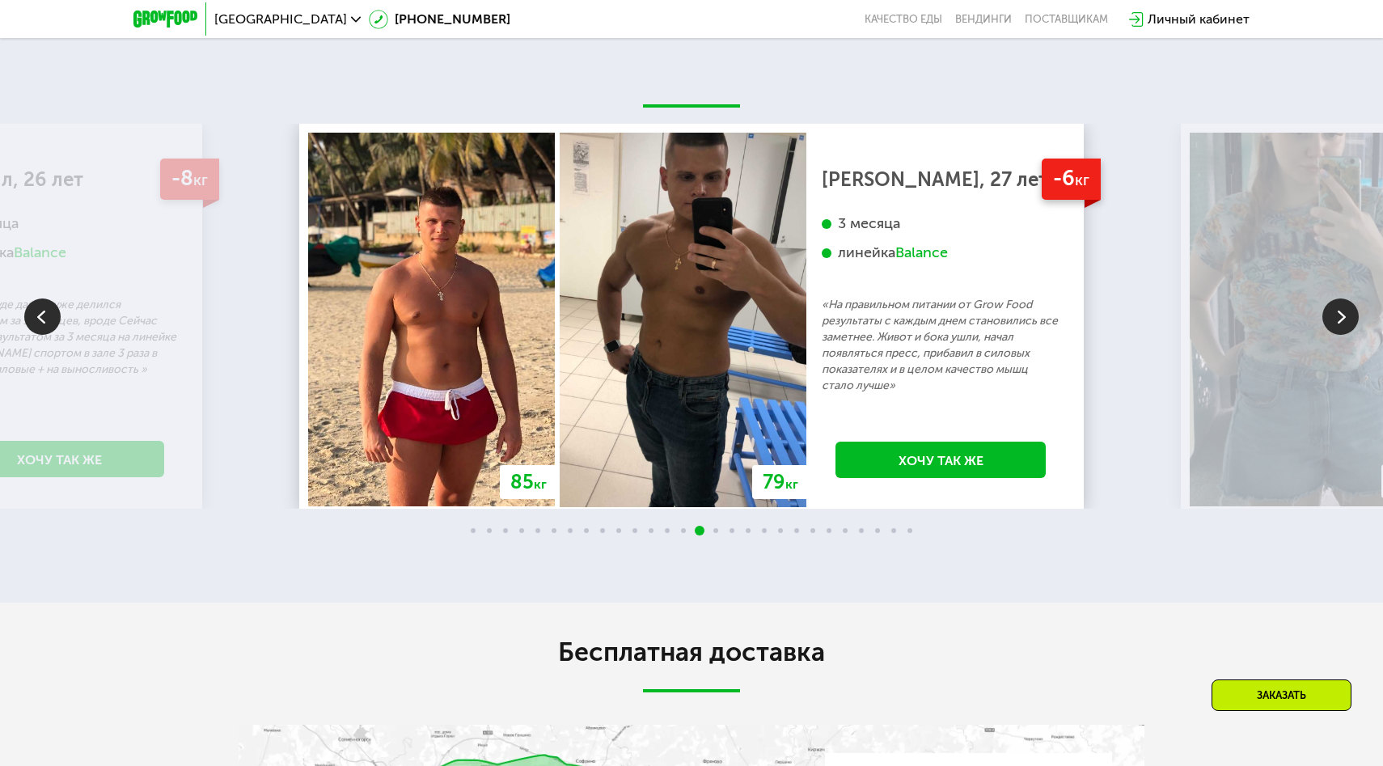
click at [1344, 314] on img at bounding box center [1340, 316] width 36 height 36
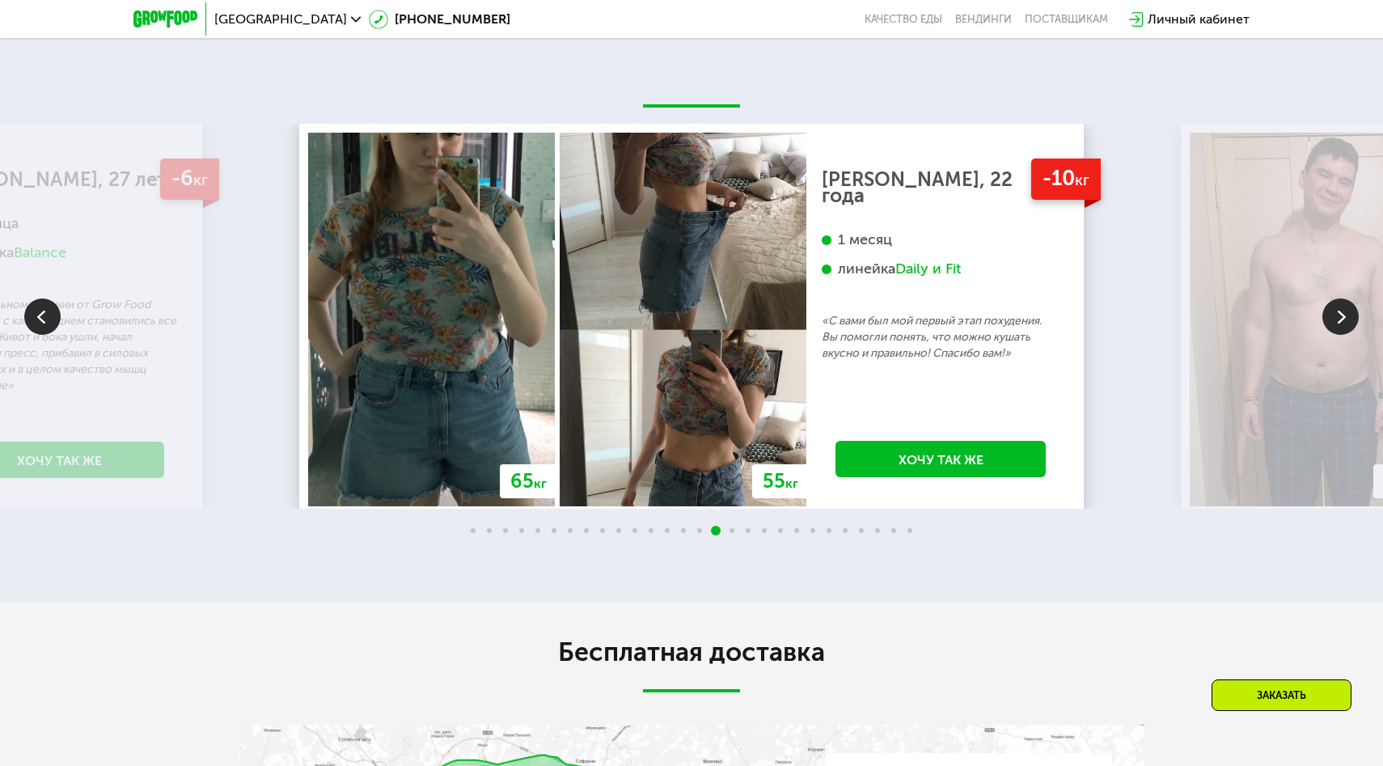
click at [1344, 314] on img at bounding box center [1340, 316] width 36 height 36
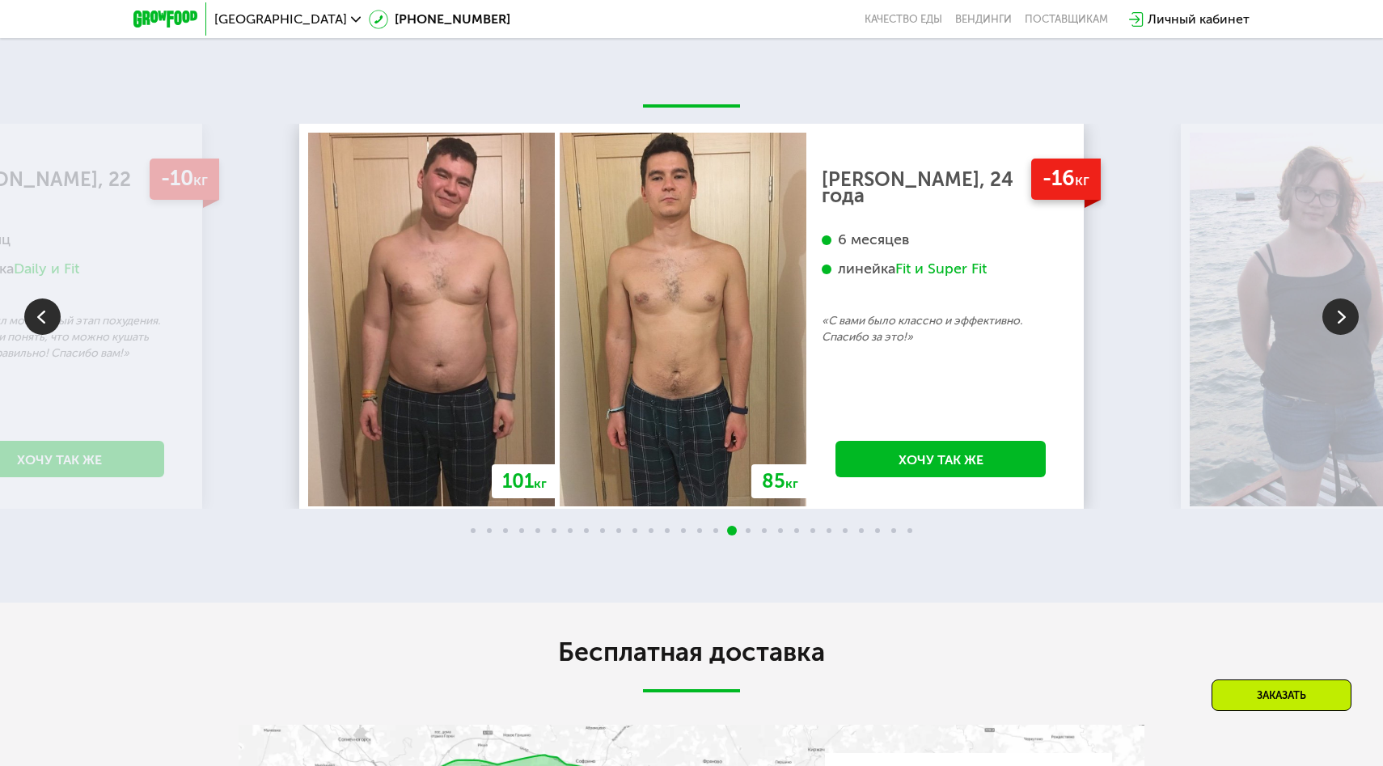
click at [1344, 314] on img at bounding box center [1340, 316] width 36 height 36
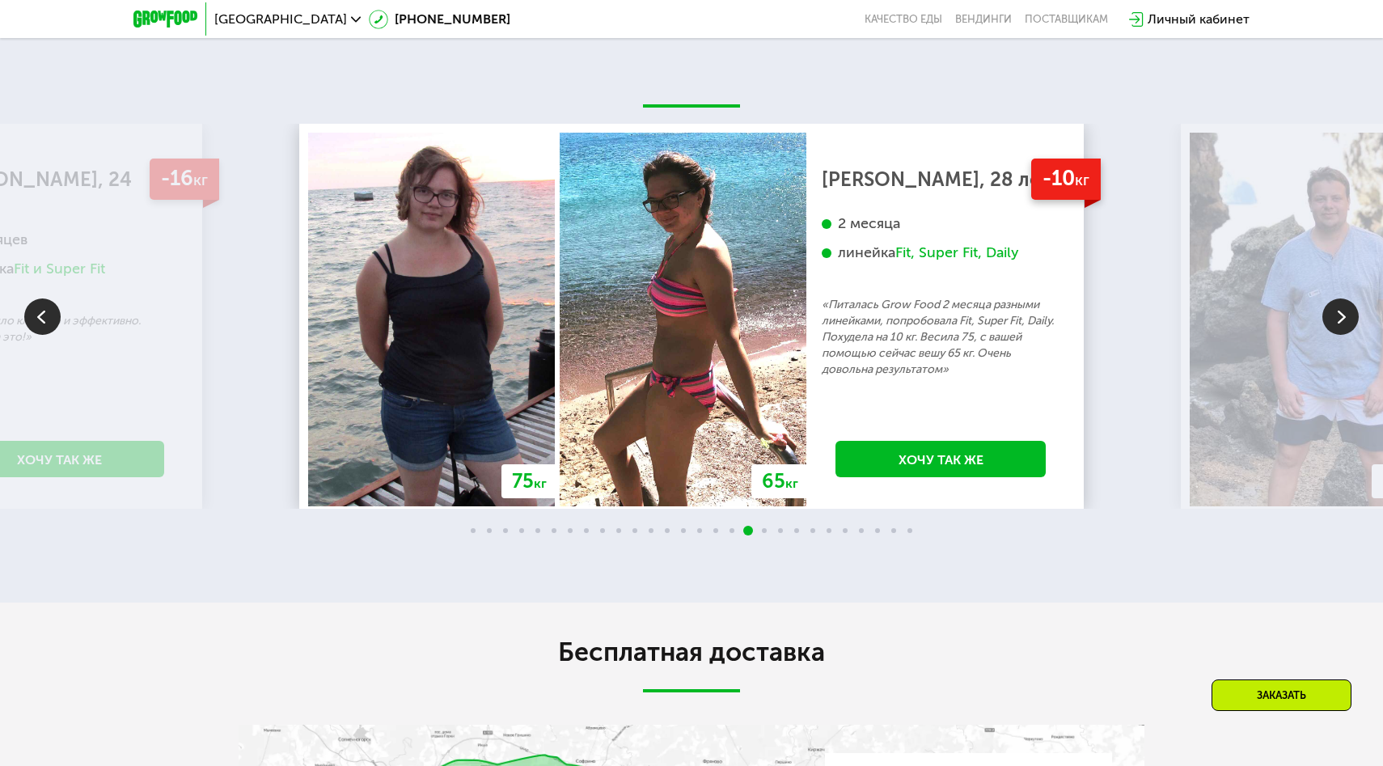
click at [1344, 314] on img at bounding box center [1340, 316] width 36 height 36
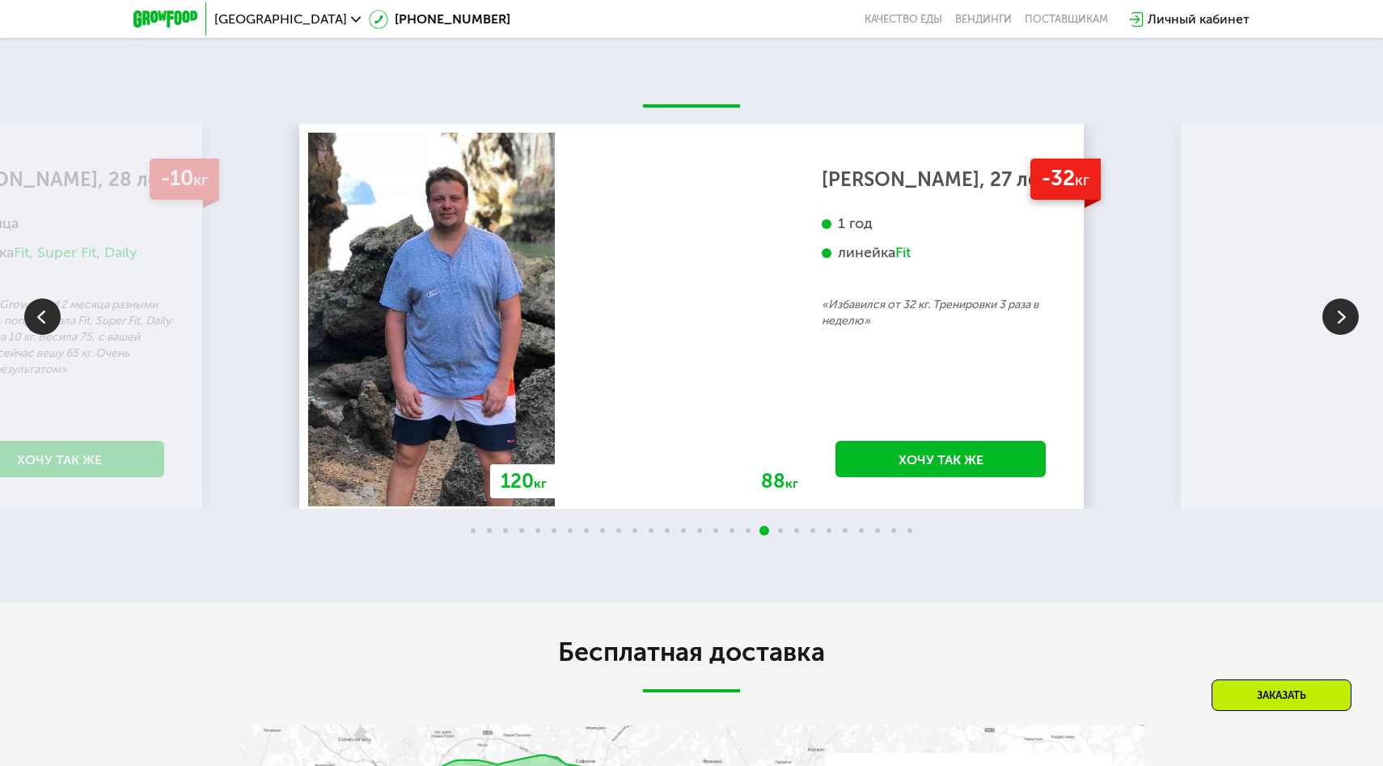
click at [1344, 314] on img at bounding box center [1340, 316] width 36 height 36
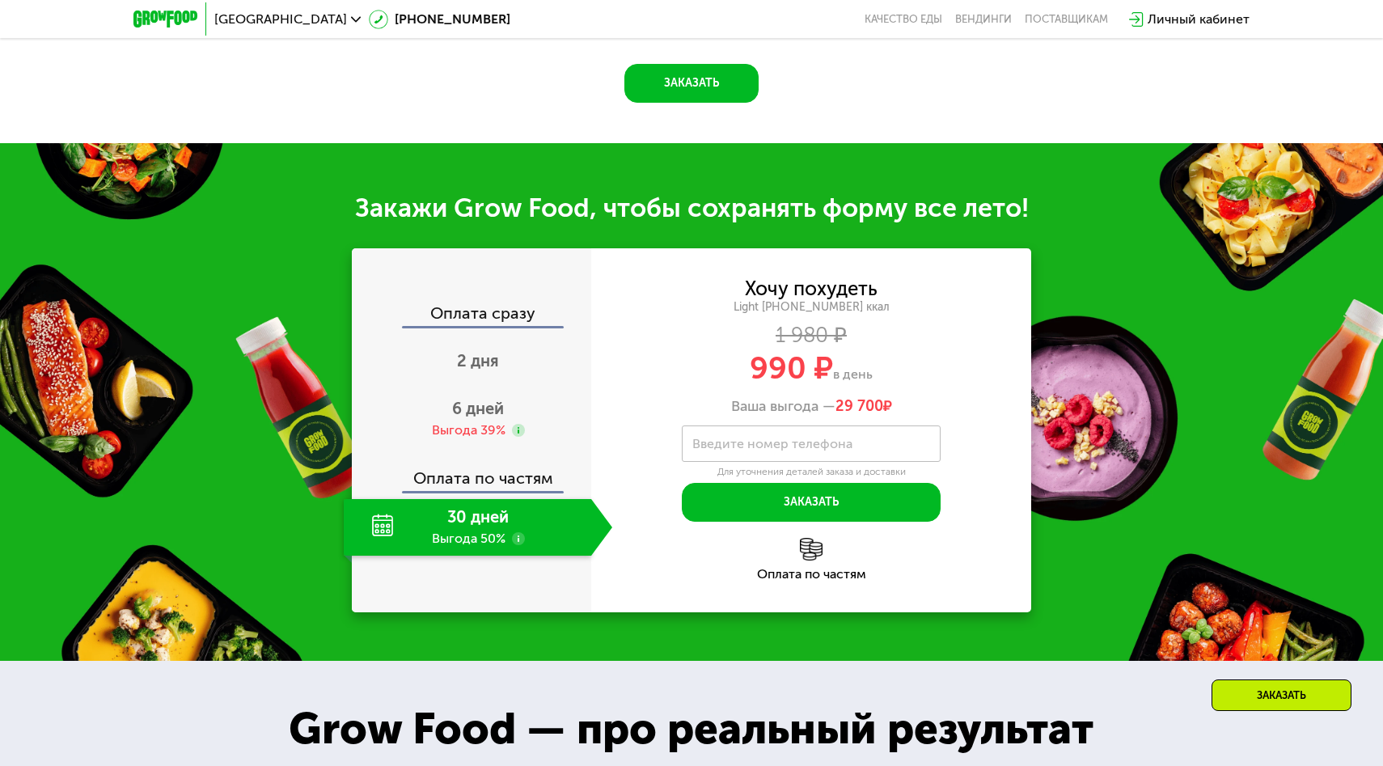
scroll to position [1676, 0]
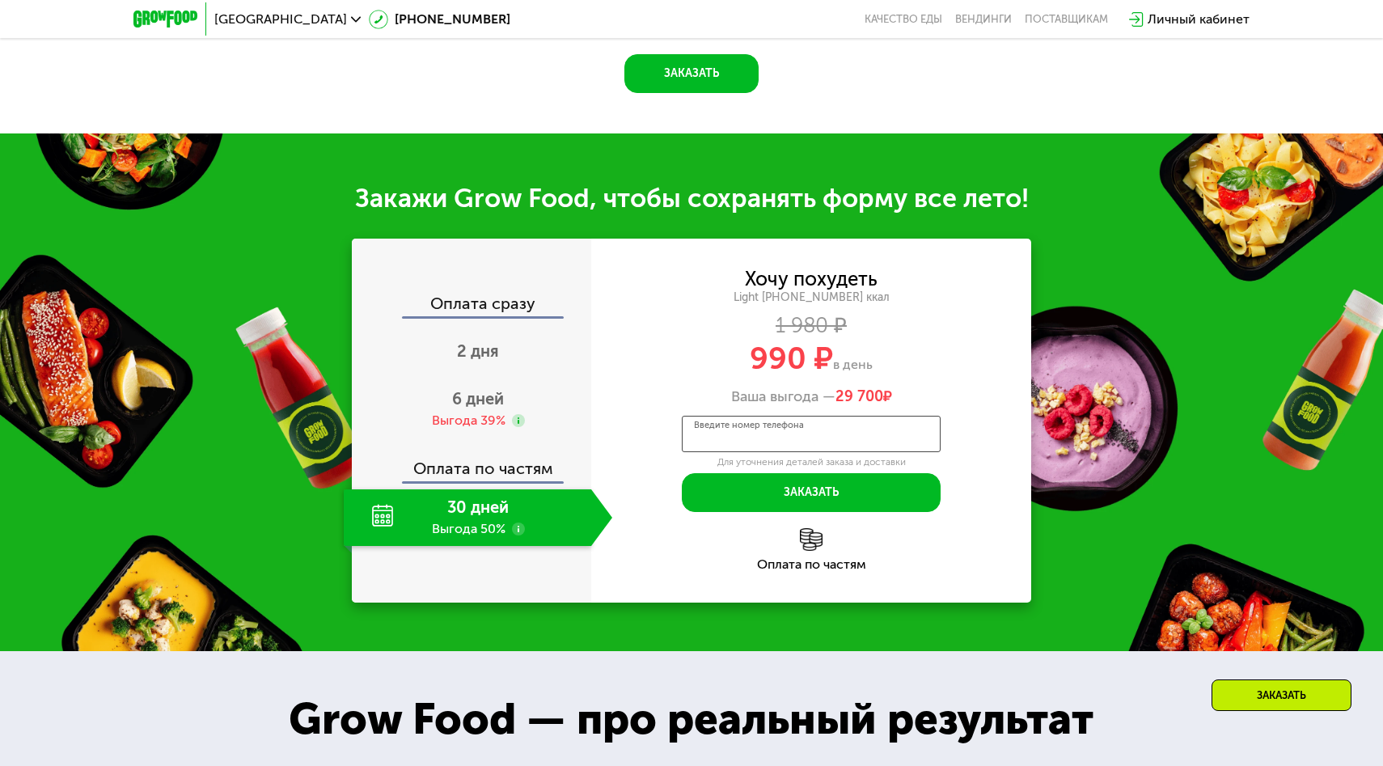
click at [850, 438] on input "Введите номер телефона" at bounding box center [811, 434] width 259 height 36
drag, startPoint x: 837, startPoint y: 398, endPoint x: 894, endPoint y: 391, distance: 57.0
click at [892, 391] on span "29 700 ₽" at bounding box center [863, 397] width 57 height 18
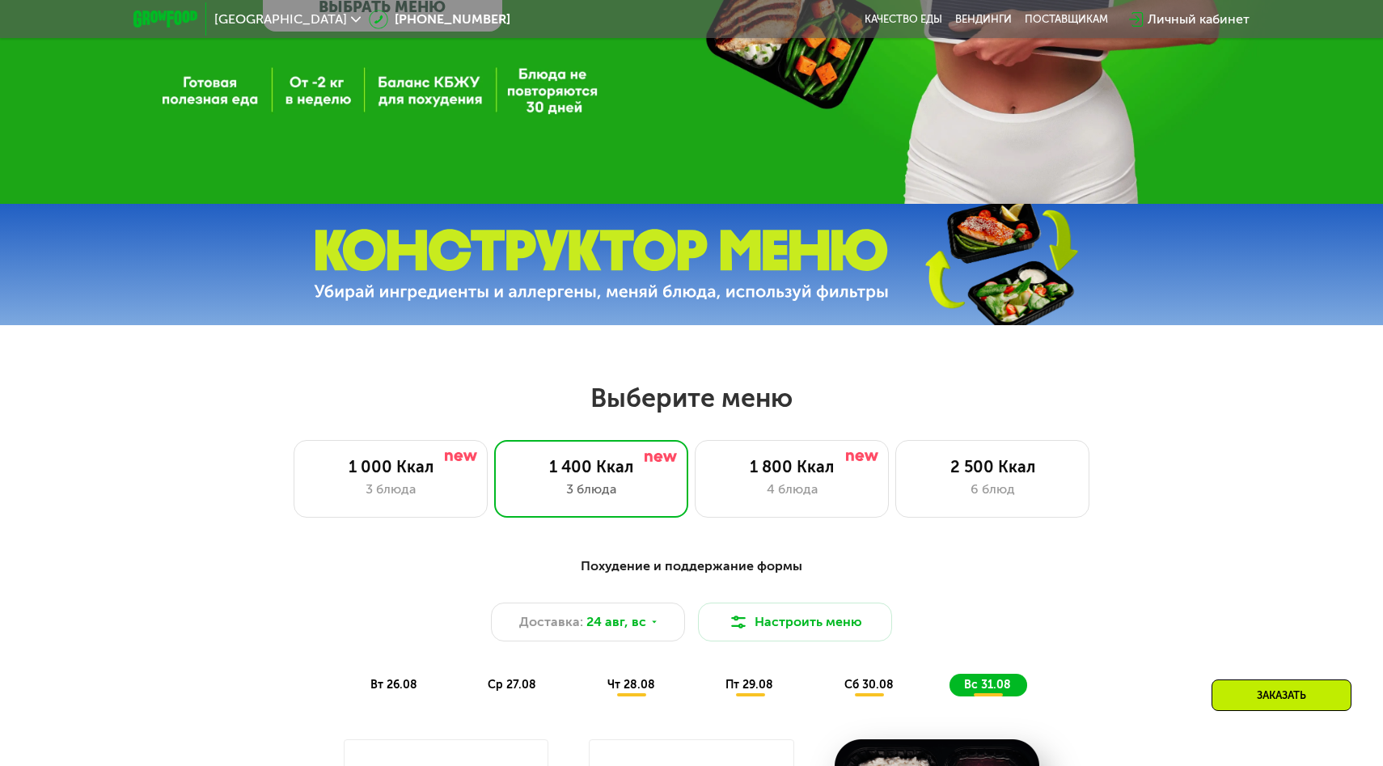
scroll to position [447, 0]
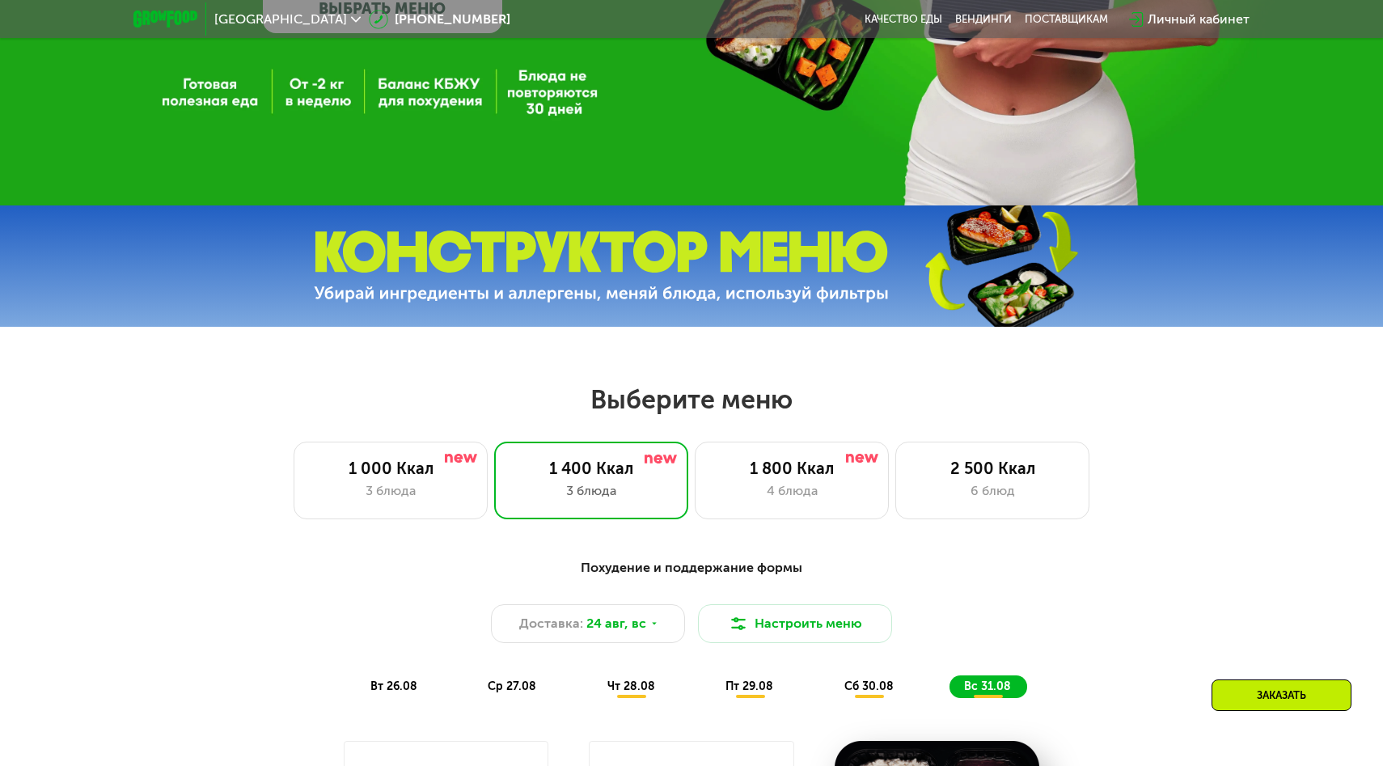
click at [780, 403] on h2 "Выберите меню" at bounding box center [691, 399] width 1279 height 32
click at [715, 403] on h2 "Выберите меню" at bounding box center [691, 399] width 1279 height 32
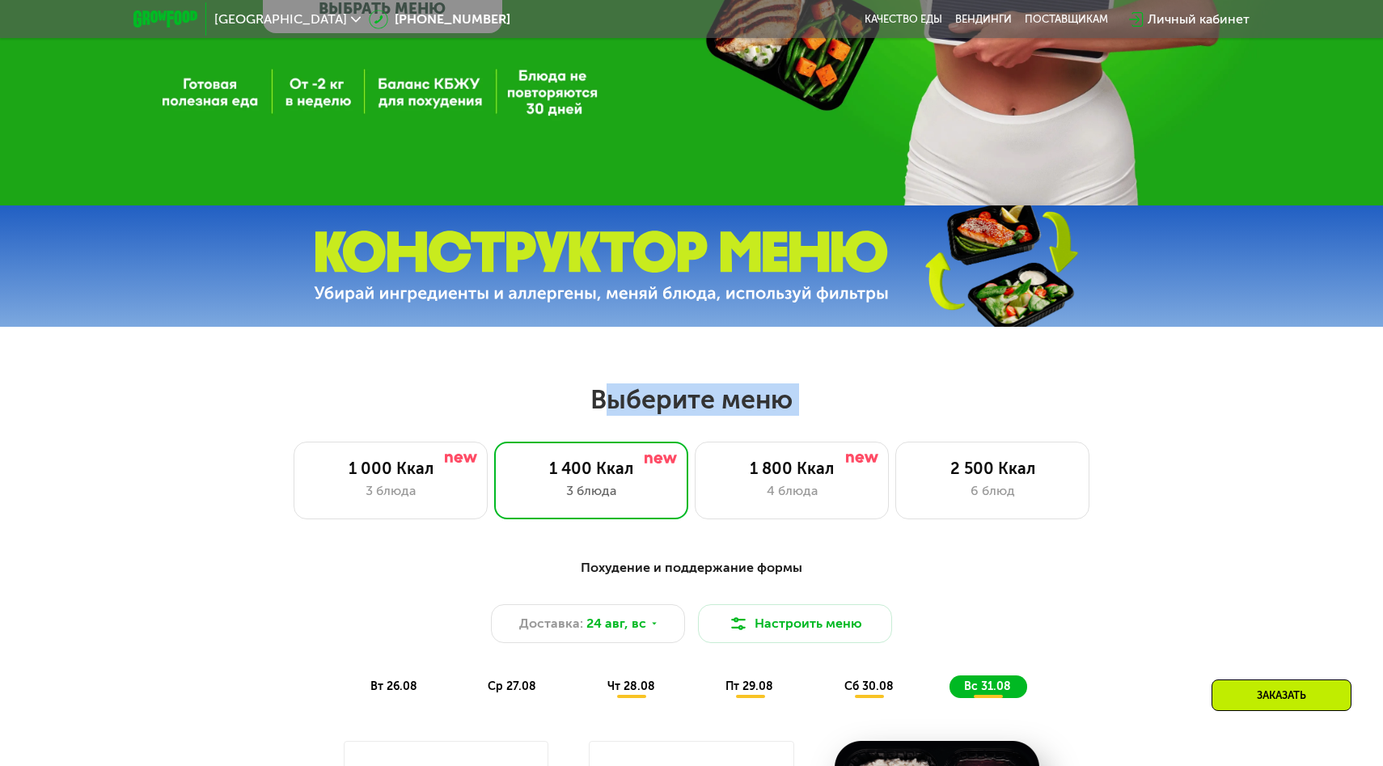
click at [715, 403] on h2 "Выберите меню" at bounding box center [691, 399] width 1279 height 32
click at [716, 401] on h2 "Выберите меню" at bounding box center [691, 399] width 1279 height 32
click at [712, 402] on h2 "Выберите меню" at bounding box center [691, 399] width 1279 height 32
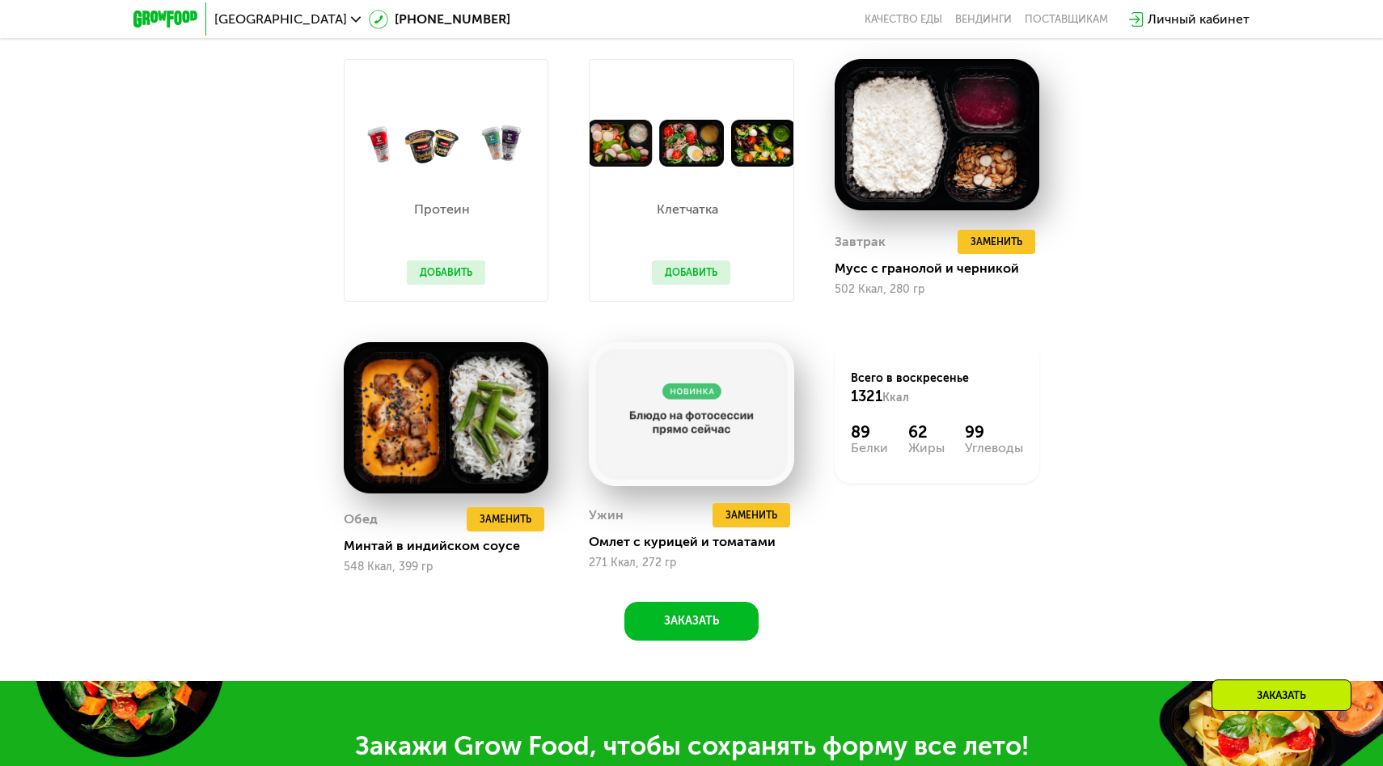
scroll to position [1128, 0]
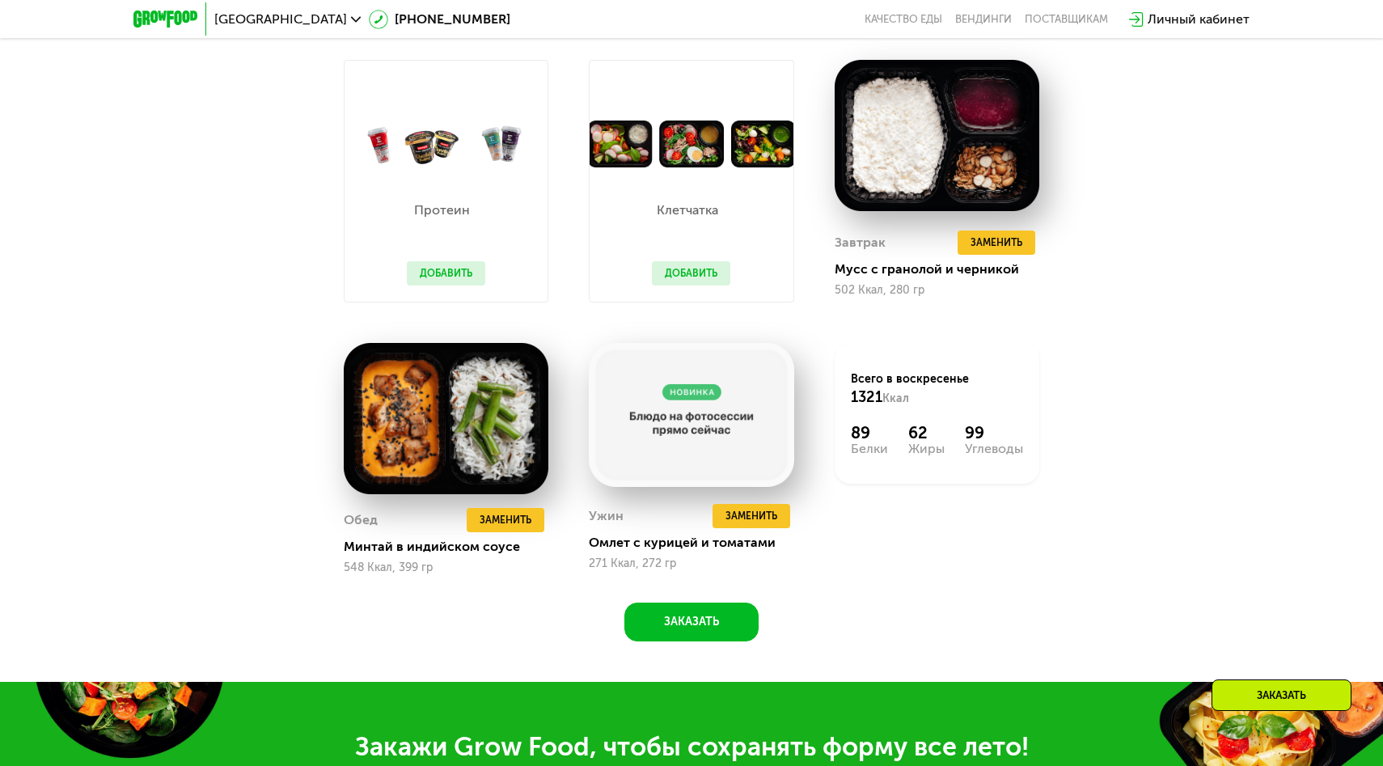
click at [803, 332] on div "Ужин Удалить Ужин Заменить Заменить Ужин Омлет с курицей и томатами 271 Ккал, 2…" at bounding box center [690, 459] width 245 height 272
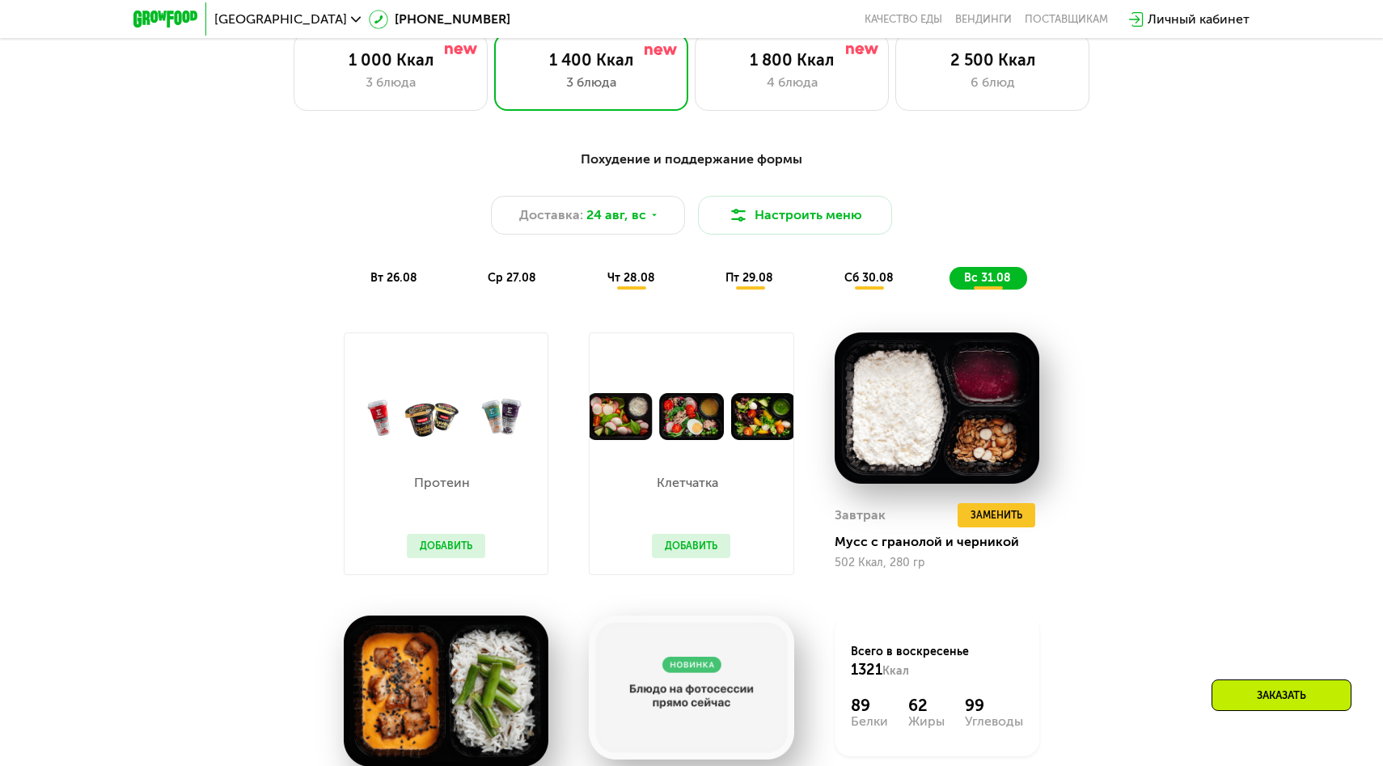
scroll to position [827, 0]
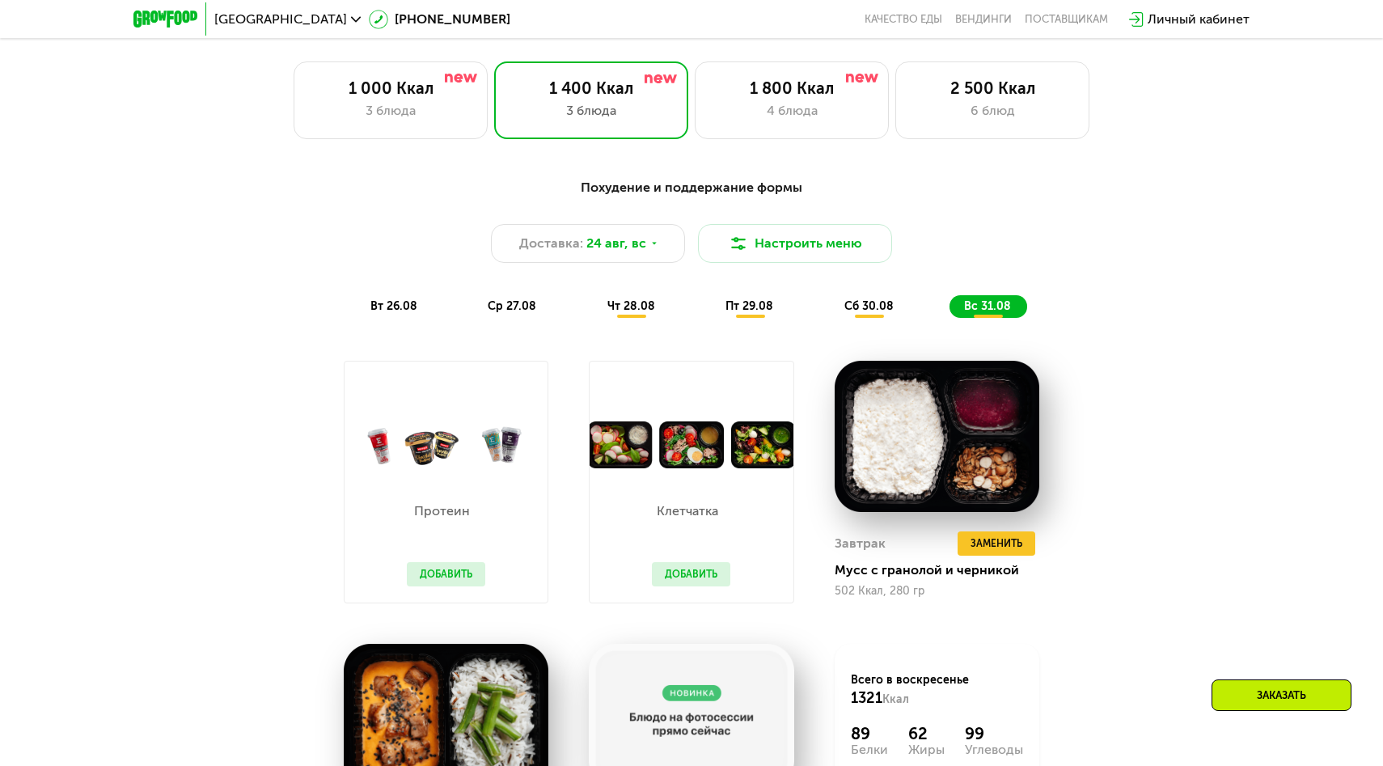
click at [409, 311] on span "вт 26.08" at bounding box center [393, 306] width 47 height 14
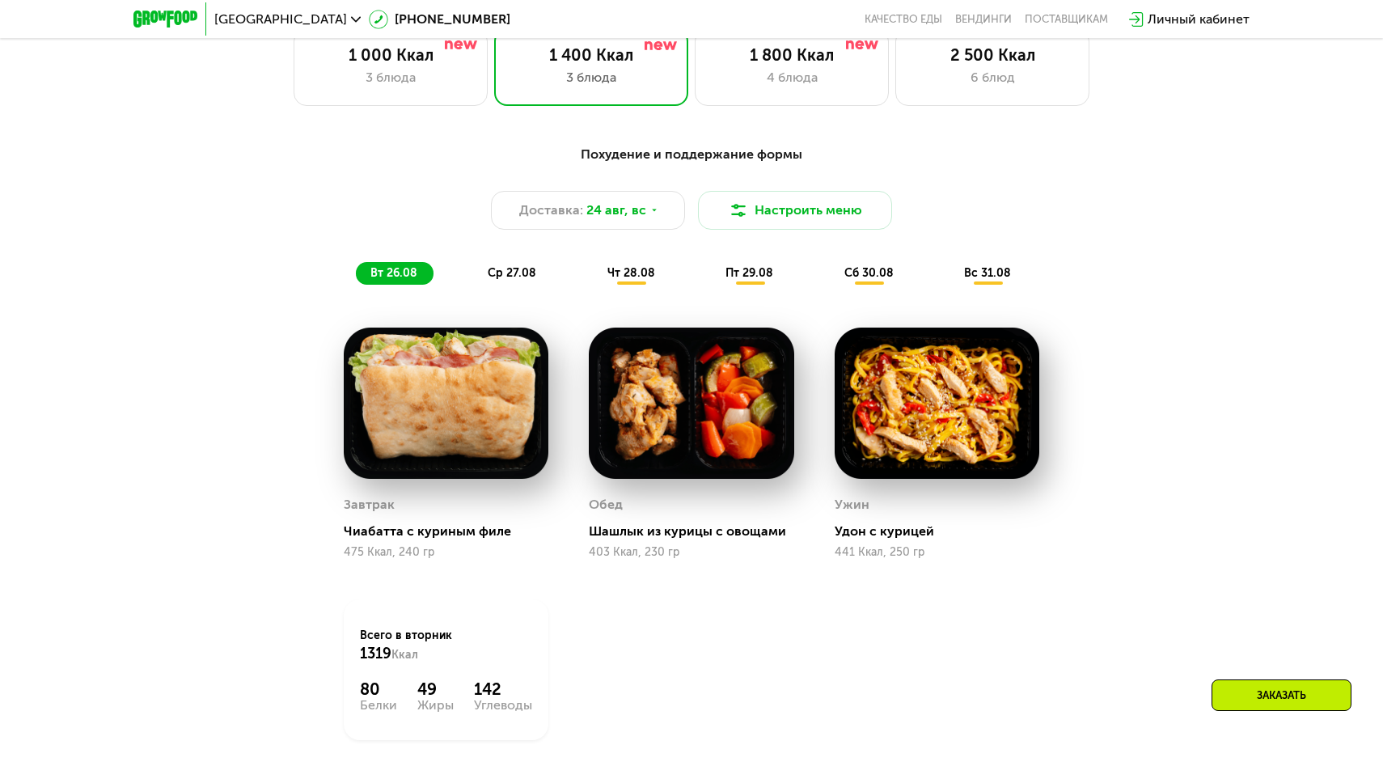
scroll to position [868, 0]
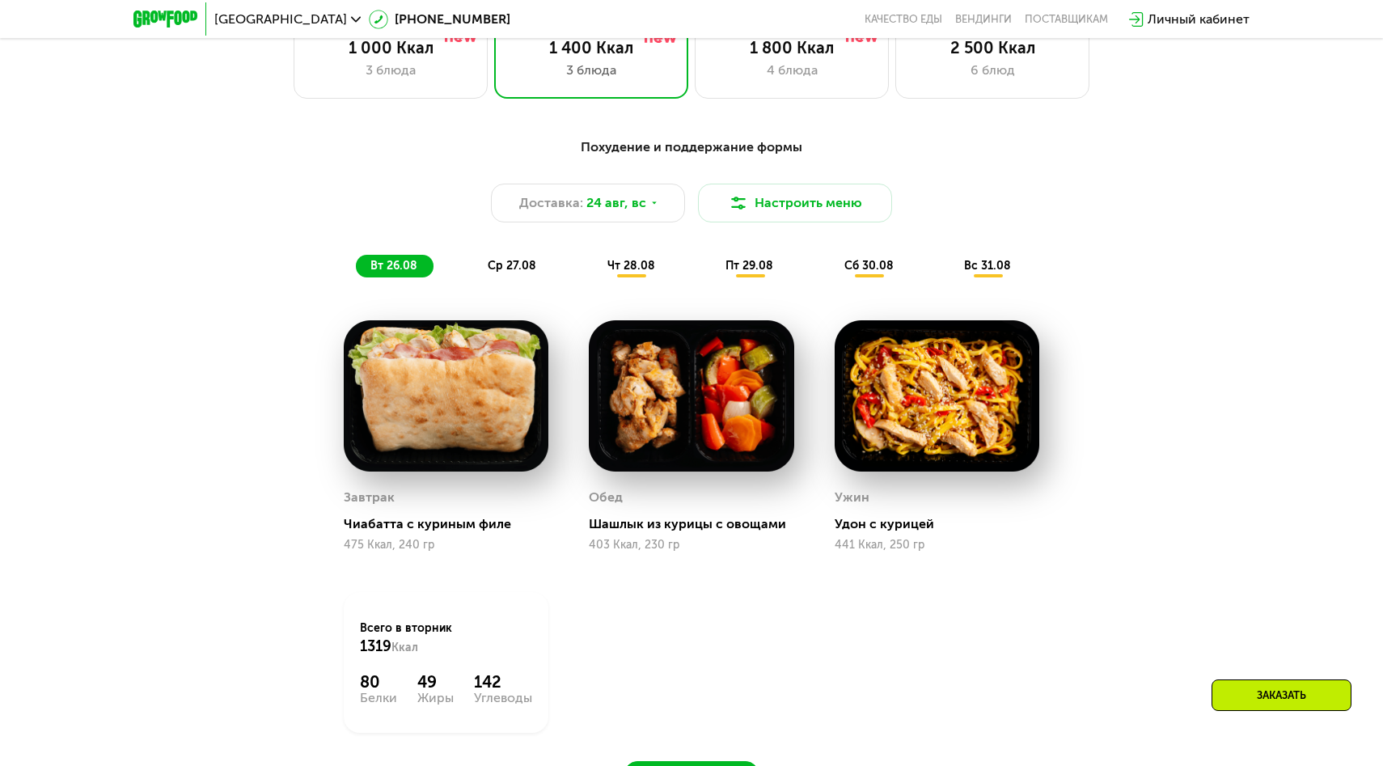
click at [500, 263] on span "ср 27.08" at bounding box center [512, 266] width 49 height 14
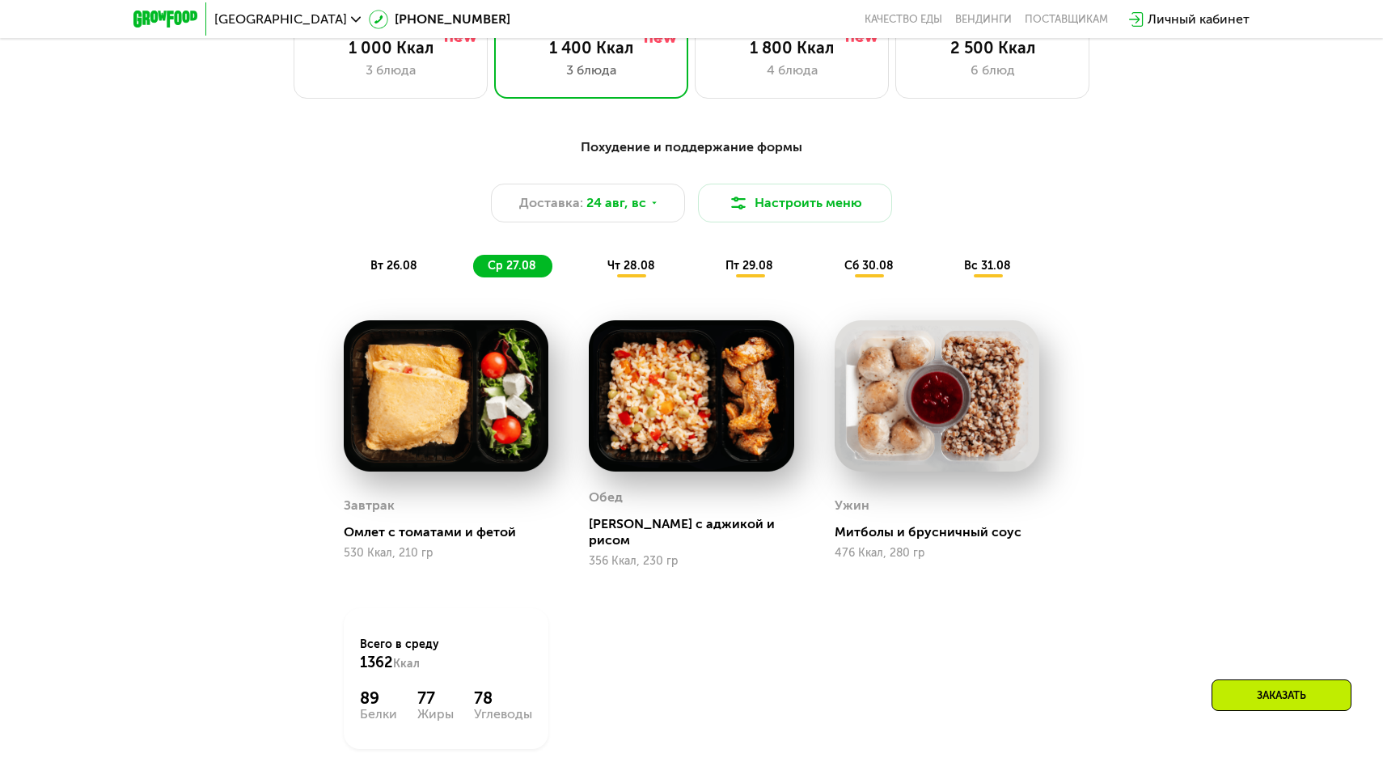
click at [623, 261] on span "чт 28.08" at bounding box center [631, 266] width 48 height 14
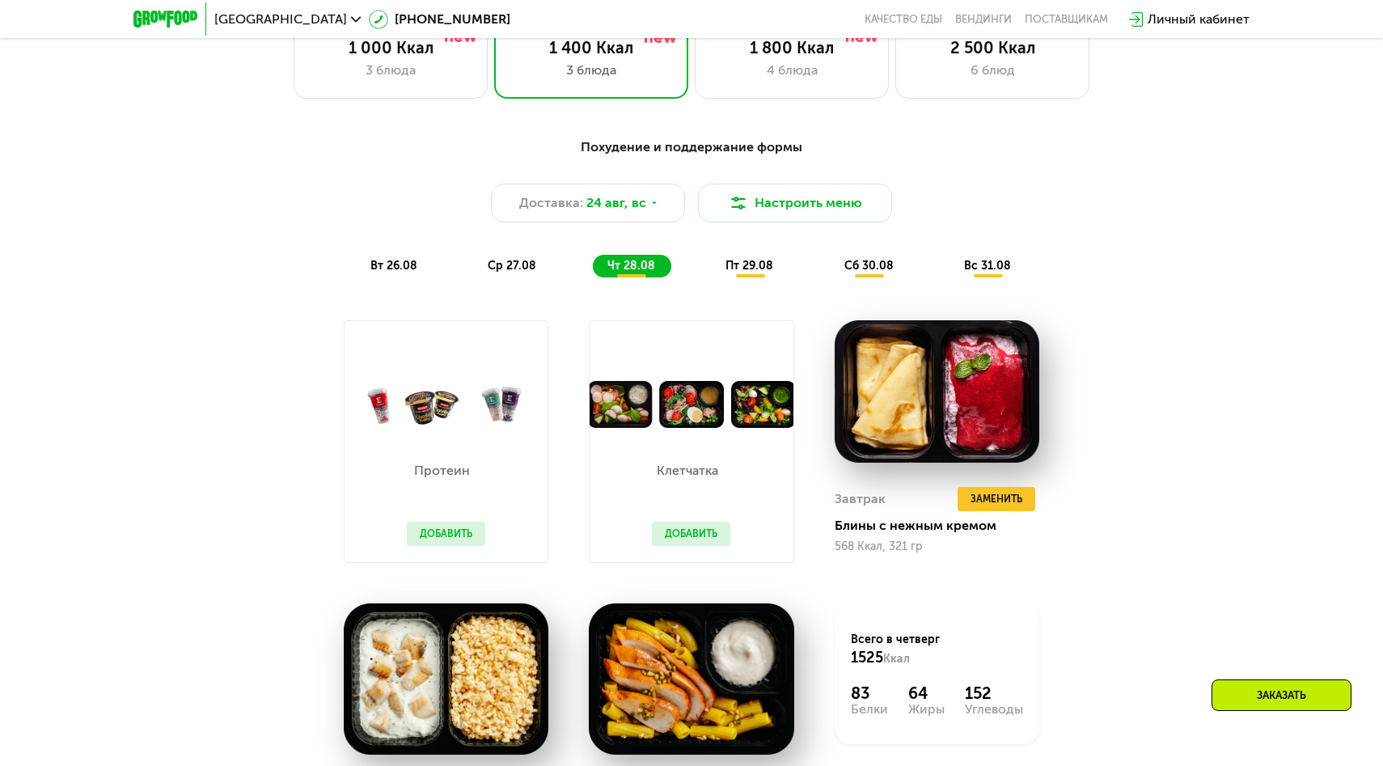
click at [753, 265] on span "пт 29.08" at bounding box center [749, 266] width 48 height 14
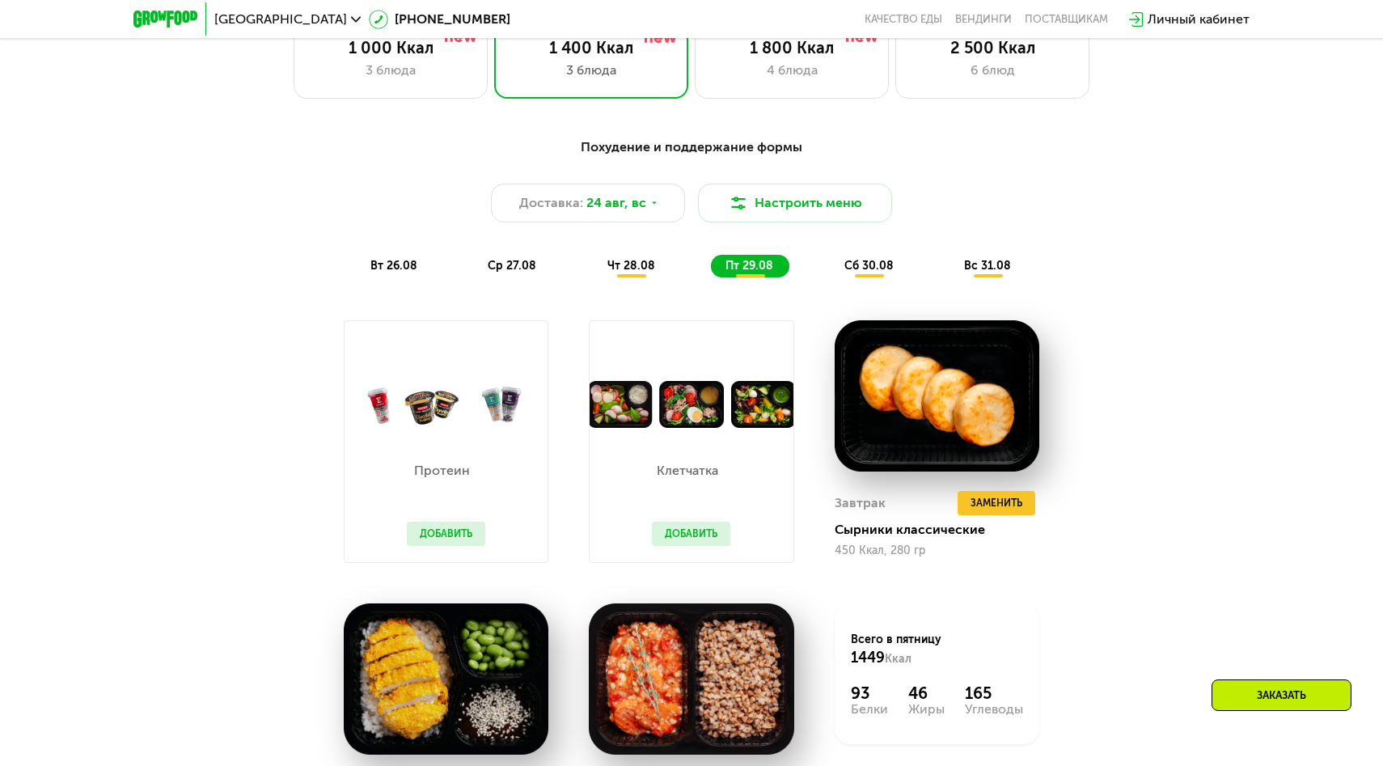
click at [949, 274] on div "сб 30.08" at bounding box center [988, 266] width 78 height 23
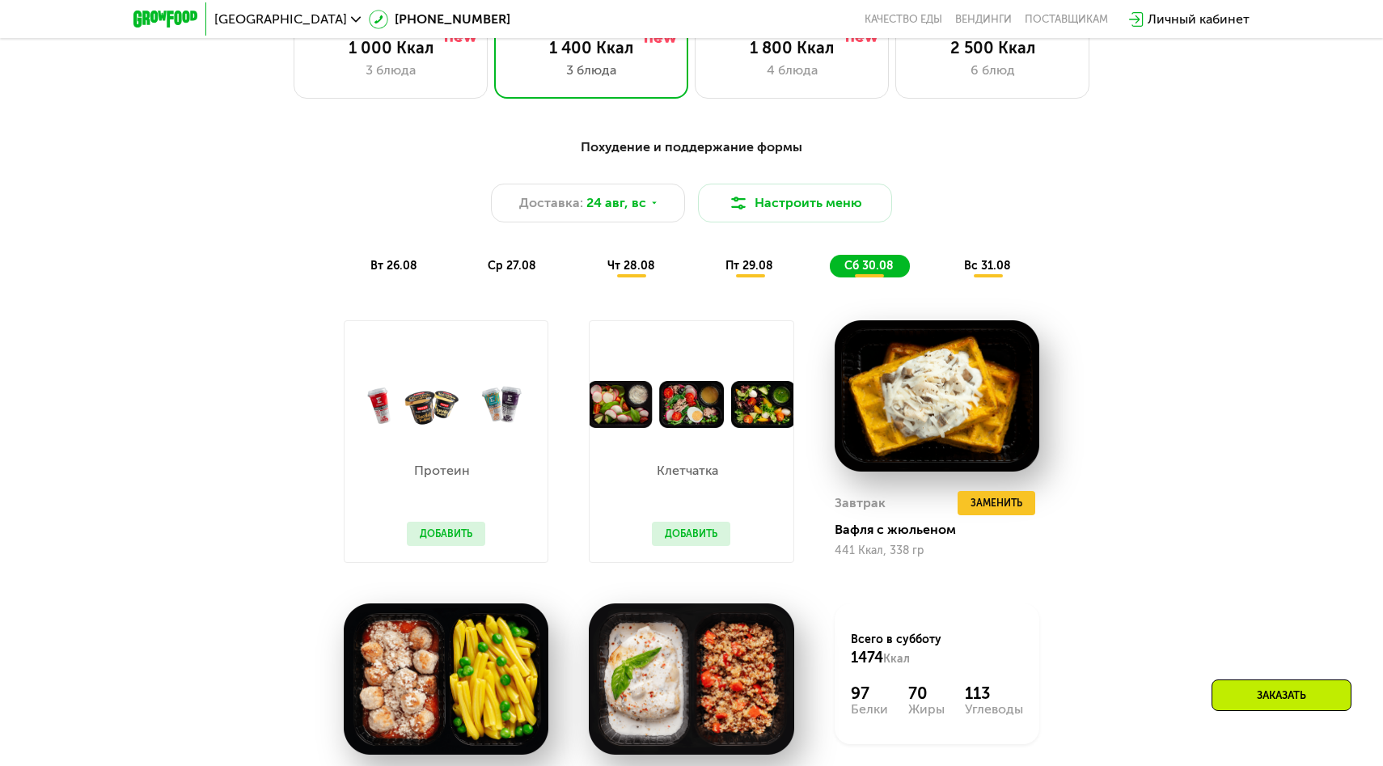
click at [1005, 277] on div "вс 31.08" at bounding box center [988, 266] width 78 height 23
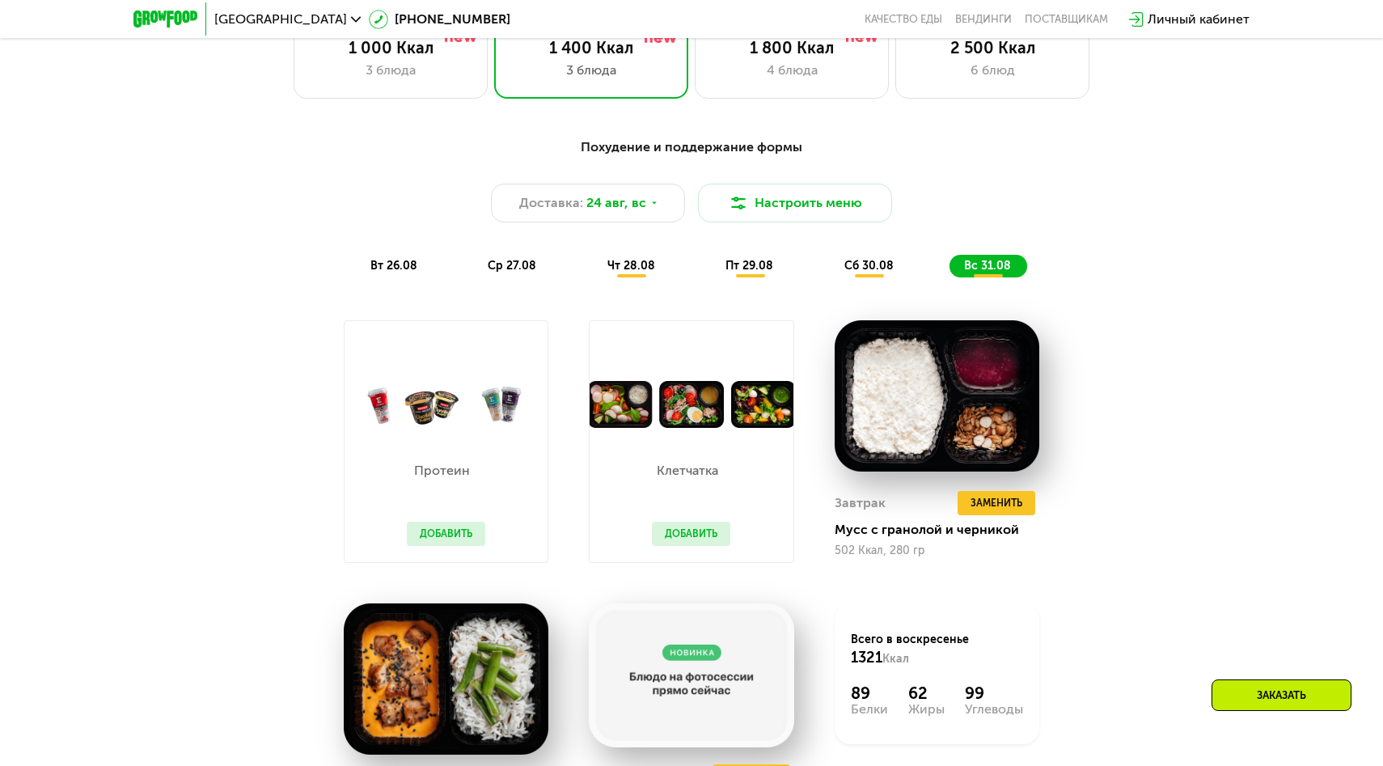
click at [392, 261] on span "вт 26.08" at bounding box center [393, 266] width 47 height 14
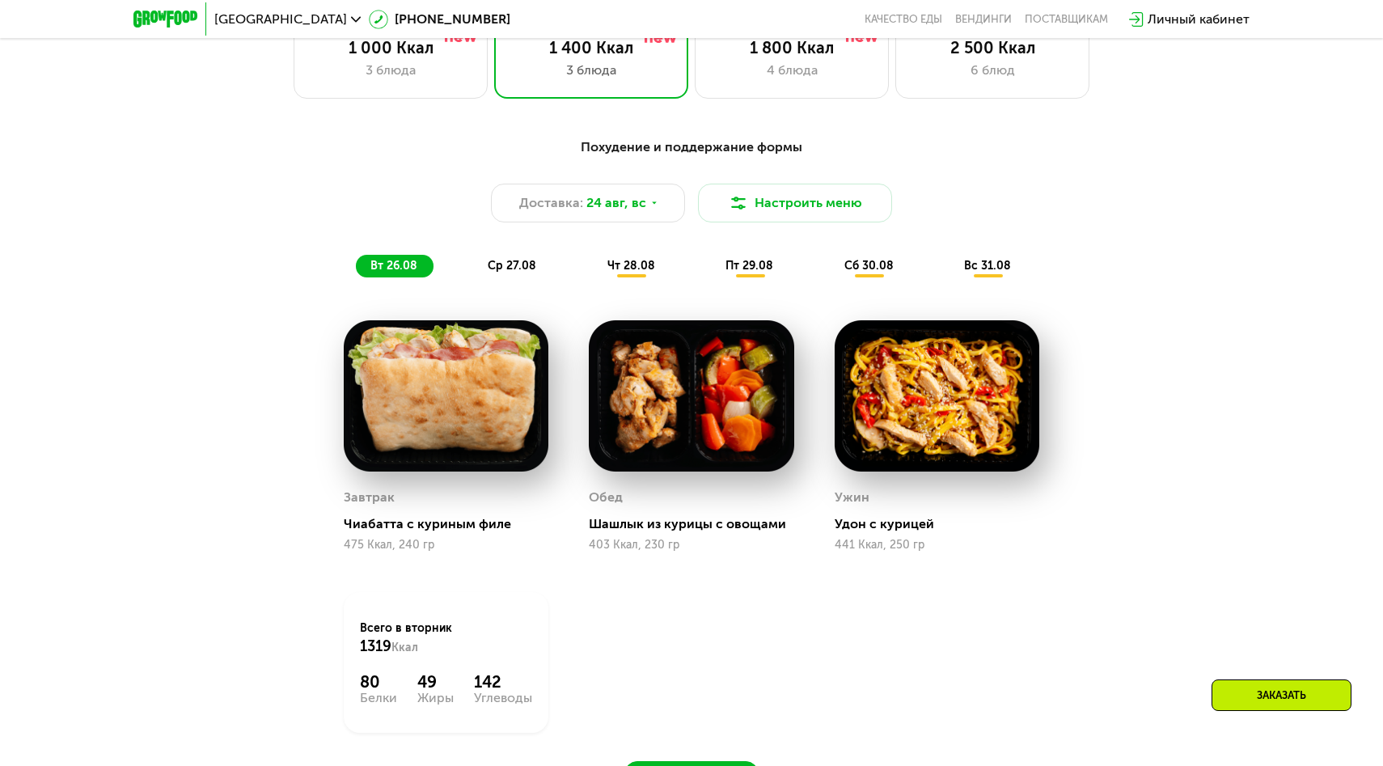
click at [518, 267] on span "ср 27.08" at bounding box center [512, 266] width 49 height 14
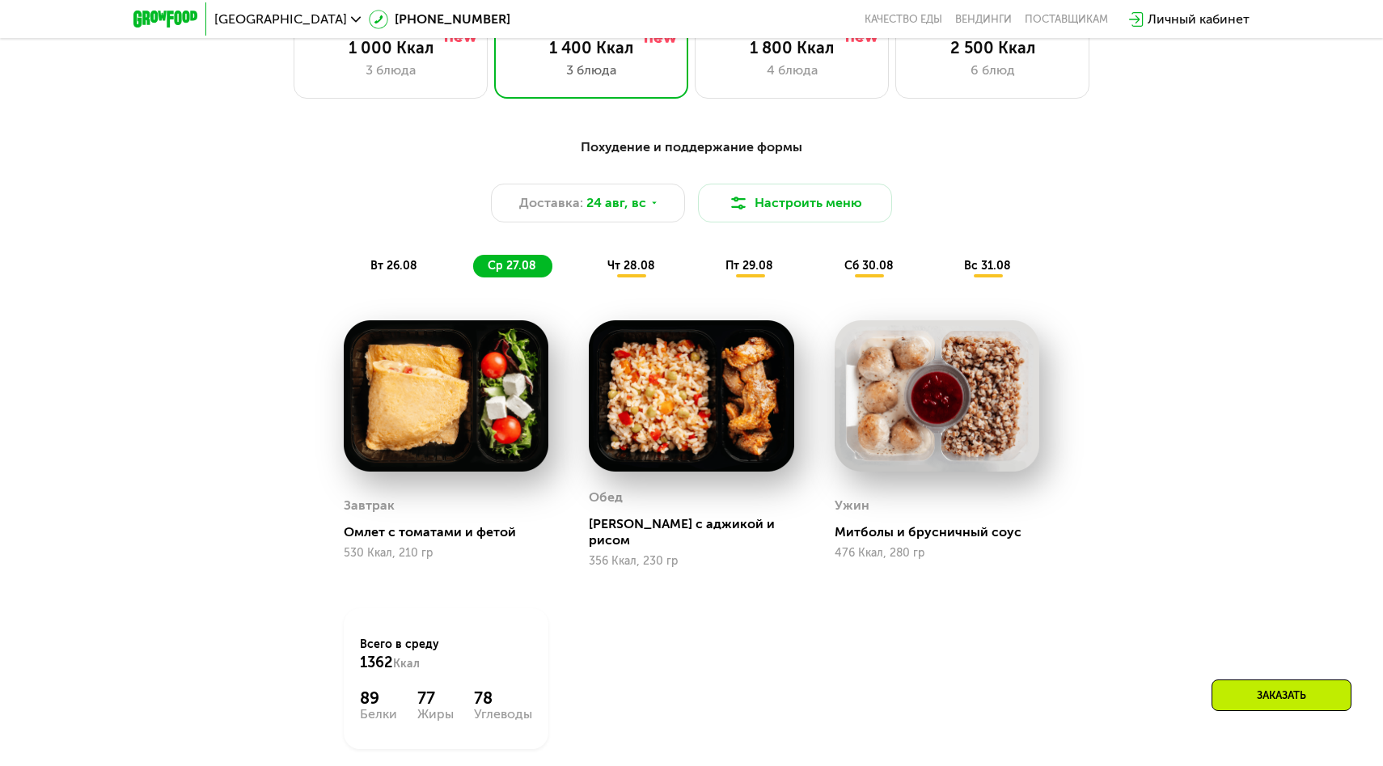
click at [632, 268] on span "чт 28.08" at bounding box center [631, 266] width 48 height 14
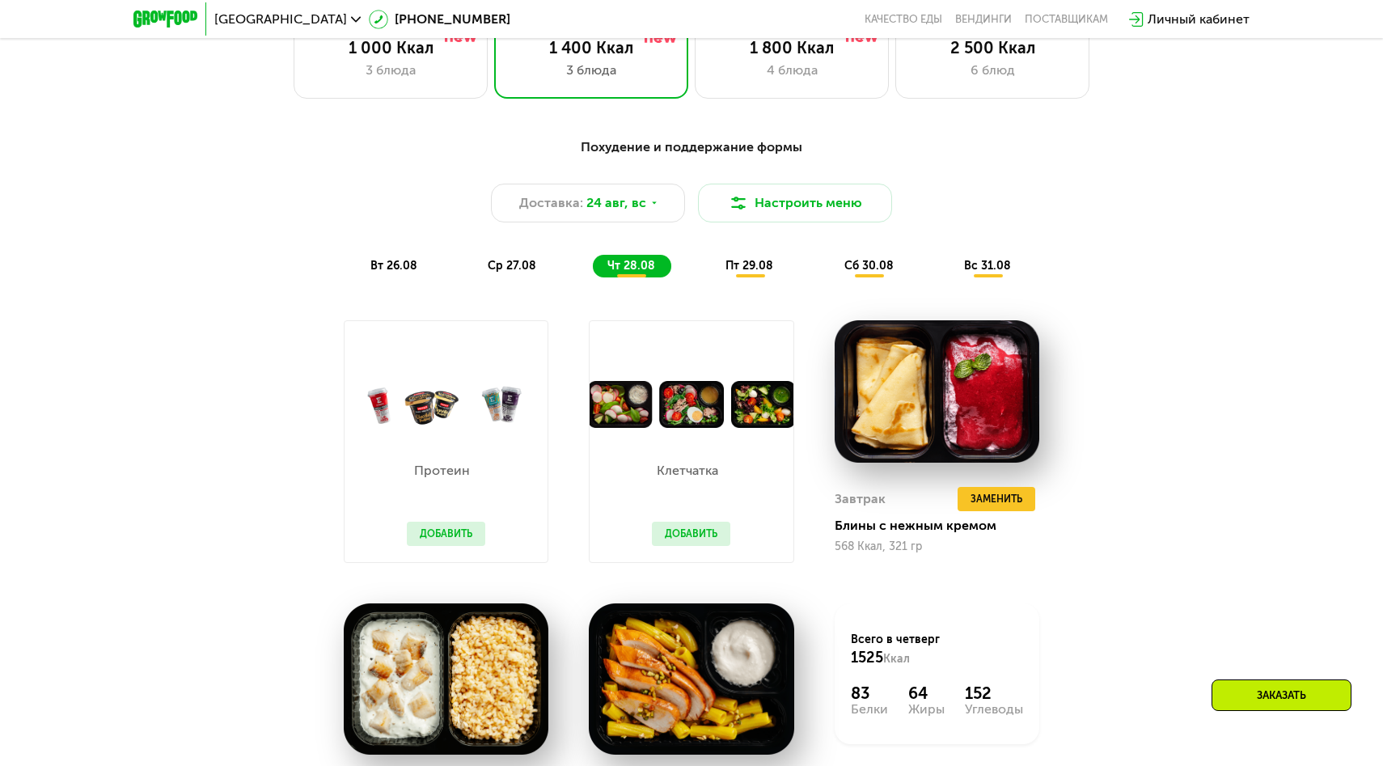
click at [752, 266] on span "пт 29.08" at bounding box center [749, 266] width 48 height 14
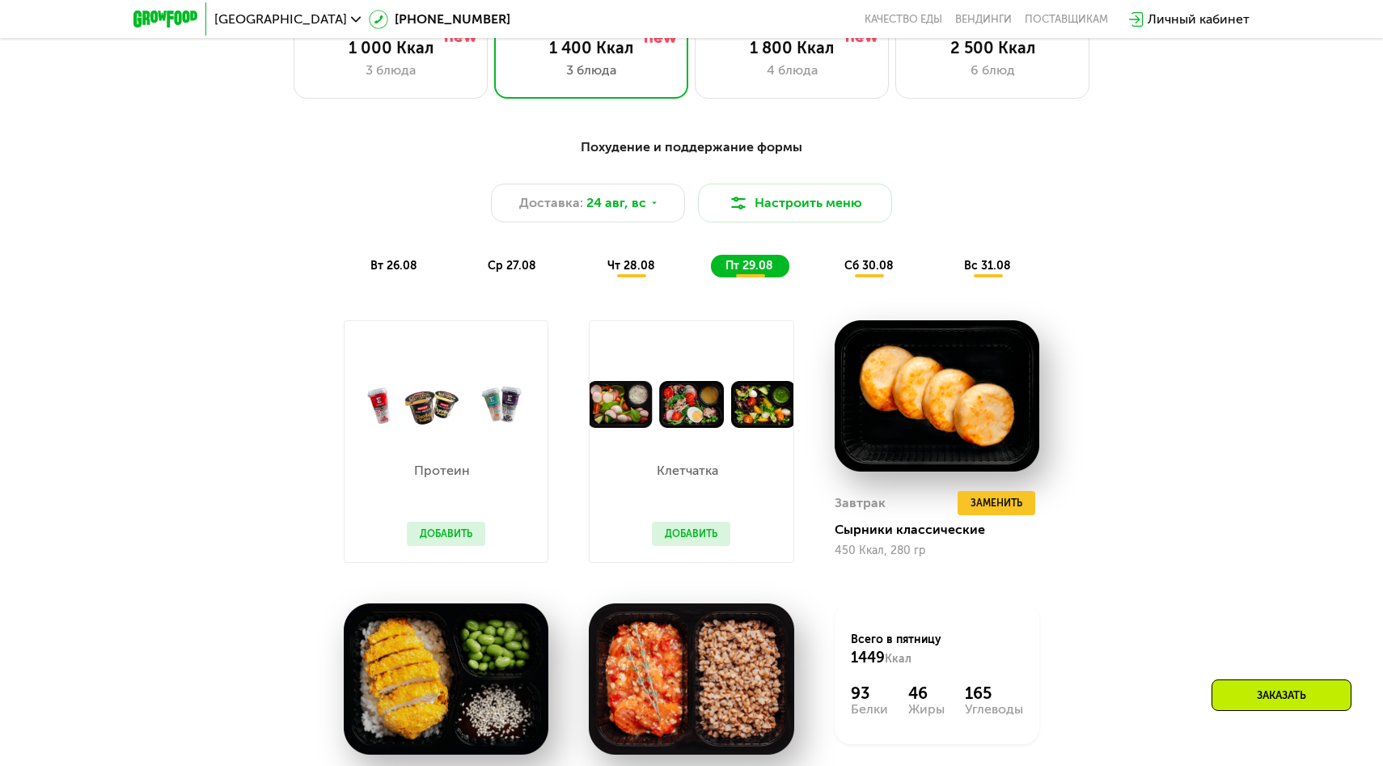
click at [879, 267] on span "сб 30.08" at bounding box center [868, 266] width 49 height 14
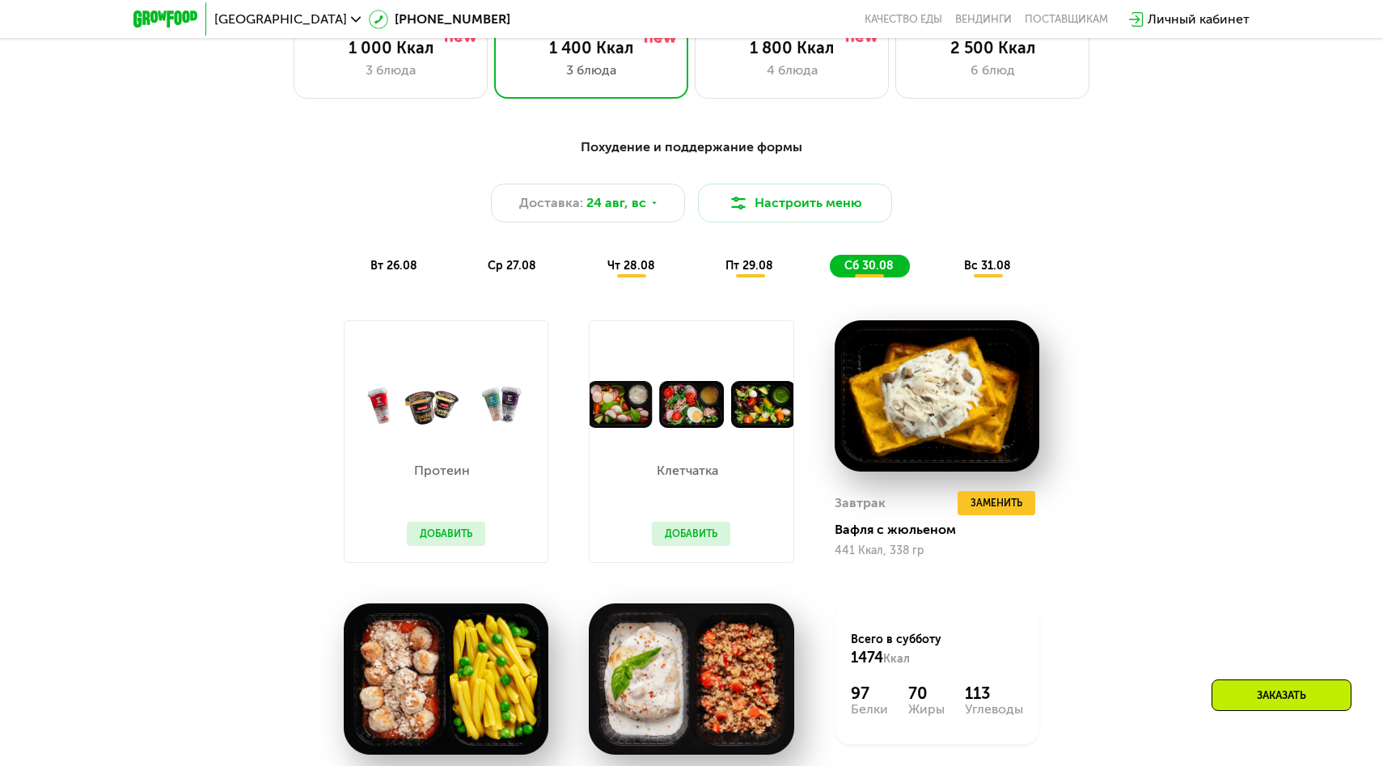
click at [994, 260] on span "вс 31.08" at bounding box center [987, 266] width 47 height 14
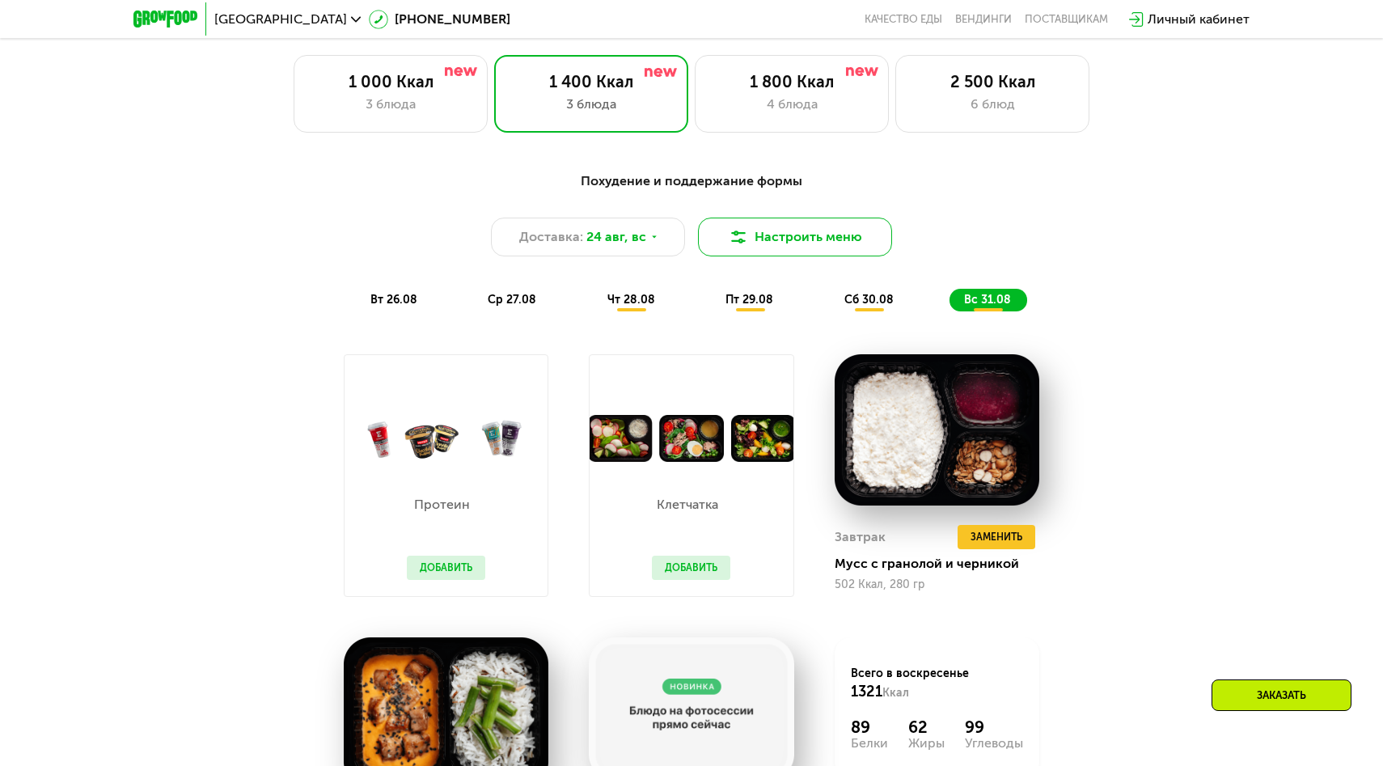
scroll to position [878, 0]
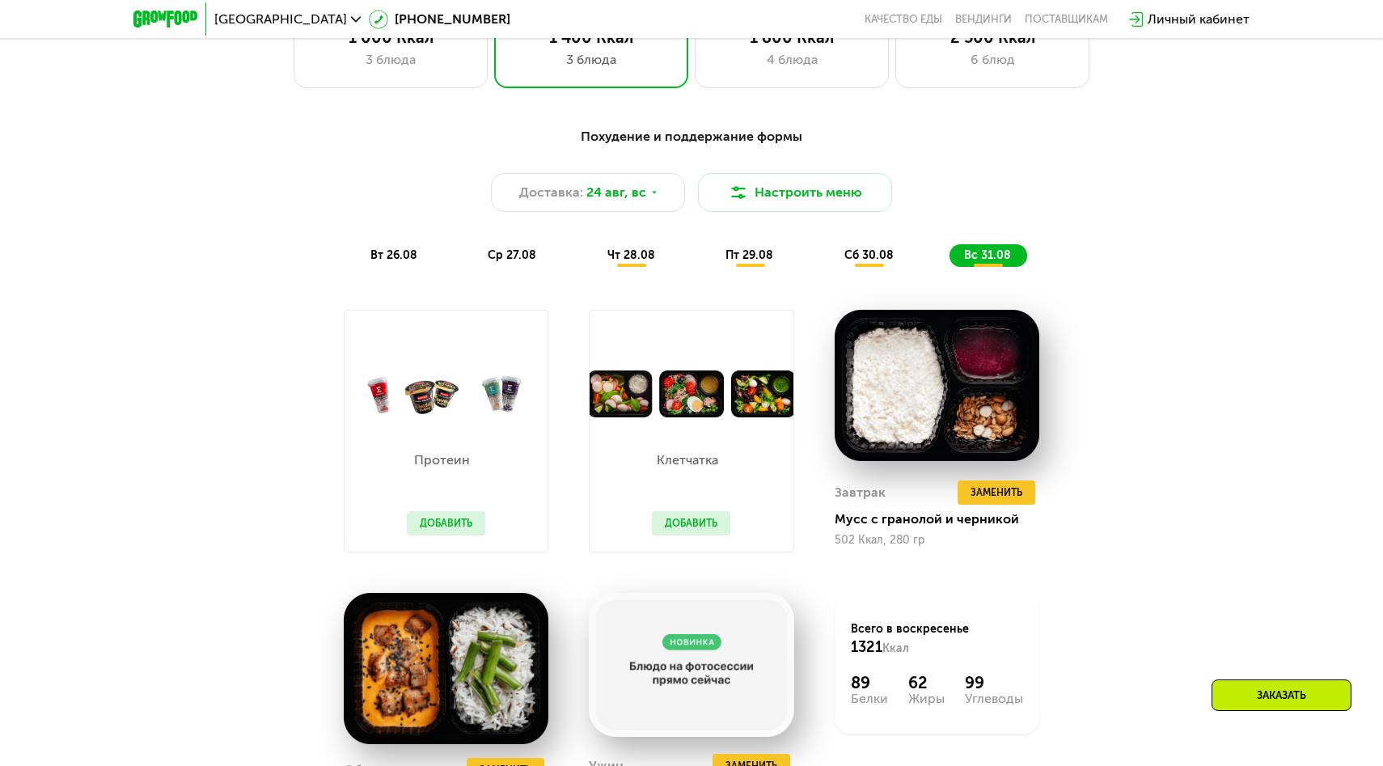
click at [565, 369] on div "Протеин Добавить" at bounding box center [445, 431] width 245 height 283
click at [565, 433] on div "Протеин Добавить" at bounding box center [445, 431] width 245 height 283
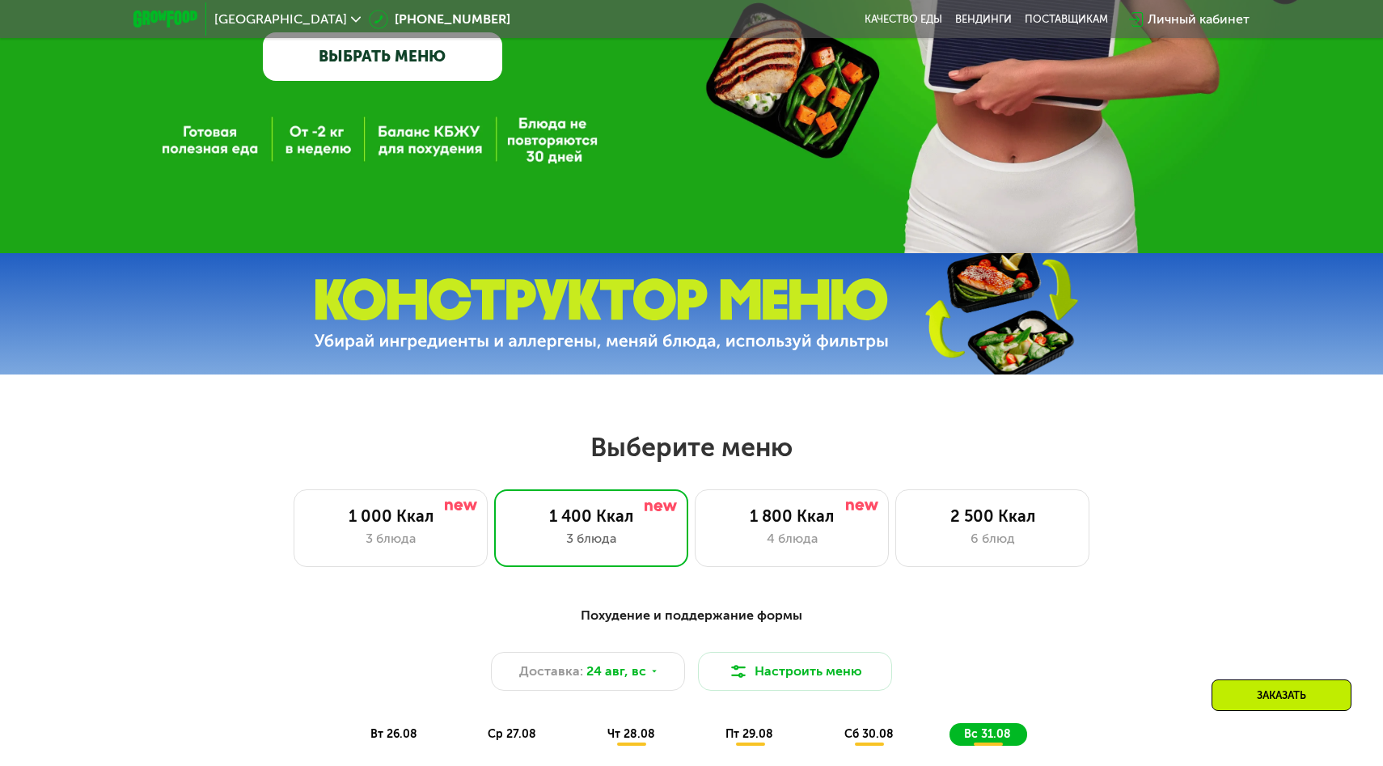
scroll to position [387, 0]
